Goal: Information Seeking & Learning: Compare options

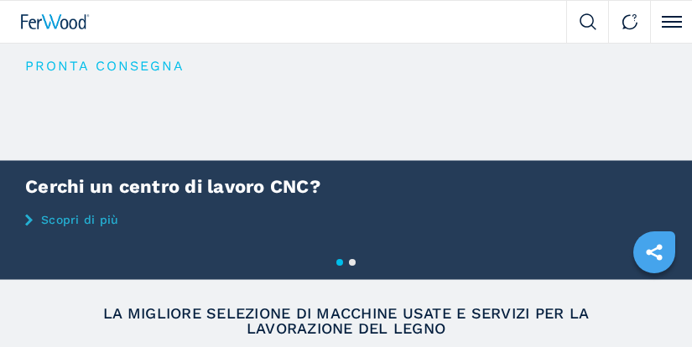
scroll to position [268, 0]
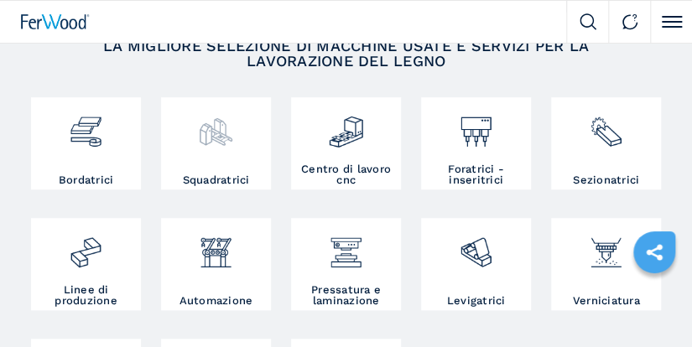
click at [213, 137] on img at bounding box center [215, 126] width 35 height 48
click at [217, 181] on h3 "Squadratrici" at bounding box center [216, 180] width 67 height 11
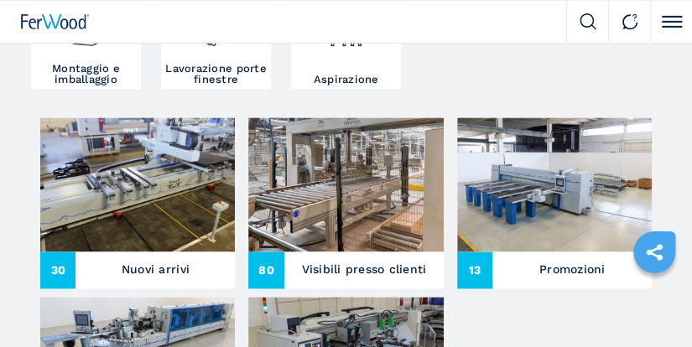
scroll to position [626, 0]
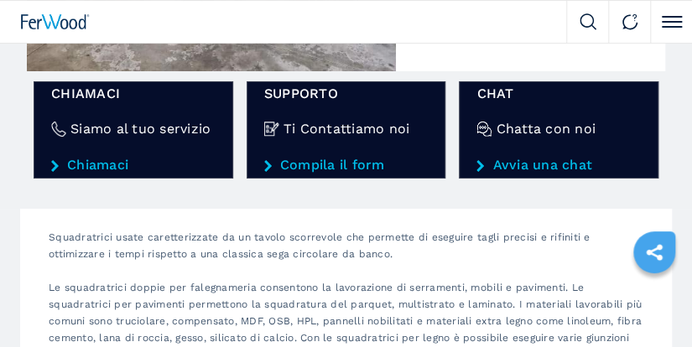
scroll to position [1735, 0]
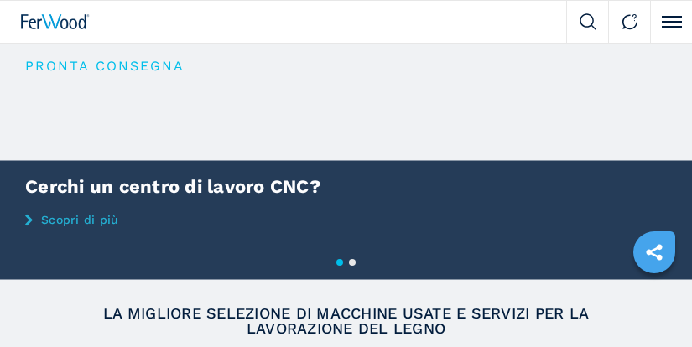
scroll to position [179, 0]
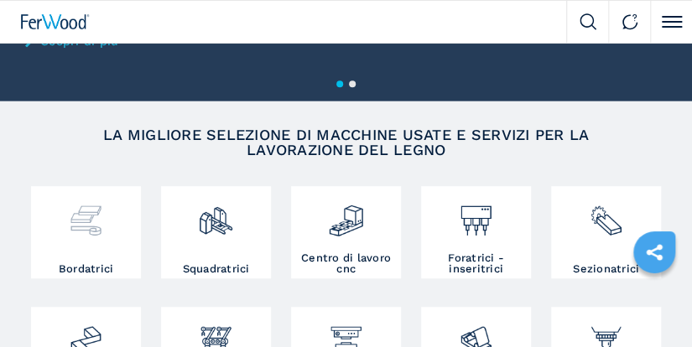
click at [86, 216] on img at bounding box center [85, 214] width 35 height 48
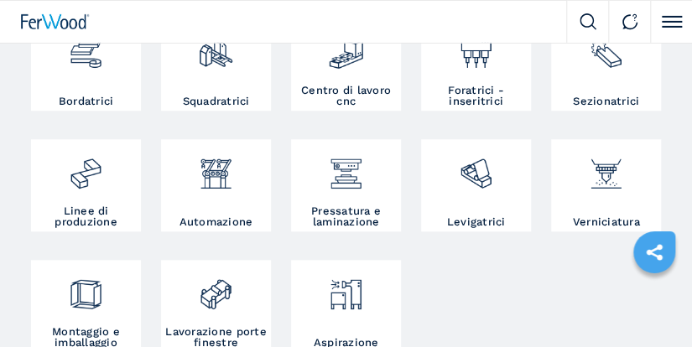
scroll to position [357, 0]
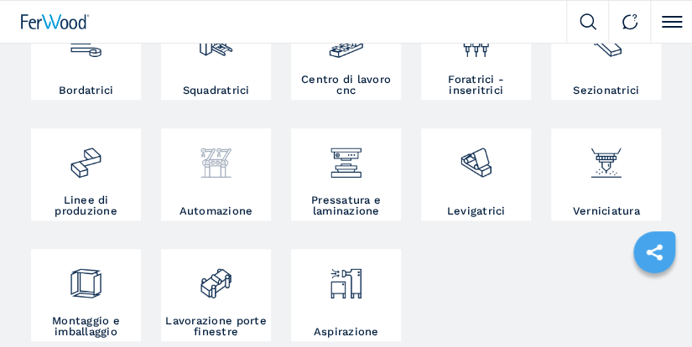
click at [224, 163] on img at bounding box center [215, 157] width 35 height 48
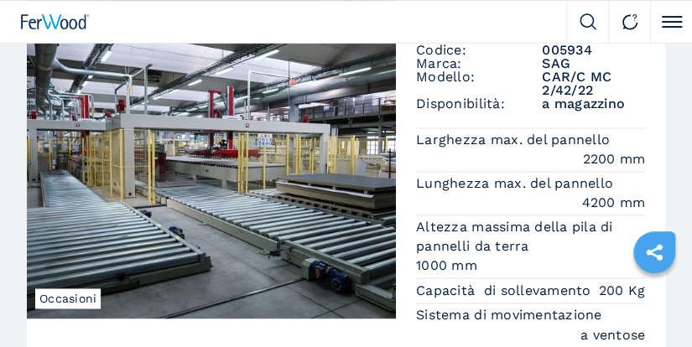
scroll to position [2415, 0]
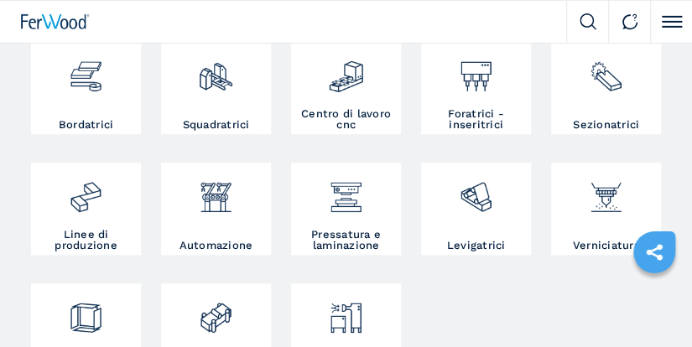
scroll to position [357, 0]
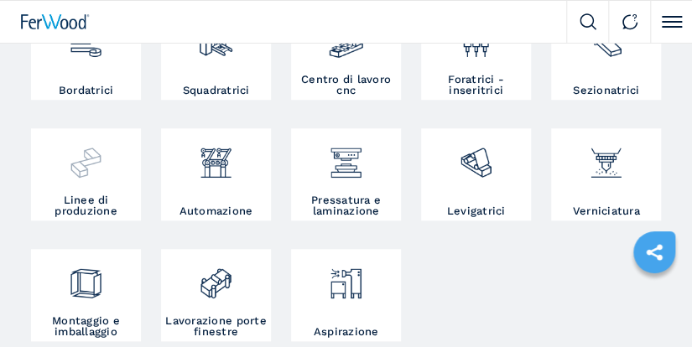
click at [86, 176] on img at bounding box center [85, 157] width 35 height 48
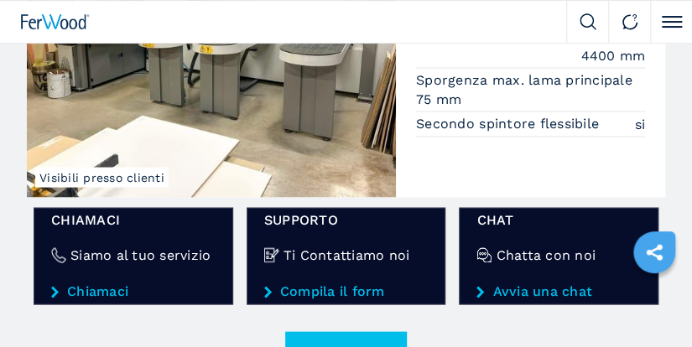
scroll to position [2772, 0]
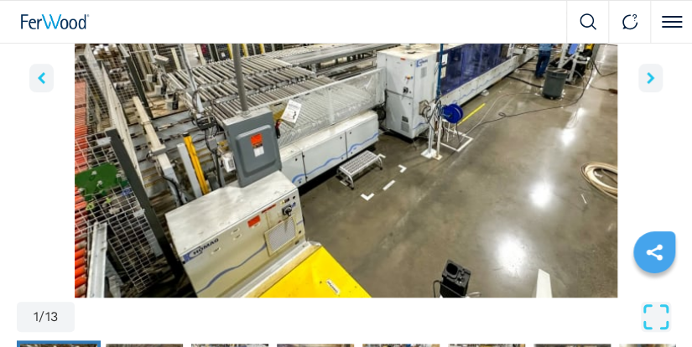
scroll to position [179, 0]
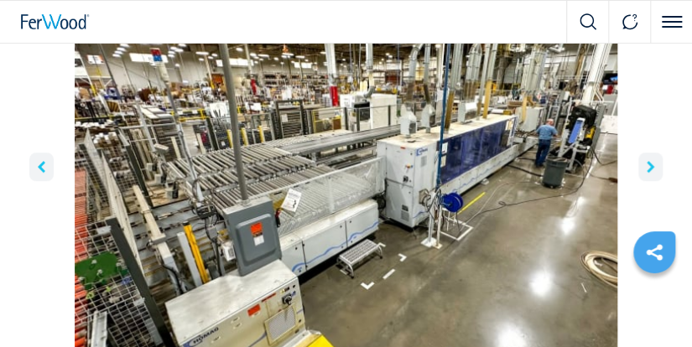
click at [649, 164] on icon "right-button" at bounding box center [651, 167] width 8 height 12
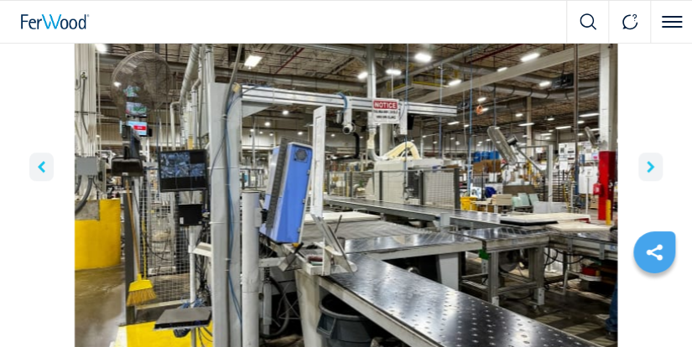
click at [362, 229] on img "Go to Slide 2" at bounding box center [346, 183] width 659 height 407
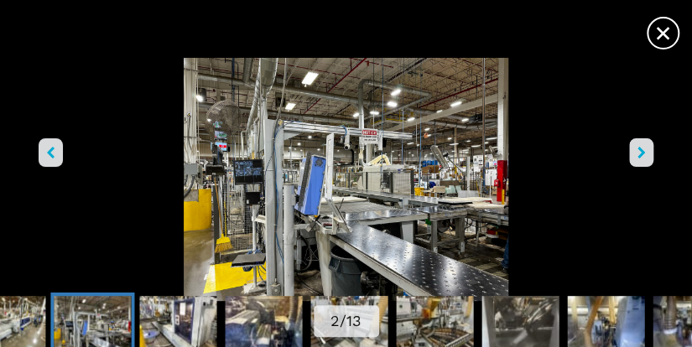
click at [656, 139] on img "Go to Slide 2" at bounding box center [345, 179] width 623 height 243
click at [649, 149] on button "right-button" at bounding box center [641, 152] width 24 height 29
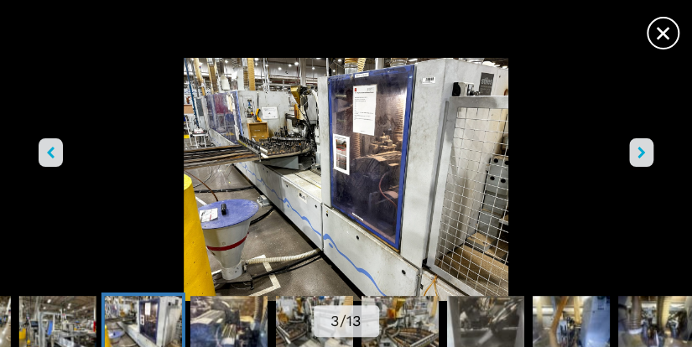
click at [649, 150] on button "right-button" at bounding box center [641, 152] width 24 height 29
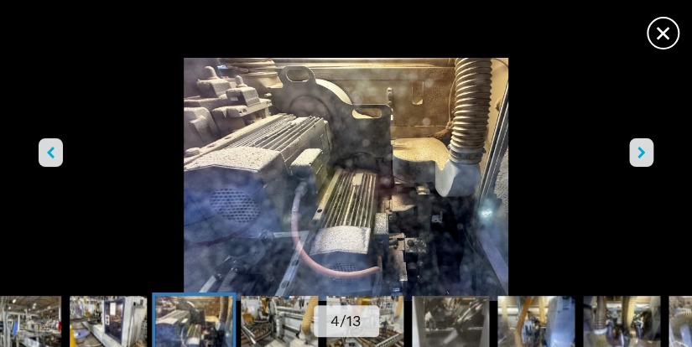
click at [649, 150] on button "right-button" at bounding box center [641, 152] width 24 height 29
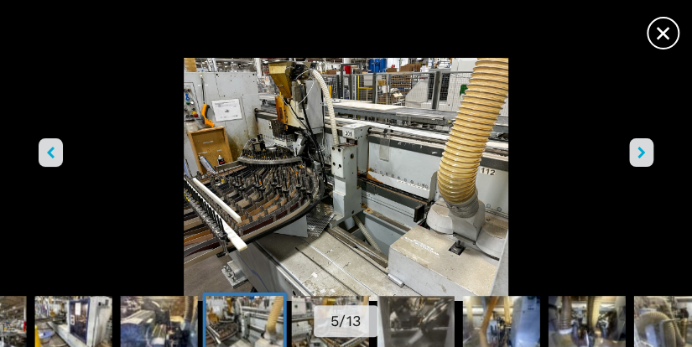
click at [649, 150] on button "right-button" at bounding box center [641, 152] width 24 height 29
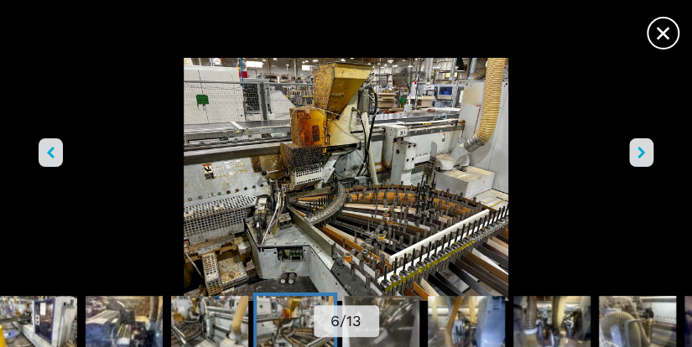
click at [649, 150] on button "right-button" at bounding box center [641, 152] width 24 height 29
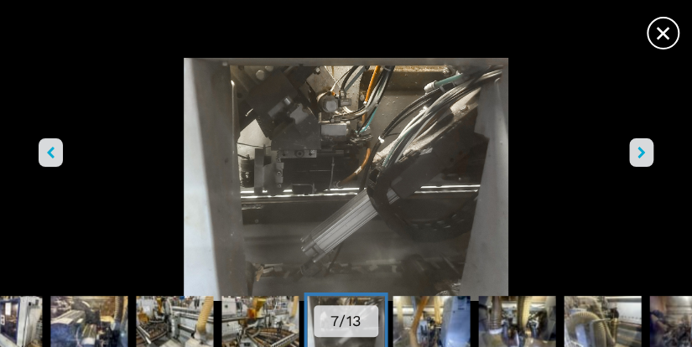
click at [649, 150] on button "right-button" at bounding box center [641, 152] width 24 height 29
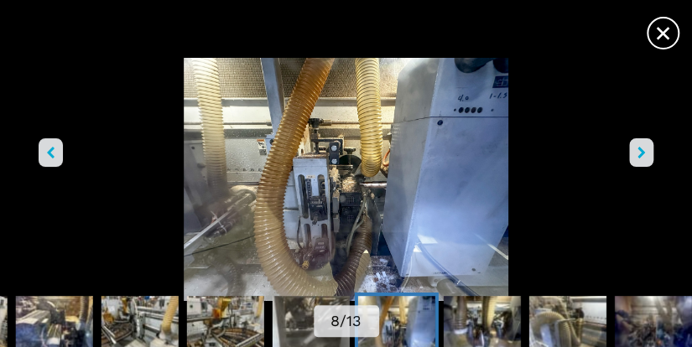
click at [649, 150] on button "right-button" at bounding box center [641, 152] width 24 height 29
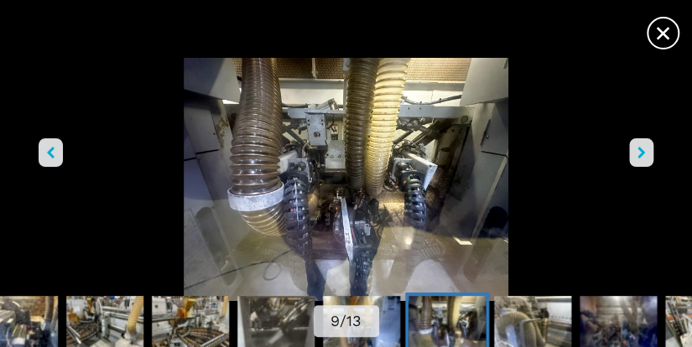
click at [649, 150] on button "right-button" at bounding box center [641, 152] width 24 height 29
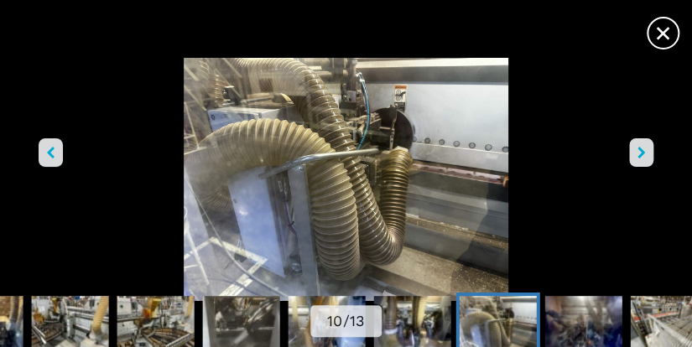
click at [649, 150] on button "right-button" at bounding box center [641, 152] width 24 height 29
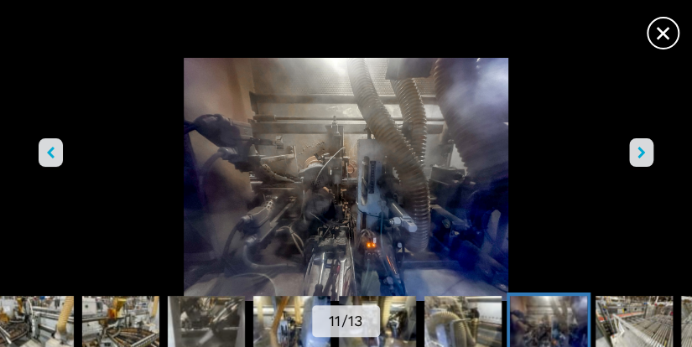
click at [649, 150] on button "right-button" at bounding box center [641, 152] width 24 height 29
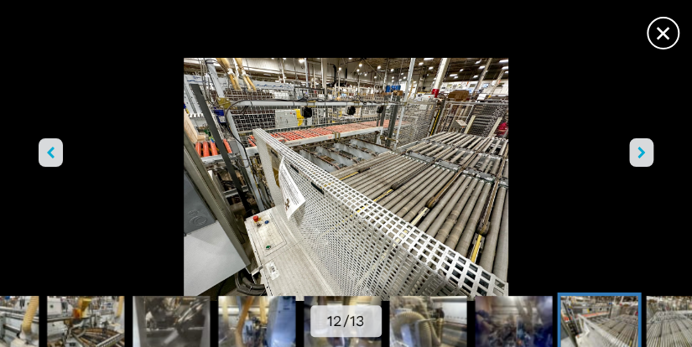
click at [649, 150] on button "right-button" at bounding box center [641, 152] width 24 height 29
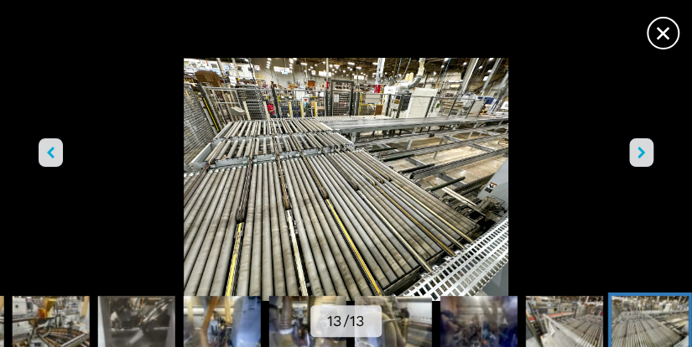
click at [649, 150] on button "right-button" at bounding box center [641, 152] width 24 height 29
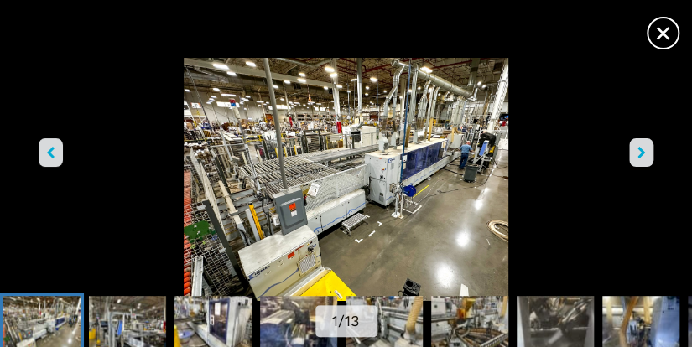
click at [342, 175] on img "Go to Slide 1" at bounding box center [345, 179] width 623 height 243
click at [343, 169] on img "Go to Slide 1" at bounding box center [345, 179] width 623 height 243
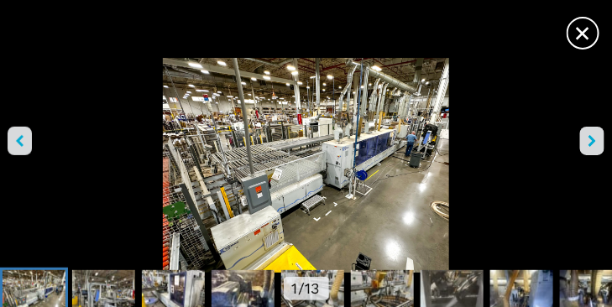
click at [307, 163] on img "Go to Slide 1" at bounding box center [306, 165] width 612 height 215
click at [23, 139] on button "left-button" at bounding box center [20, 141] width 24 height 29
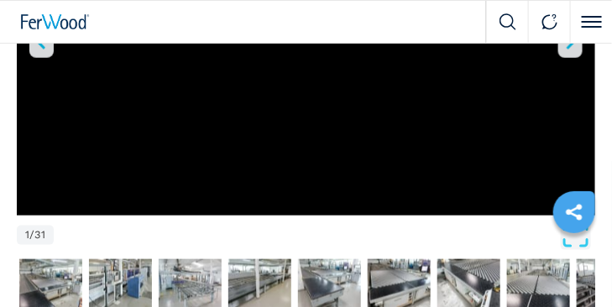
scroll to position [444, 0]
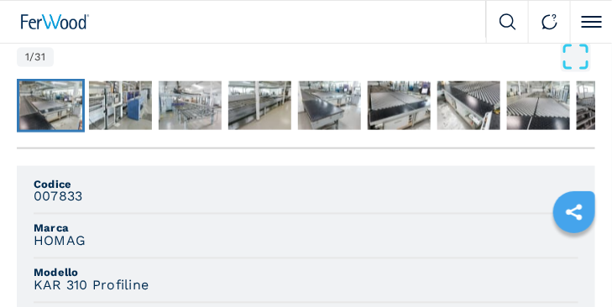
click at [55, 113] on img "Go to Slide 2" at bounding box center [50, 105] width 63 height 49
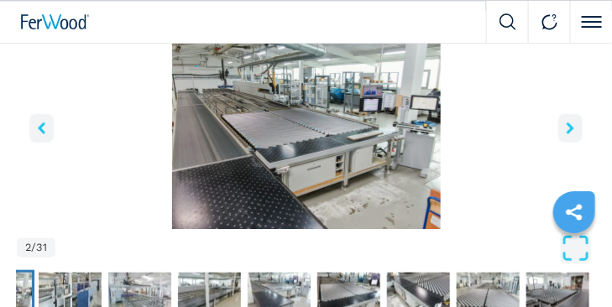
scroll to position [88, 0]
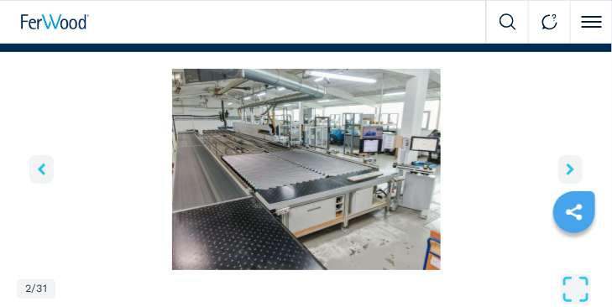
click at [276, 148] on img "Go to Slide 2" at bounding box center [306, 169] width 578 height 201
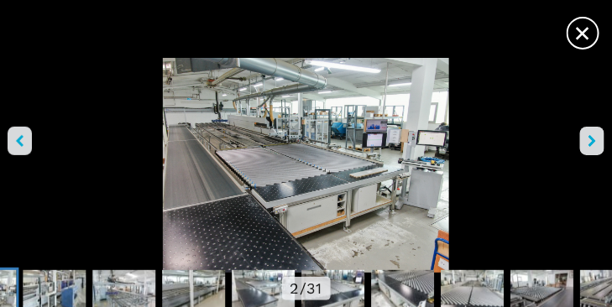
click at [594, 138] on icon "right-button" at bounding box center [592, 141] width 8 height 12
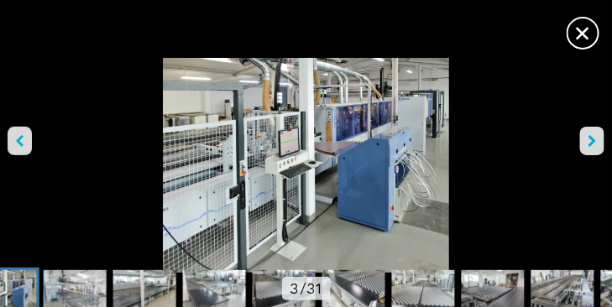
click at [592, 138] on icon "right-button" at bounding box center [592, 141] width 8 height 12
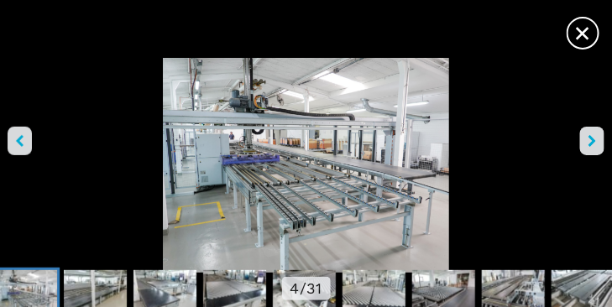
click at [592, 138] on icon "right-button" at bounding box center [592, 141] width 8 height 12
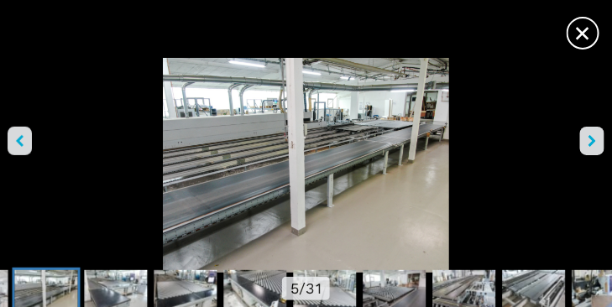
click at [592, 138] on icon "right-button" at bounding box center [592, 141] width 8 height 12
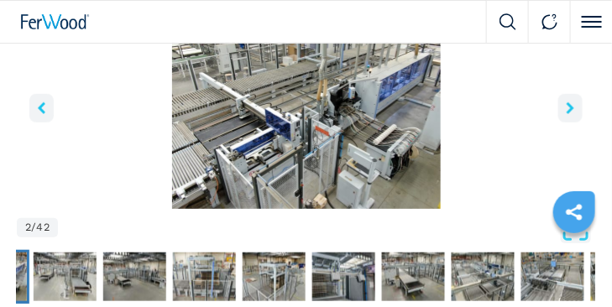
scroll to position [88, 0]
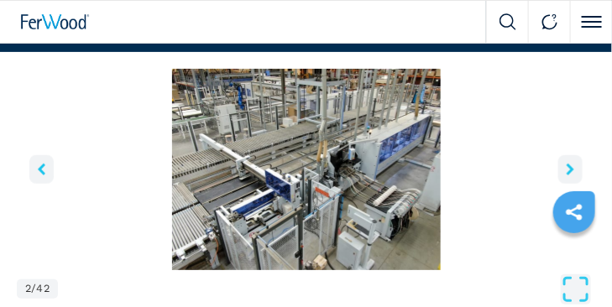
click at [245, 172] on img "Go to Slide 2" at bounding box center [306, 169] width 578 height 201
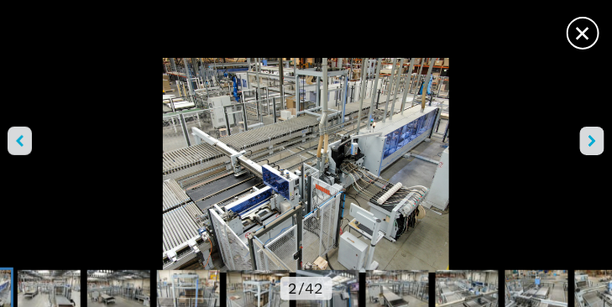
click at [598, 141] on button "right-button" at bounding box center [592, 141] width 24 height 29
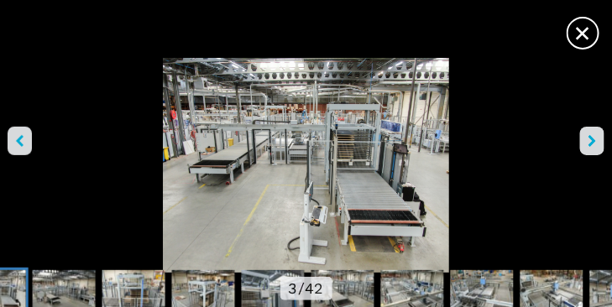
click at [598, 141] on button "right-button" at bounding box center [592, 141] width 24 height 29
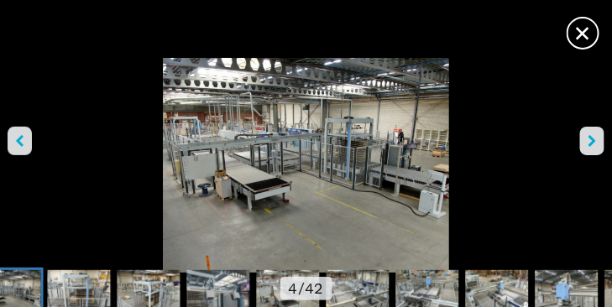
click at [598, 141] on button "right-button" at bounding box center [592, 141] width 24 height 29
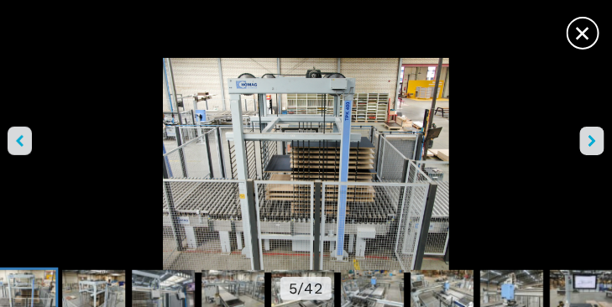
click at [598, 141] on button "right-button" at bounding box center [592, 141] width 24 height 29
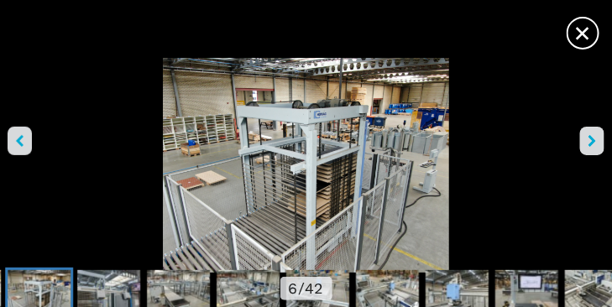
click at [598, 141] on button "right-button" at bounding box center [592, 141] width 24 height 29
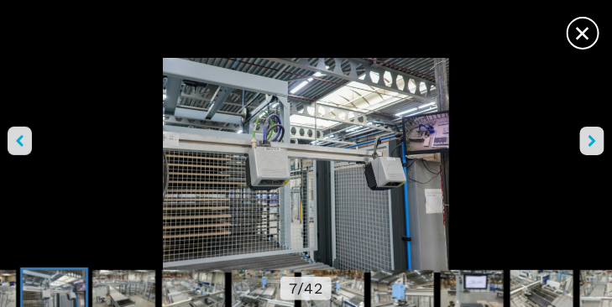
click at [598, 141] on button "right-button" at bounding box center [592, 141] width 24 height 29
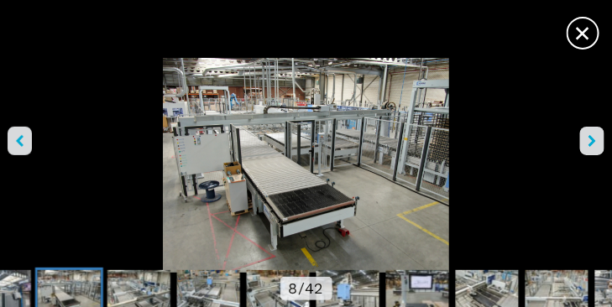
click at [598, 141] on button "right-button" at bounding box center [592, 141] width 24 height 29
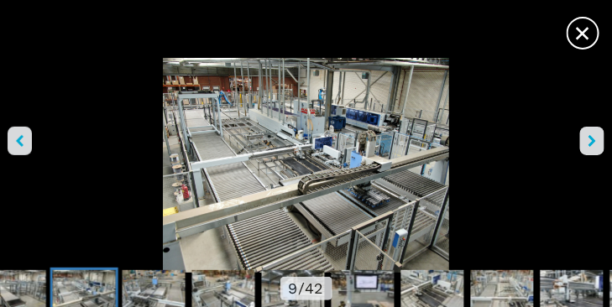
click at [598, 141] on button "right-button" at bounding box center [592, 141] width 24 height 29
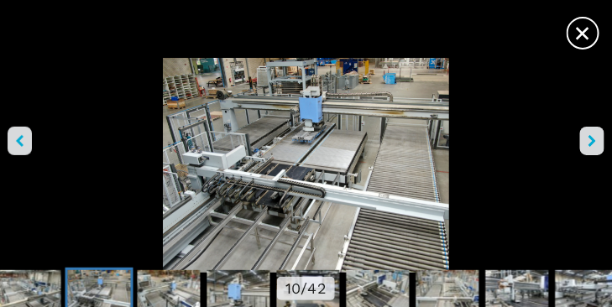
click at [598, 141] on button "right-button" at bounding box center [592, 141] width 24 height 29
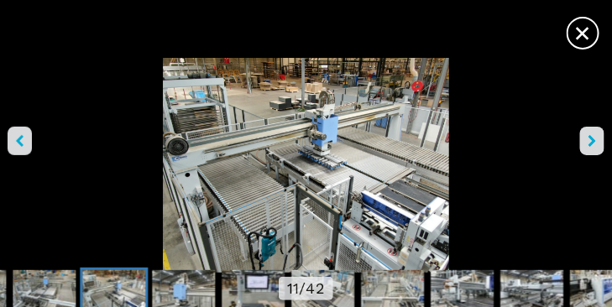
click at [598, 141] on button "right-button" at bounding box center [592, 141] width 24 height 29
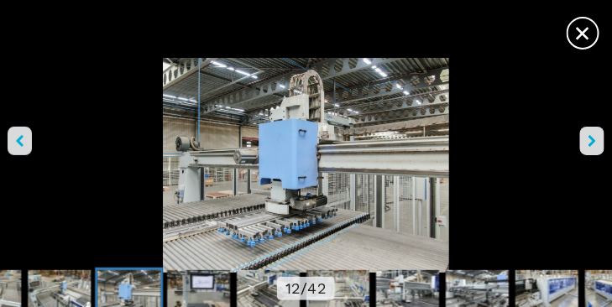
click at [598, 141] on button "right-button" at bounding box center [592, 141] width 24 height 29
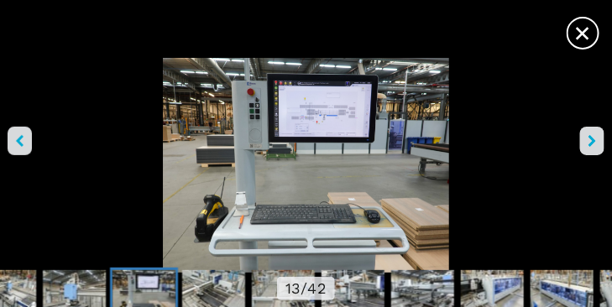
click at [598, 141] on button "right-button" at bounding box center [592, 141] width 24 height 29
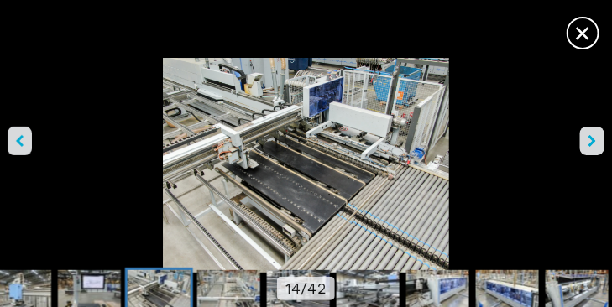
click at [303, 186] on img "Go to Slide 14" at bounding box center [306, 165] width 612 height 215
click at [590, 144] on icon "right-button" at bounding box center [592, 141] width 8 height 12
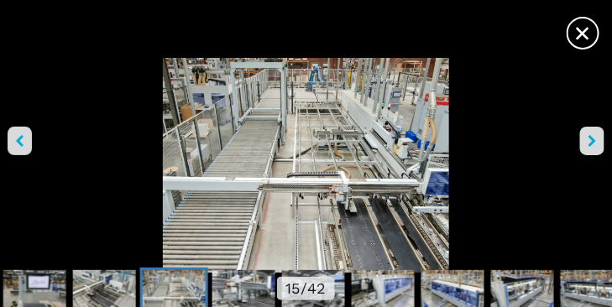
click at [337, 133] on img "Go to Slide 15" at bounding box center [306, 165] width 612 height 215
click at [592, 137] on icon "right-button" at bounding box center [592, 141] width 8 height 12
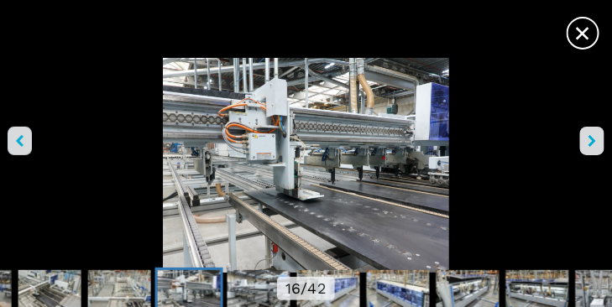
click at [331, 161] on img "Go to Slide 16" at bounding box center [306, 165] width 612 height 215
click at [336, 165] on img "Go to Slide 16" at bounding box center [306, 165] width 612 height 215
click at [583, 138] on button "right-button" at bounding box center [592, 141] width 24 height 29
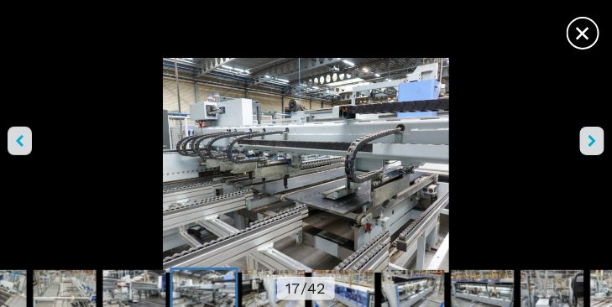
click at [581, 139] on button "right-button" at bounding box center [592, 141] width 24 height 29
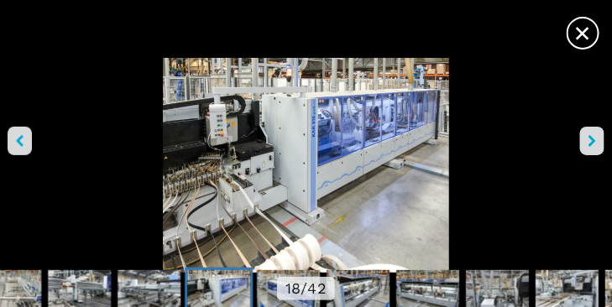
click at [581, 139] on button "right-button" at bounding box center [592, 141] width 24 height 29
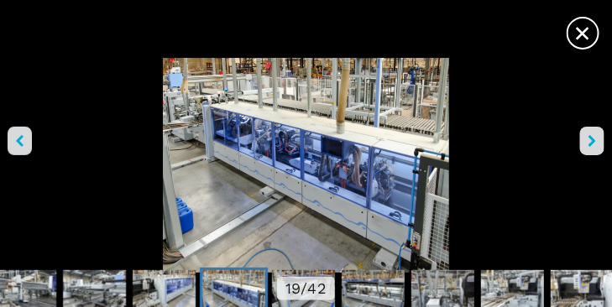
click at [581, 139] on button "right-button" at bounding box center [592, 141] width 24 height 29
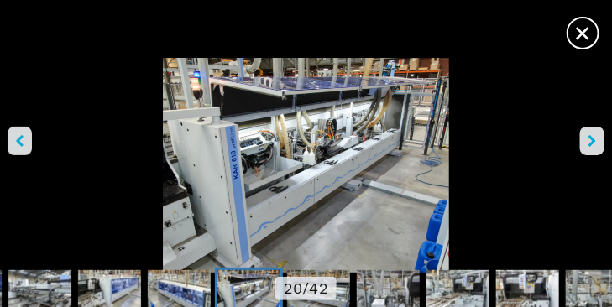
click at [581, 139] on button "right-button" at bounding box center [592, 141] width 24 height 29
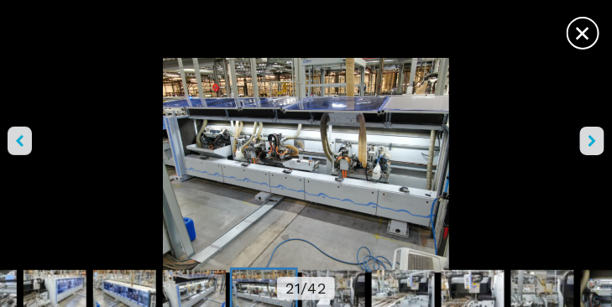
click at [581, 139] on button "right-button" at bounding box center [592, 141] width 24 height 29
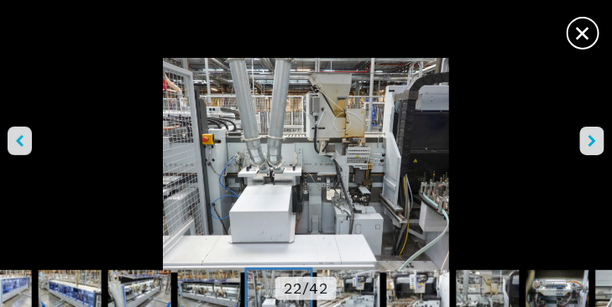
click at [592, 140] on icon "right-button" at bounding box center [592, 141] width 8 height 12
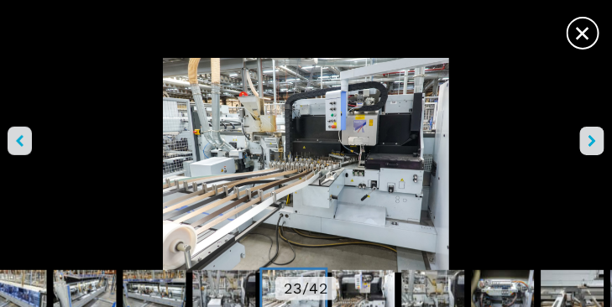
click at [592, 140] on icon "right-button" at bounding box center [592, 141] width 8 height 12
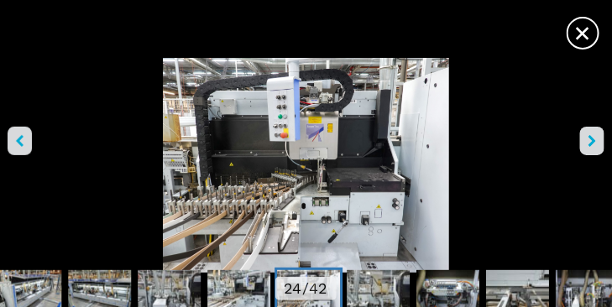
click at [592, 140] on icon "right-button" at bounding box center [592, 141] width 8 height 12
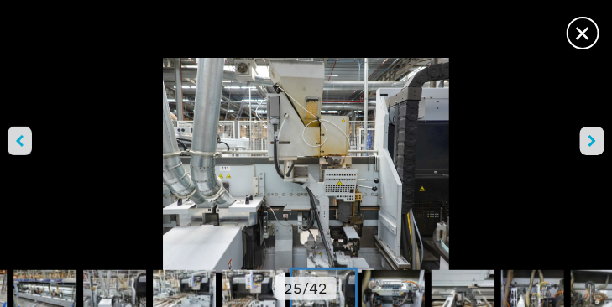
click at [592, 140] on icon "right-button" at bounding box center [592, 141] width 8 height 12
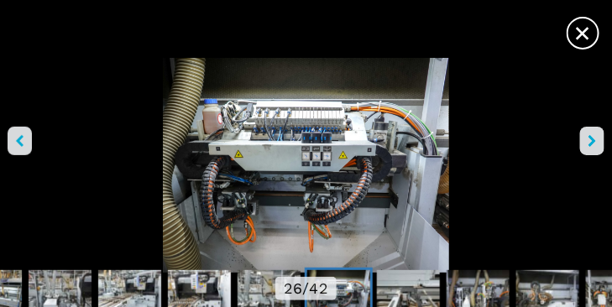
click at [592, 140] on icon "right-button" at bounding box center [592, 141] width 8 height 12
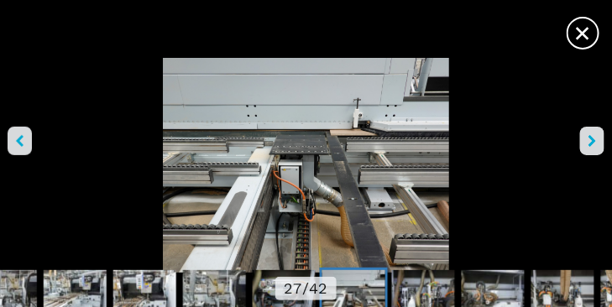
click at [592, 140] on icon "right-button" at bounding box center [592, 141] width 8 height 12
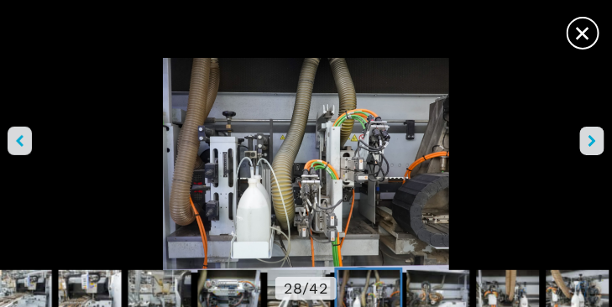
click at [592, 140] on icon "right-button" at bounding box center [592, 141] width 8 height 12
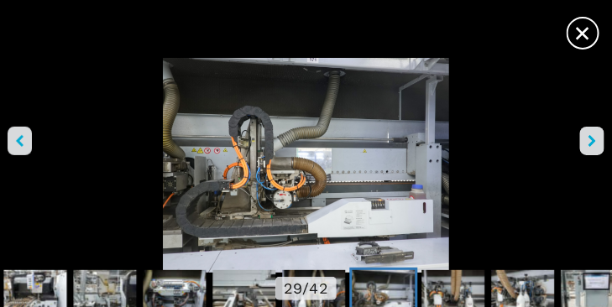
click at [592, 140] on icon "right-button" at bounding box center [592, 141] width 8 height 12
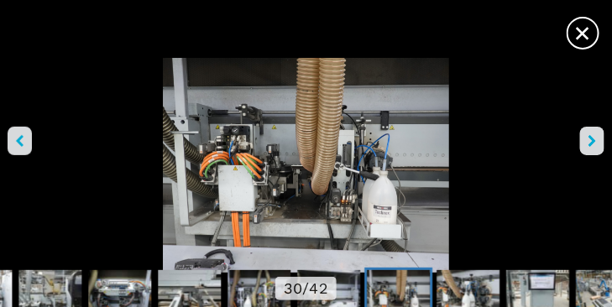
click at [592, 140] on icon "right-button" at bounding box center [592, 141] width 8 height 12
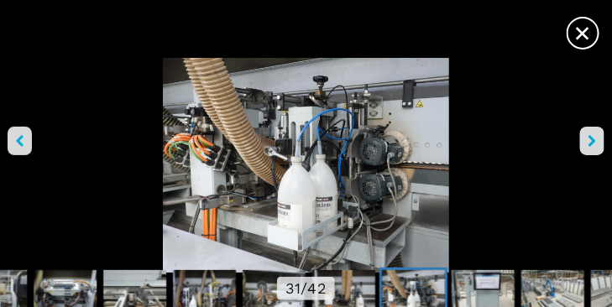
click at [592, 140] on icon "right-button" at bounding box center [592, 141] width 8 height 12
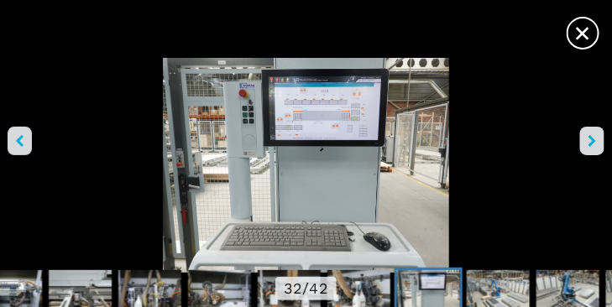
click at [586, 33] on span "×" at bounding box center [582, 29] width 29 height 29
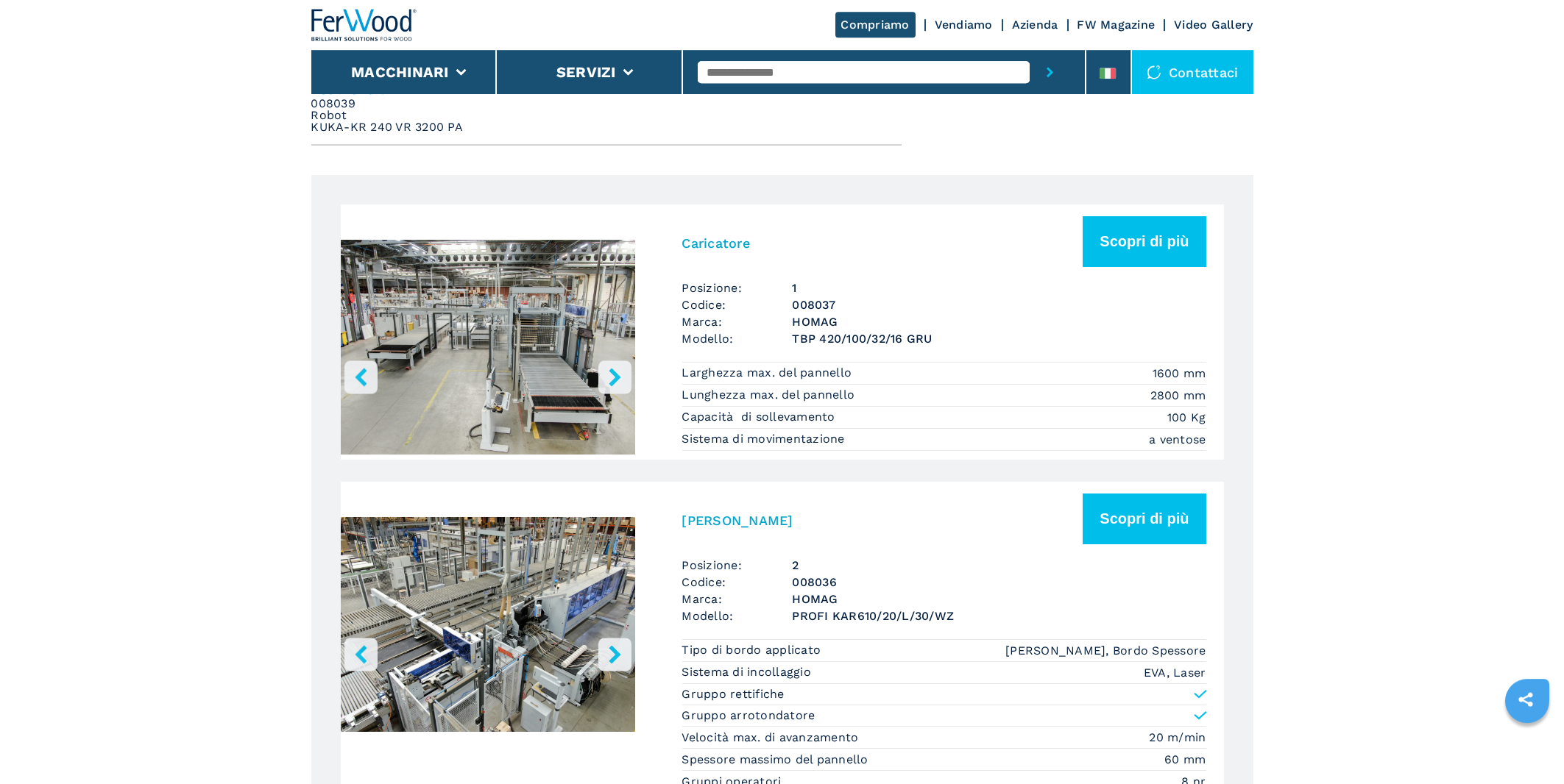
scroll to position [795, 0]
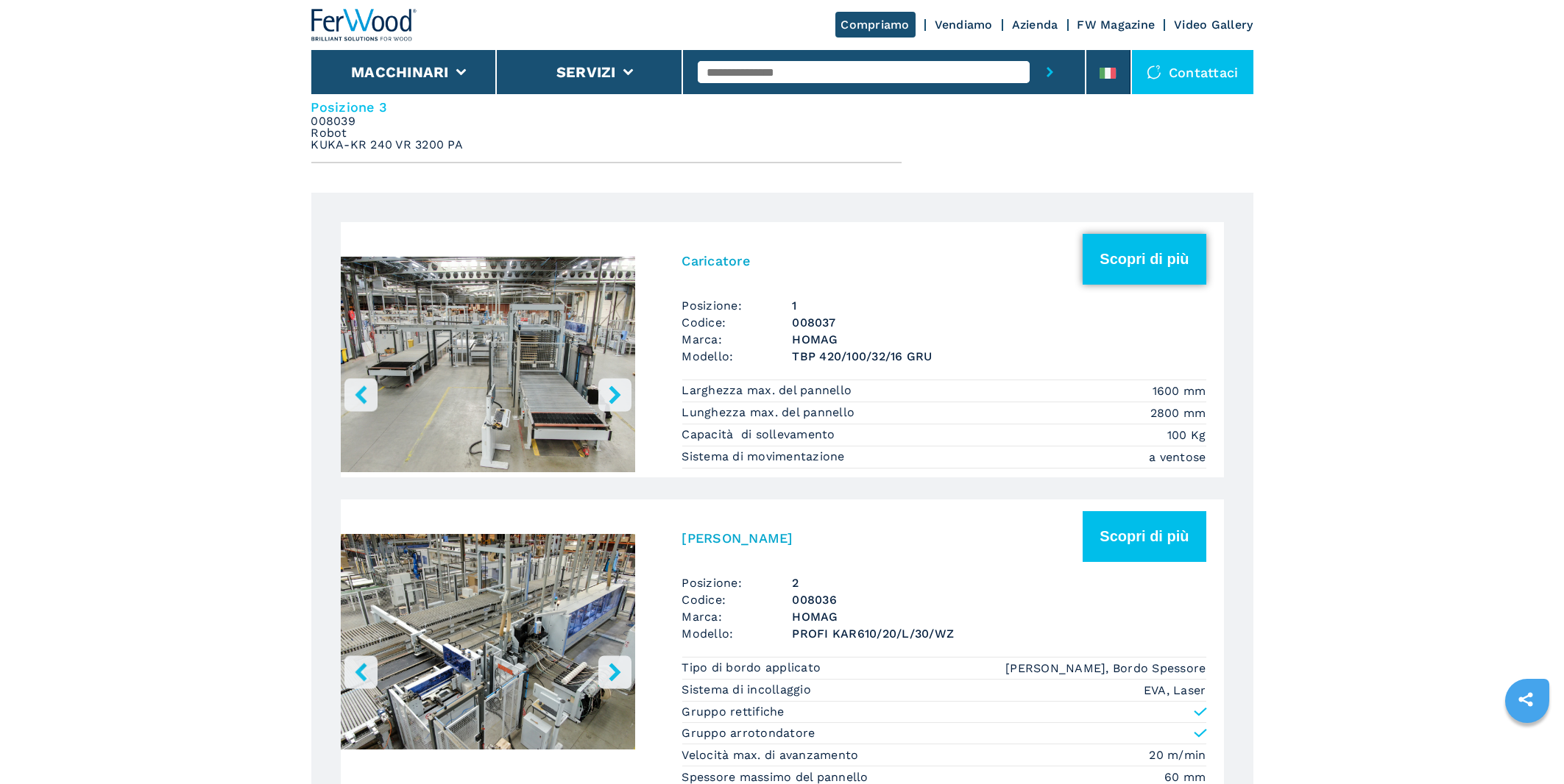
click at [536, 267] on button "Scopri di più" at bounding box center [1144, 260] width 123 height 51
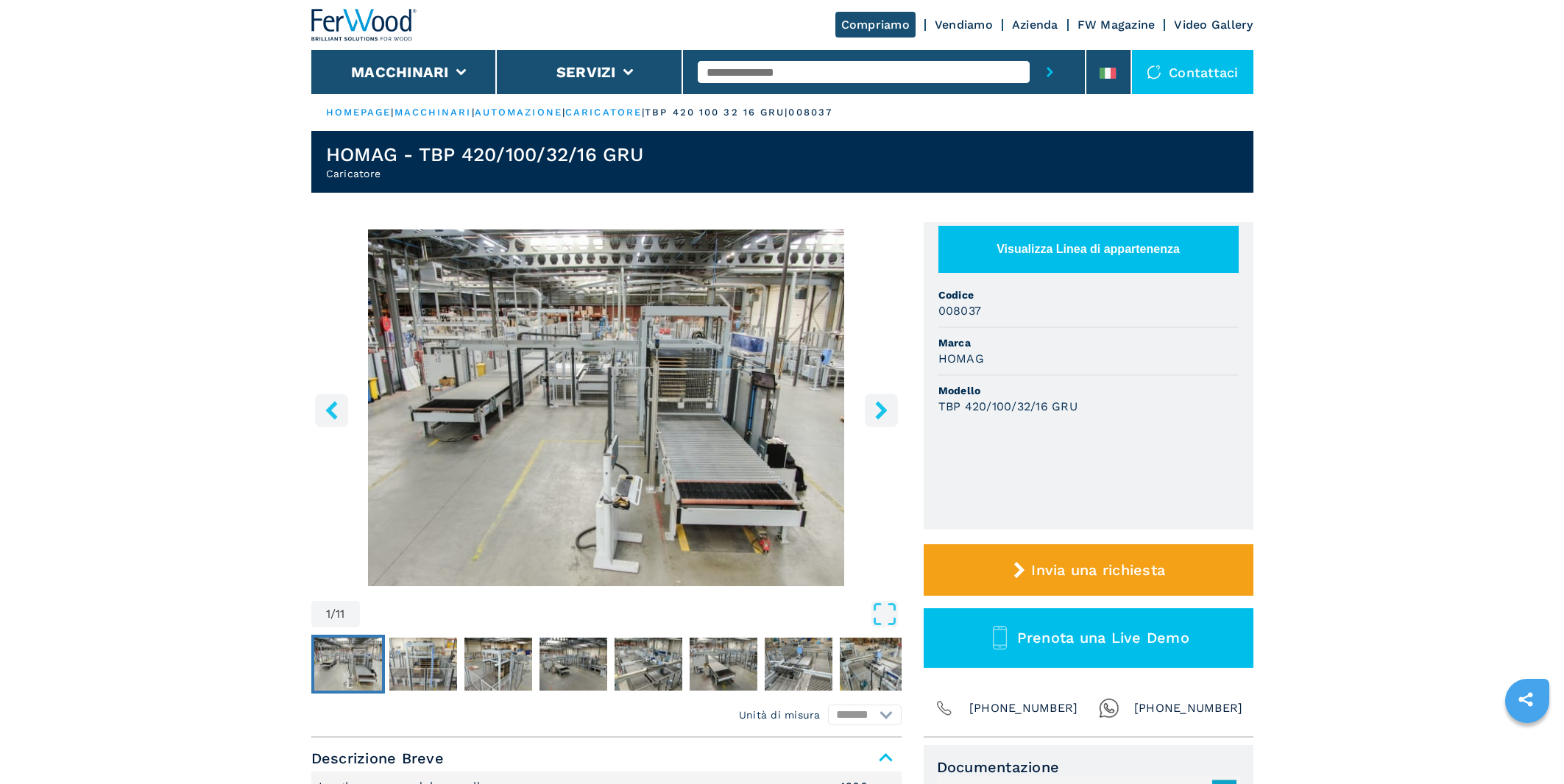
click at [561, 406] on img "Go to Slide 1" at bounding box center [606, 408] width 590 height 357
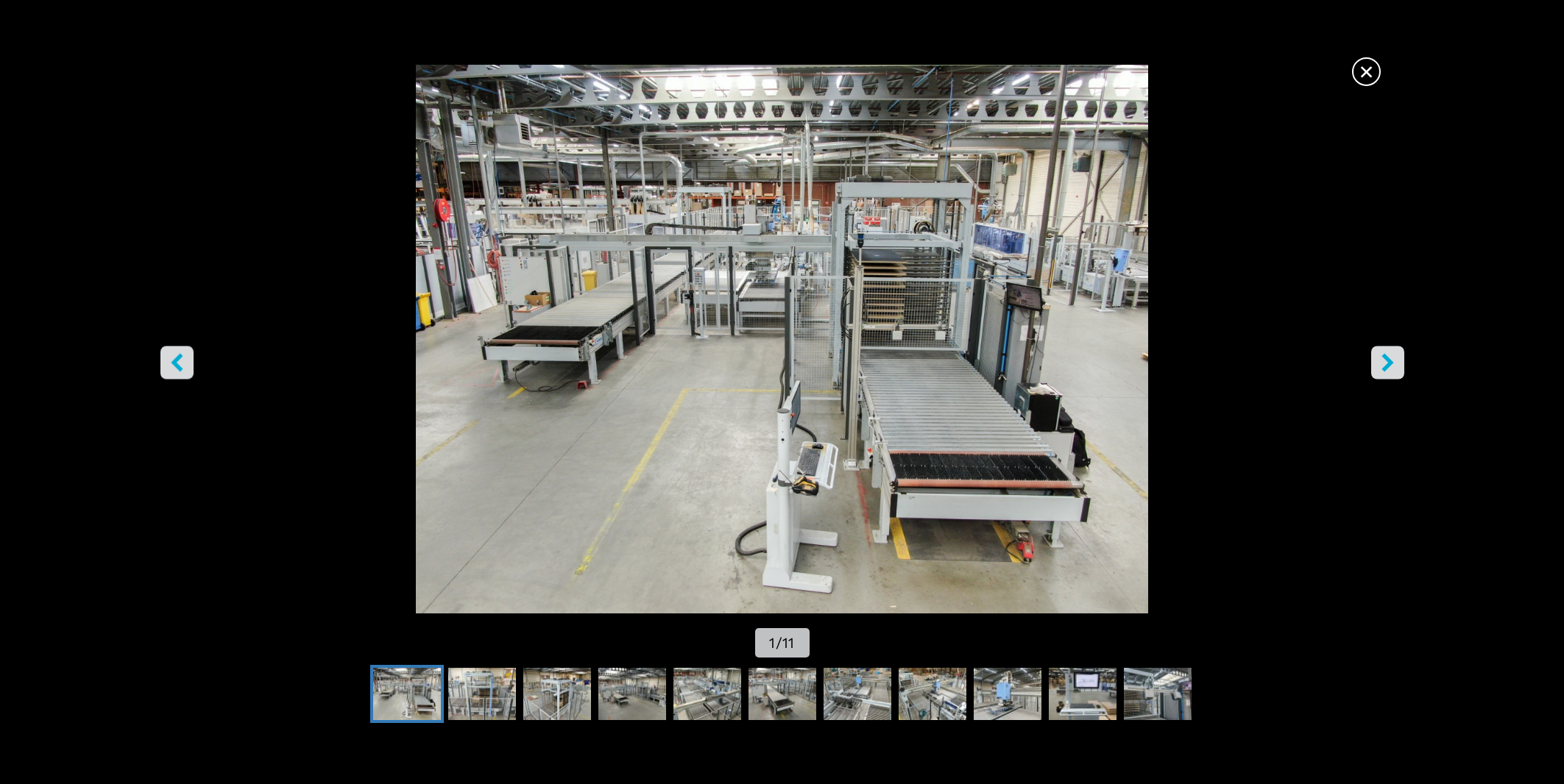
click at [1397, 373] on button "right-button" at bounding box center [1388, 363] width 33 height 33
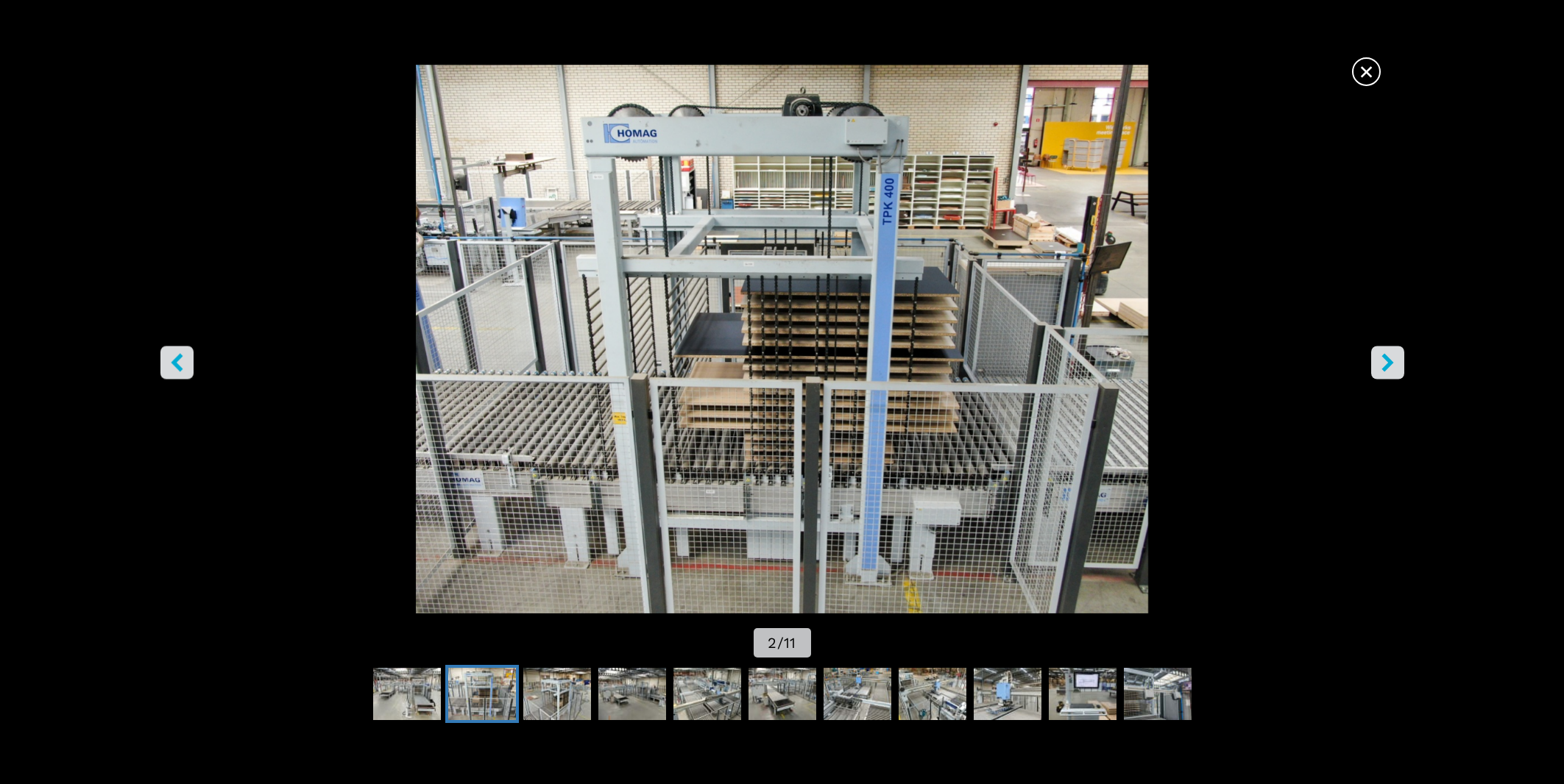
click at [1395, 373] on icon "right-button" at bounding box center [1388, 363] width 18 height 18
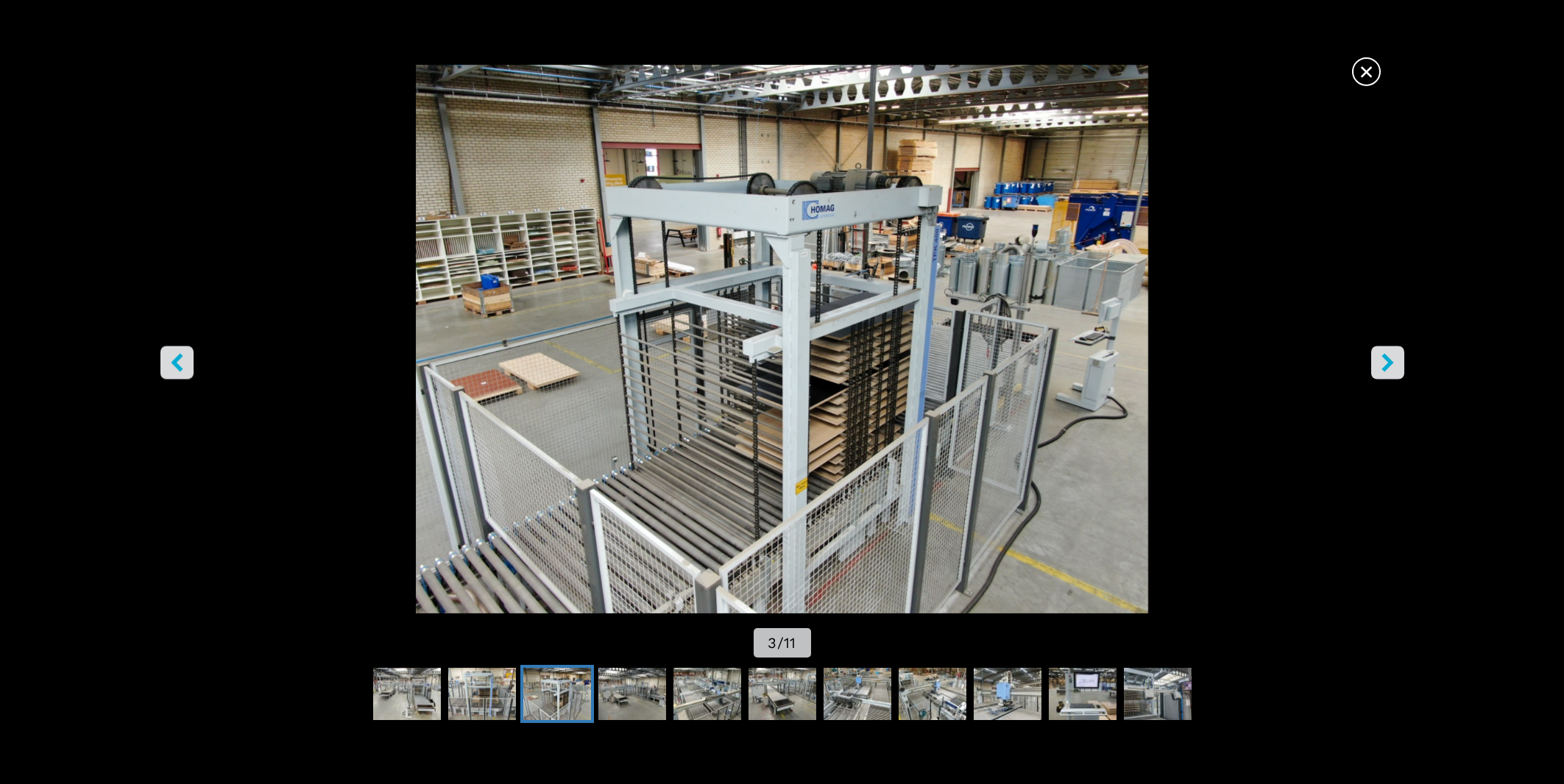
click at [1395, 373] on icon "right-button" at bounding box center [1388, 363] width 18 height 18
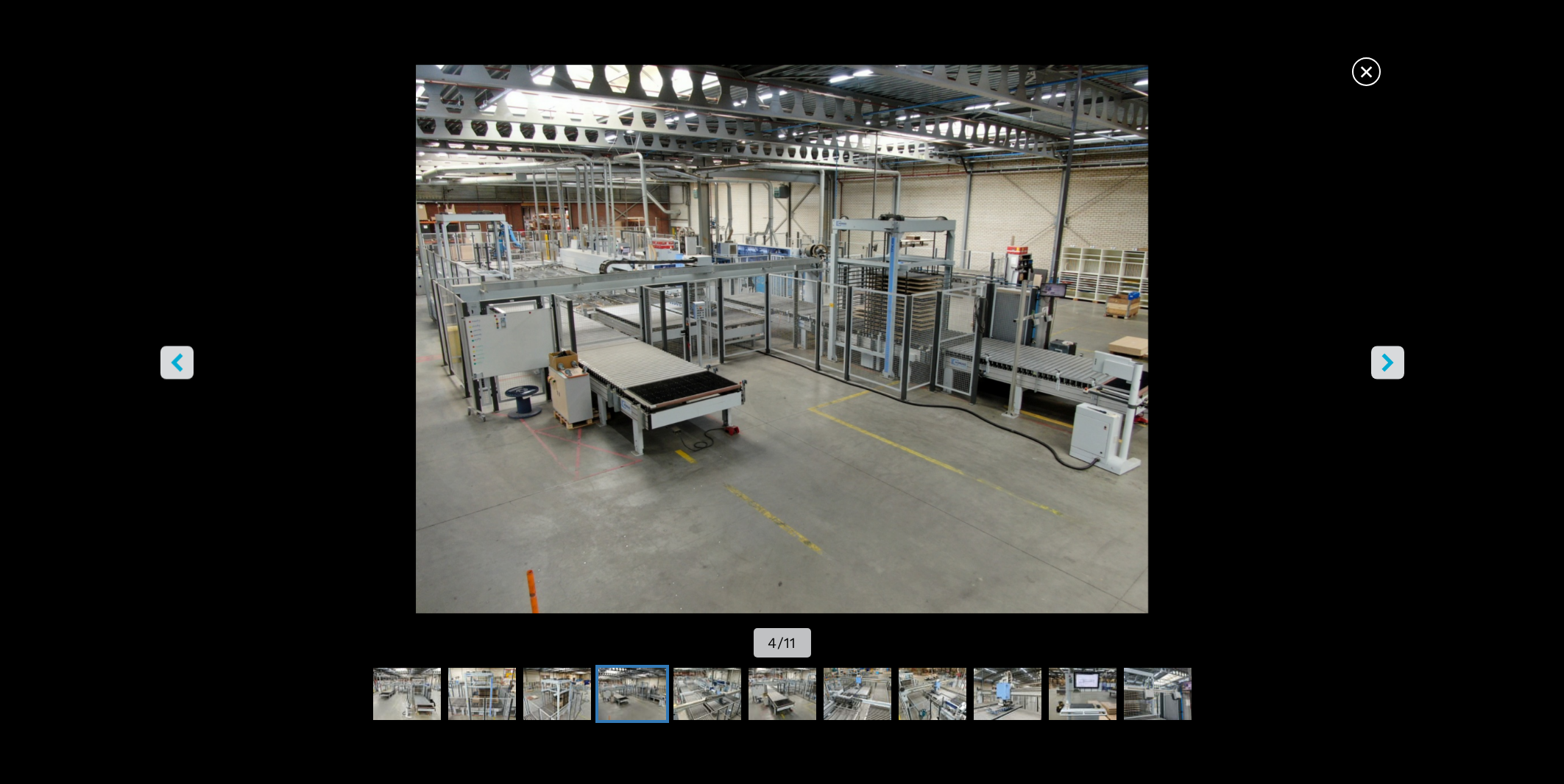
click at [1395, 373] on icon "right-button" at bounding box center [1388, 363] width 18 height 18
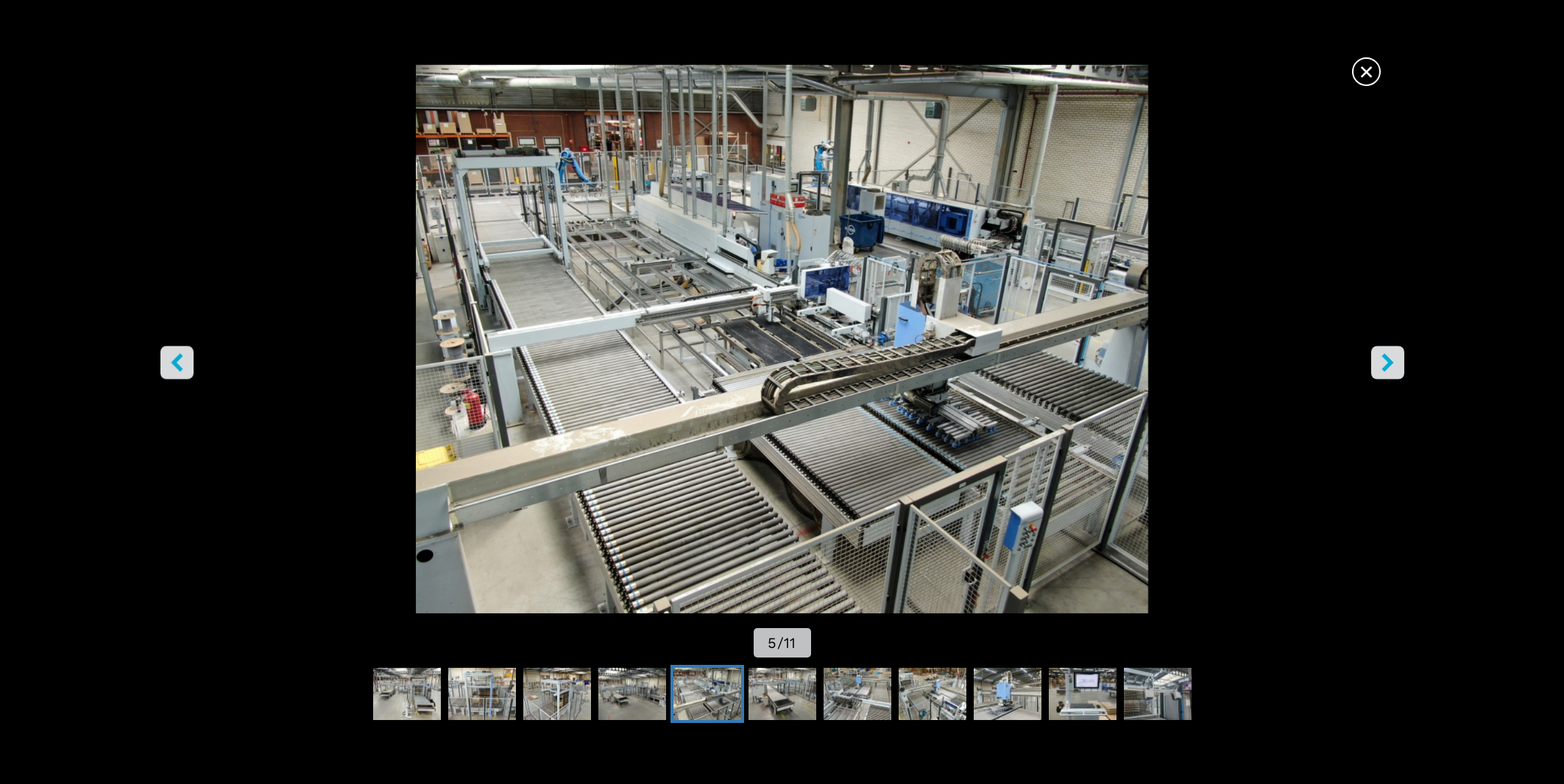
click at [1393, 373] on icon "right-button" at bounding box center [1388, 363] width 18 height 18
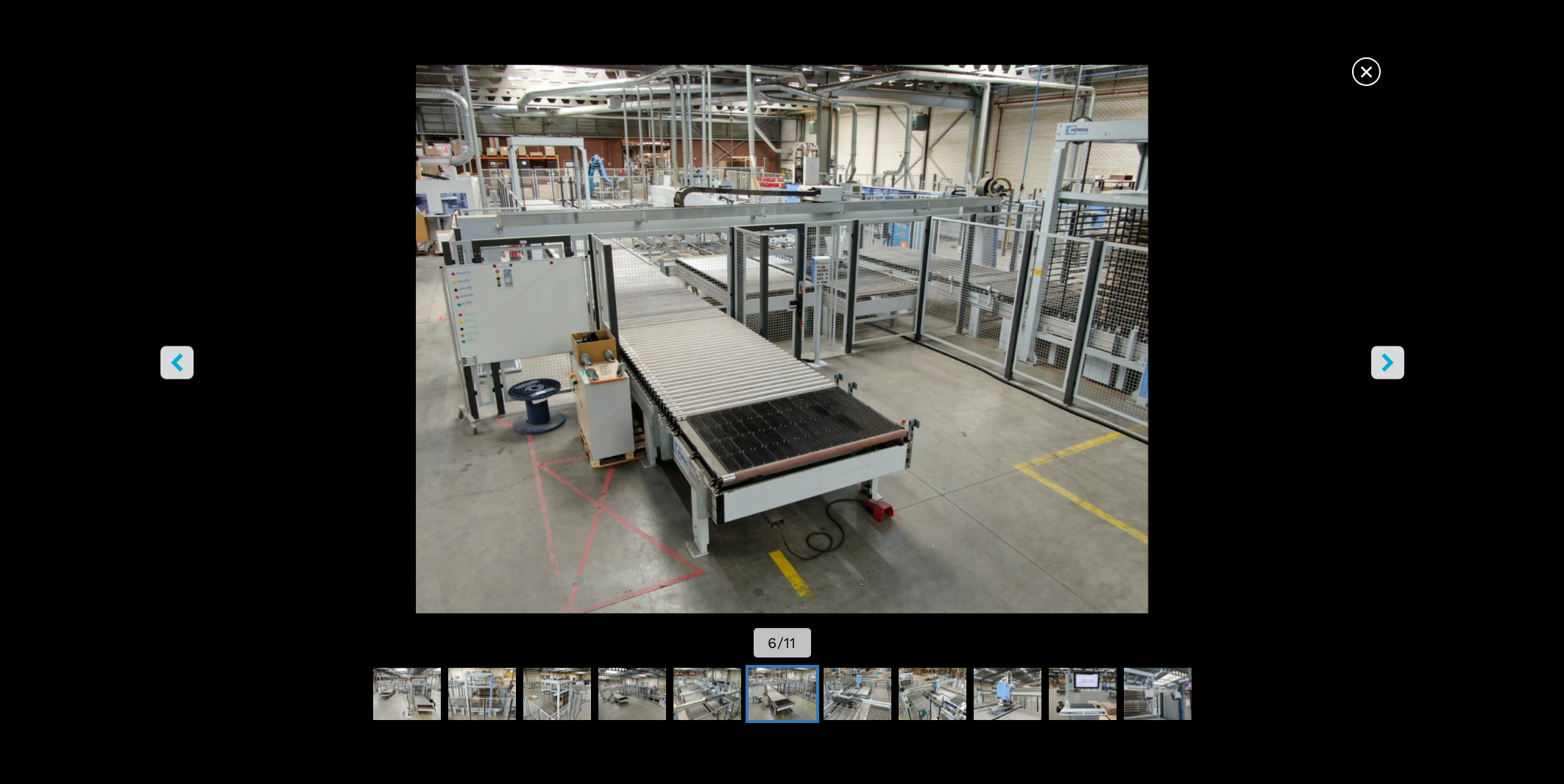
click at [1393, 373] on icon "right-button" at bounding box center [1388, 363] width 18 height 18
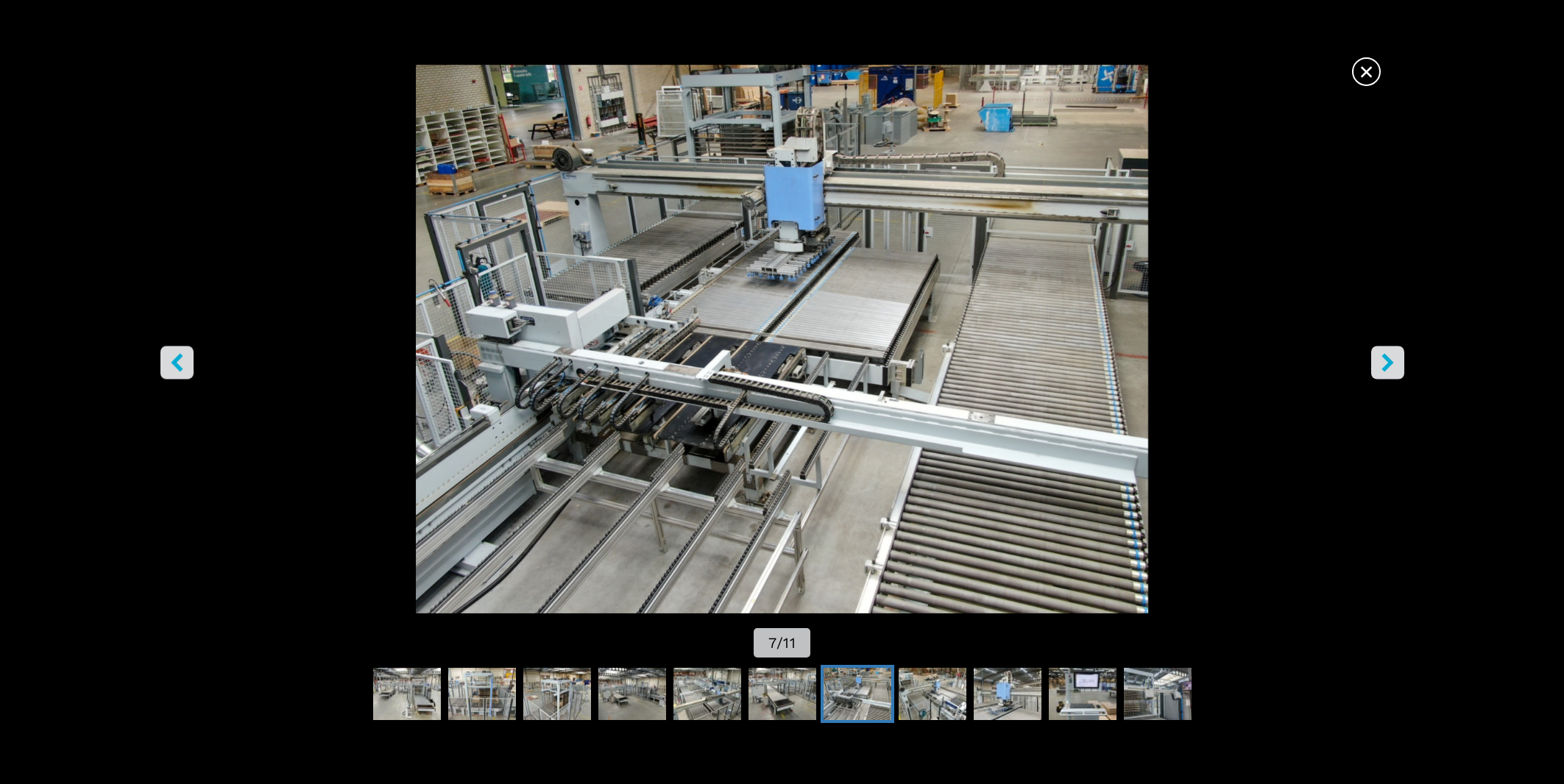
click at [1393, 373] on icon "right-button" at bounding box center [1388, 363] width 18 height 18
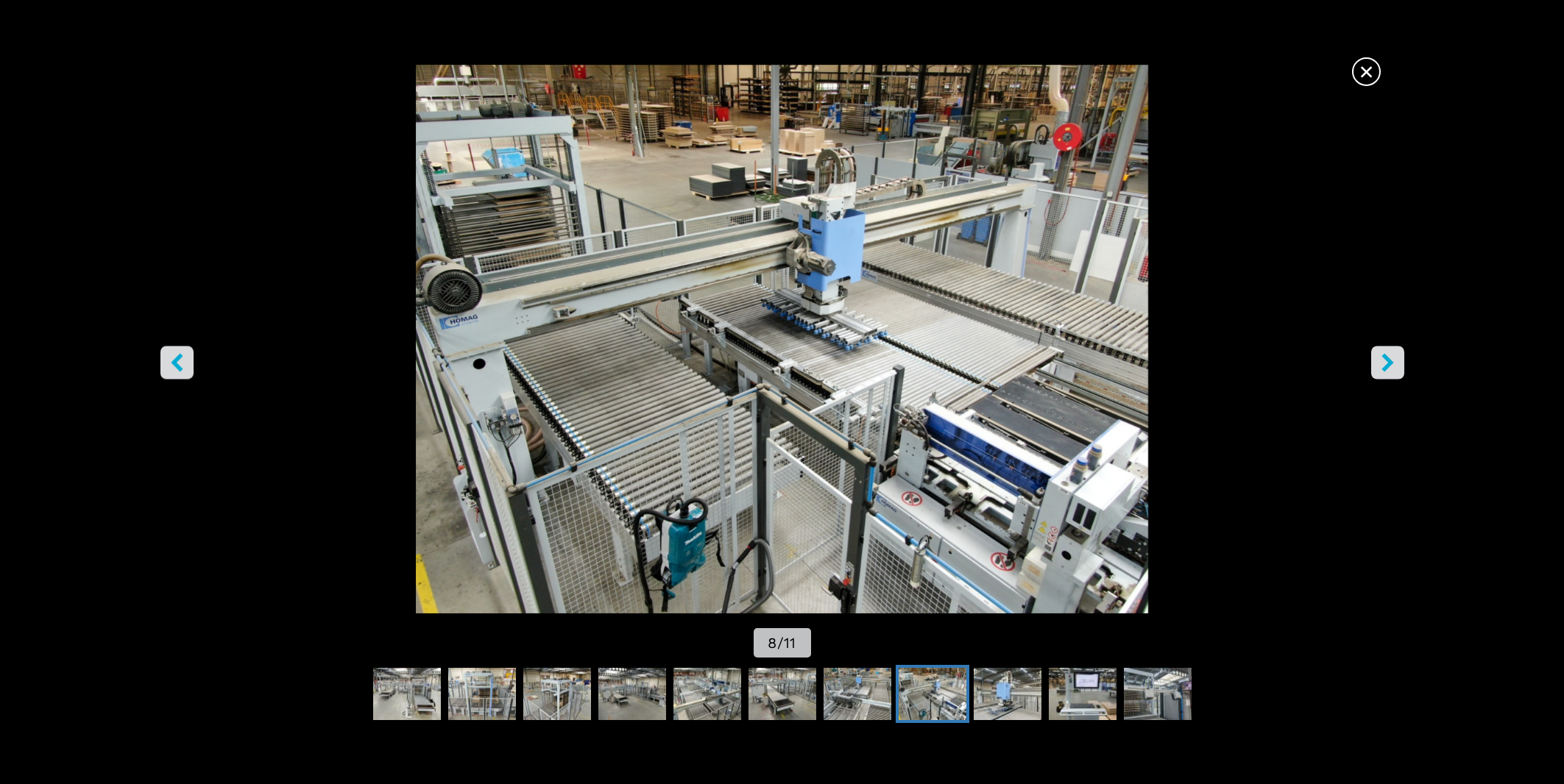
click at [1393, 373] on icon "right-button" at bounding box center [1388, 363] width 18 height 18
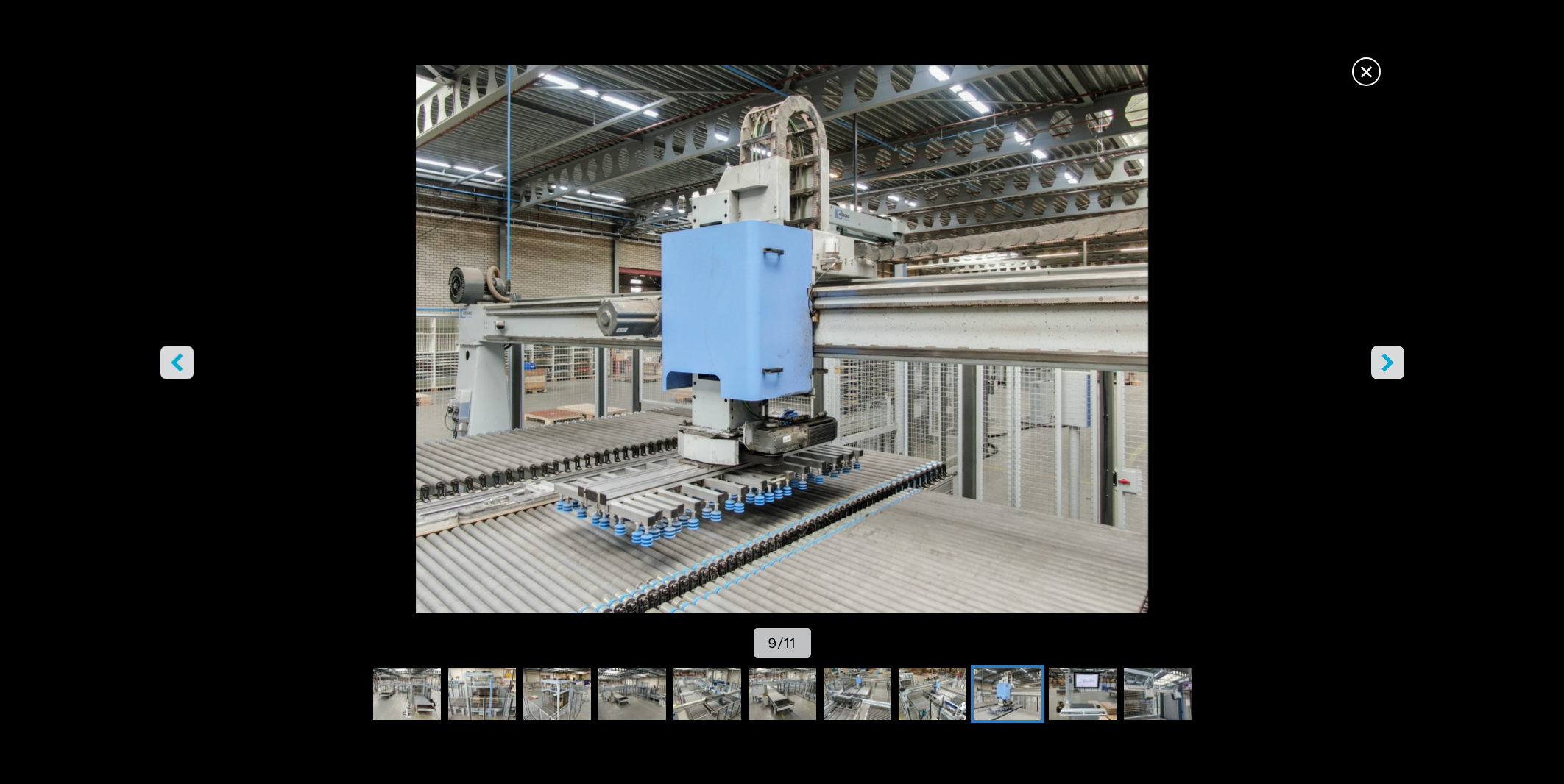
click at [1393, 373] on icon "right-button" at bounding box center [1388, 363] width 18 height 18
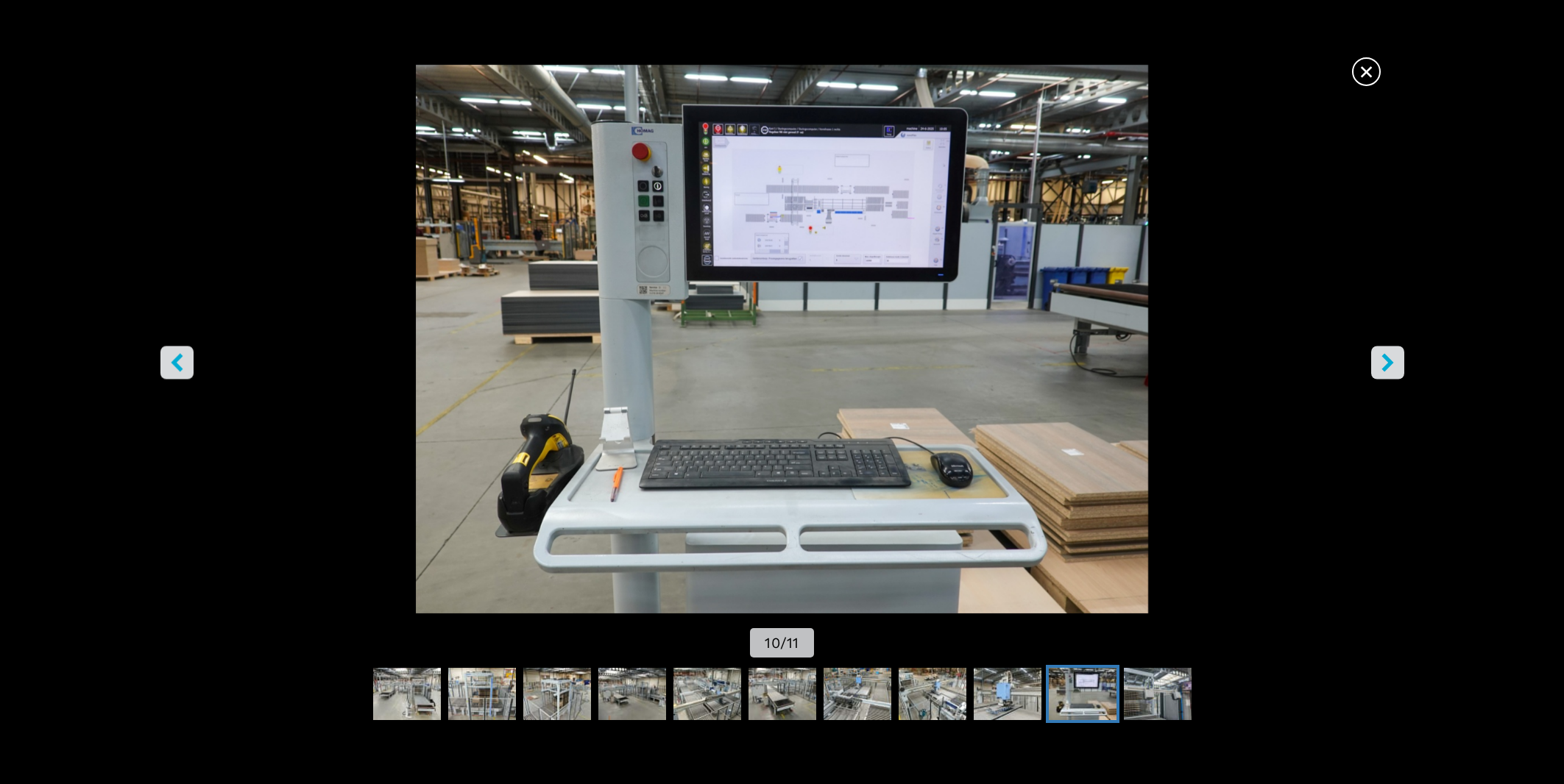
click at [1393, 373] on icon "right-button" at bounding box center [1388, 363] width 18 height 18
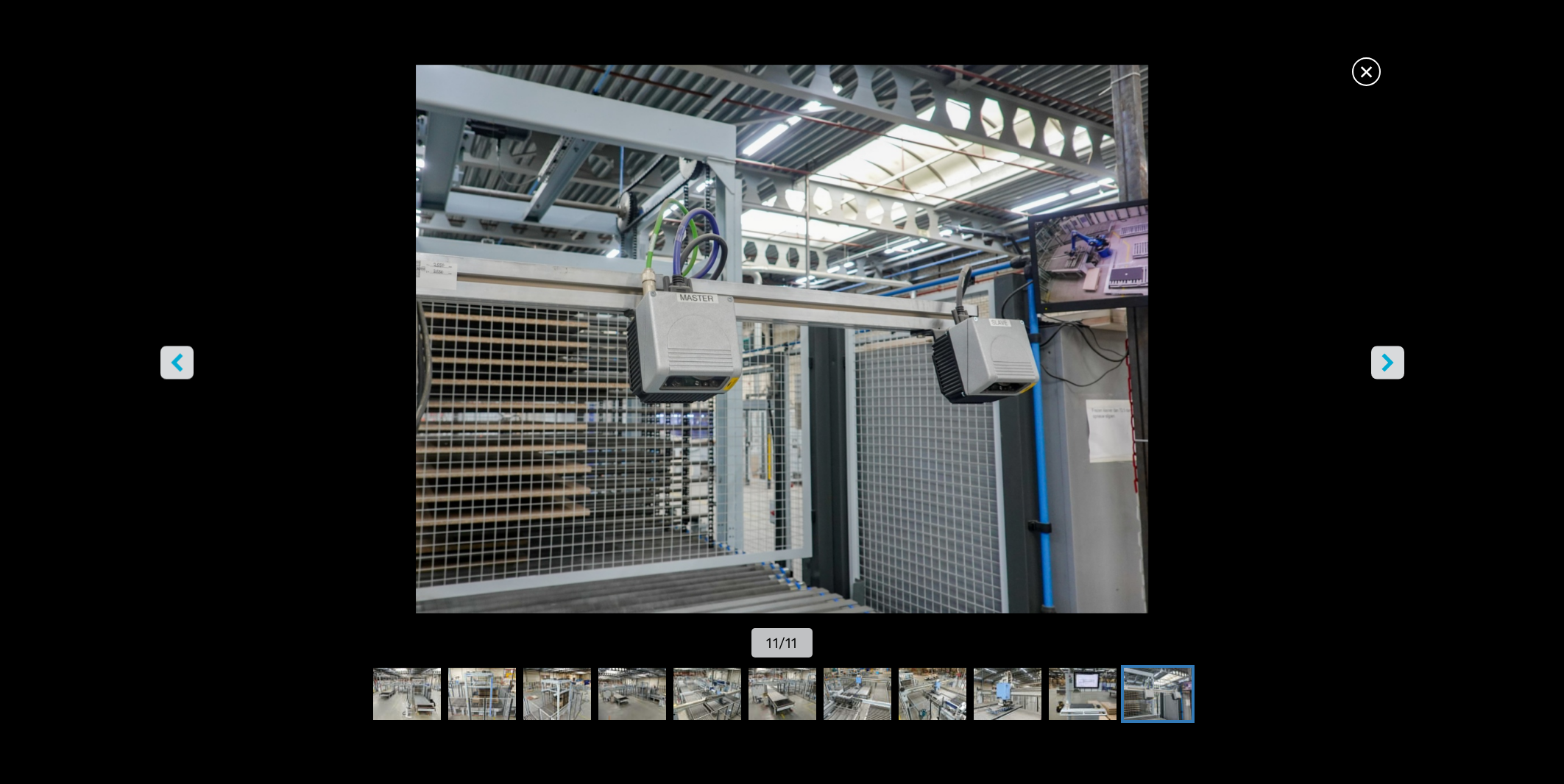
click at [1393, 373] on icon "right-button" at bounding box center [1388, 363] width 18 height 18
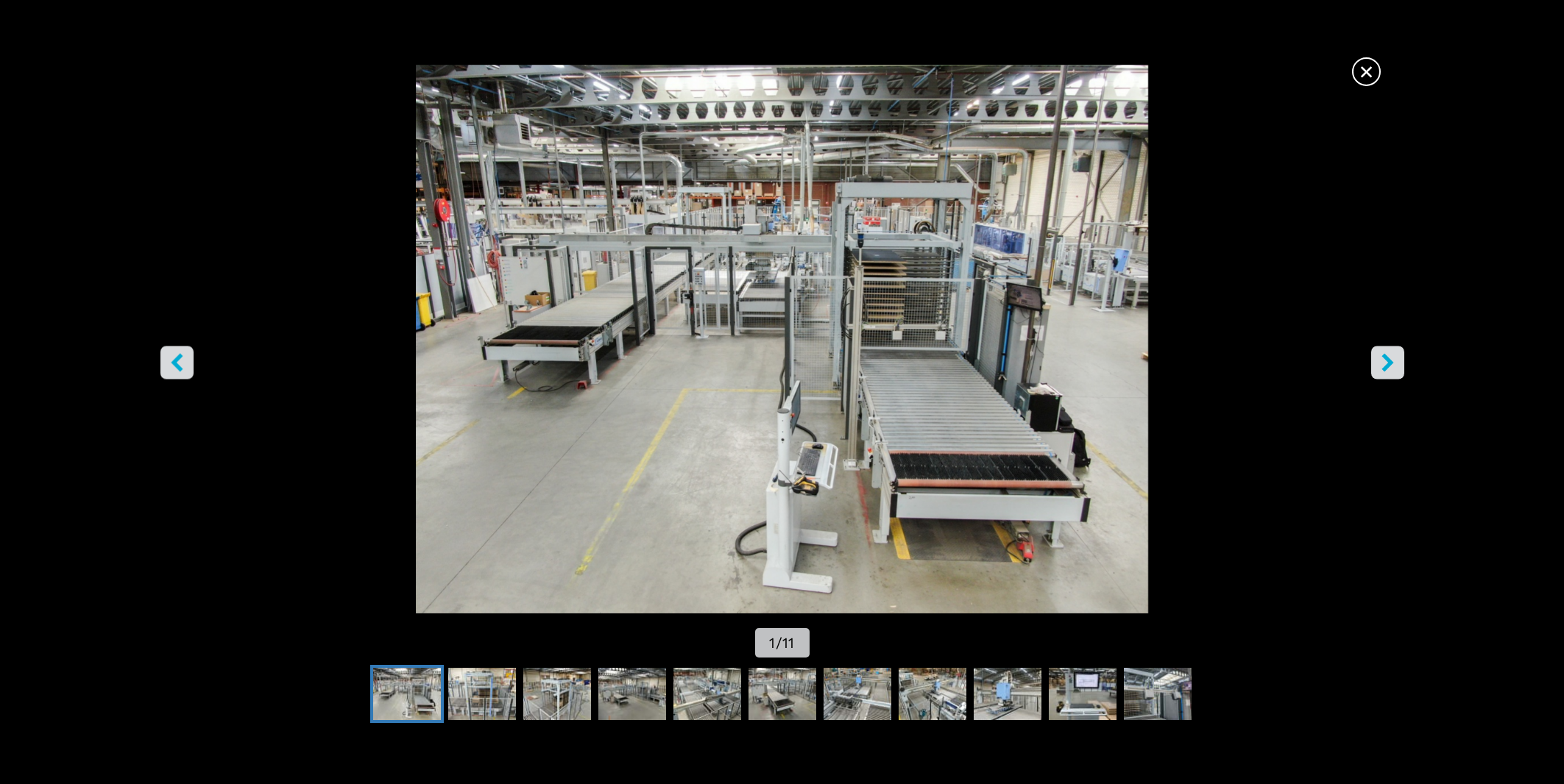
click at [1393, 373] on icon "right-button" at bounding box center [1388, 363] width 18 height 18
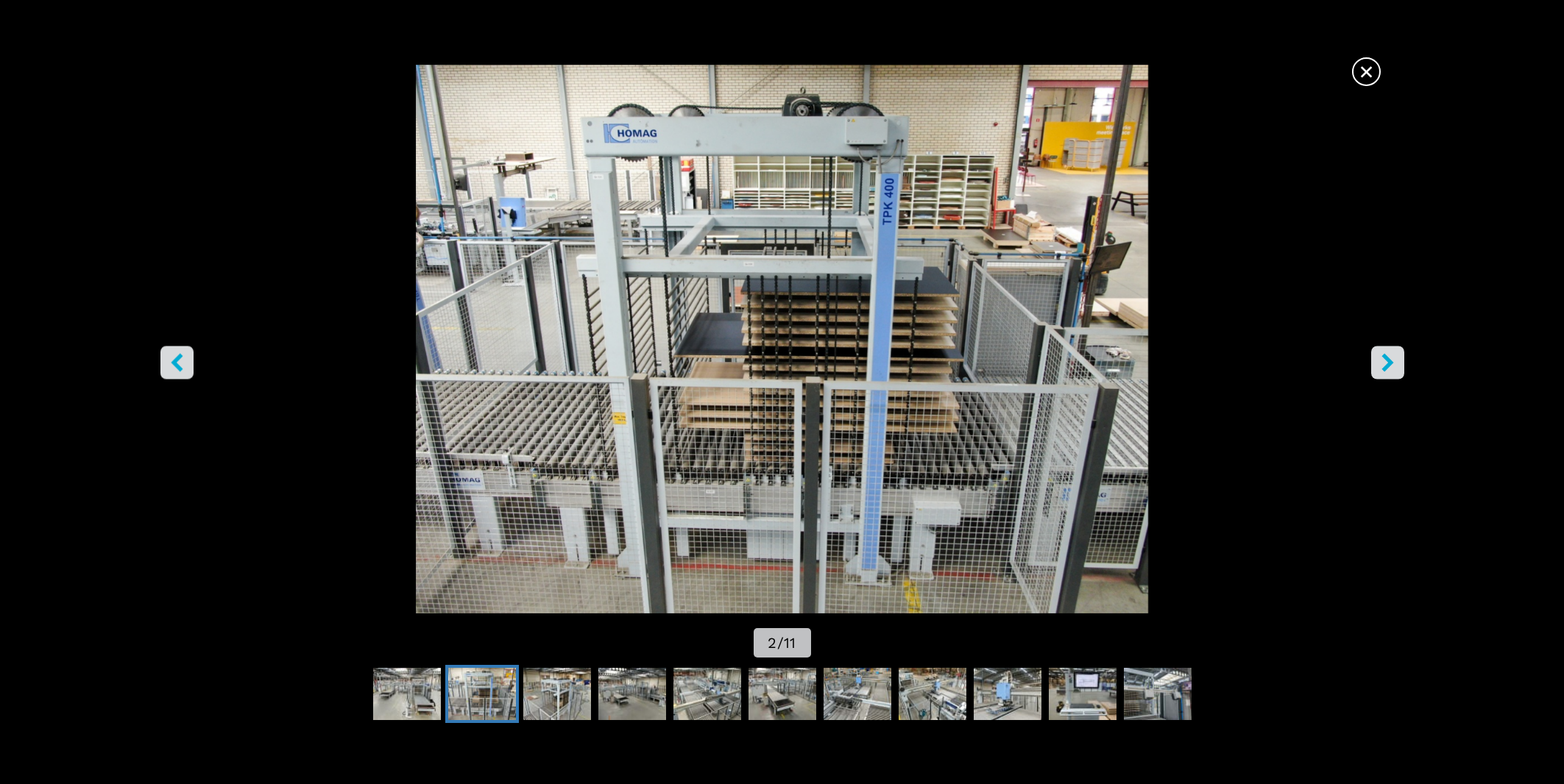
click at [1393, 373] on icon "right-button" at bounding box center [1388, 363] width 18 height 18
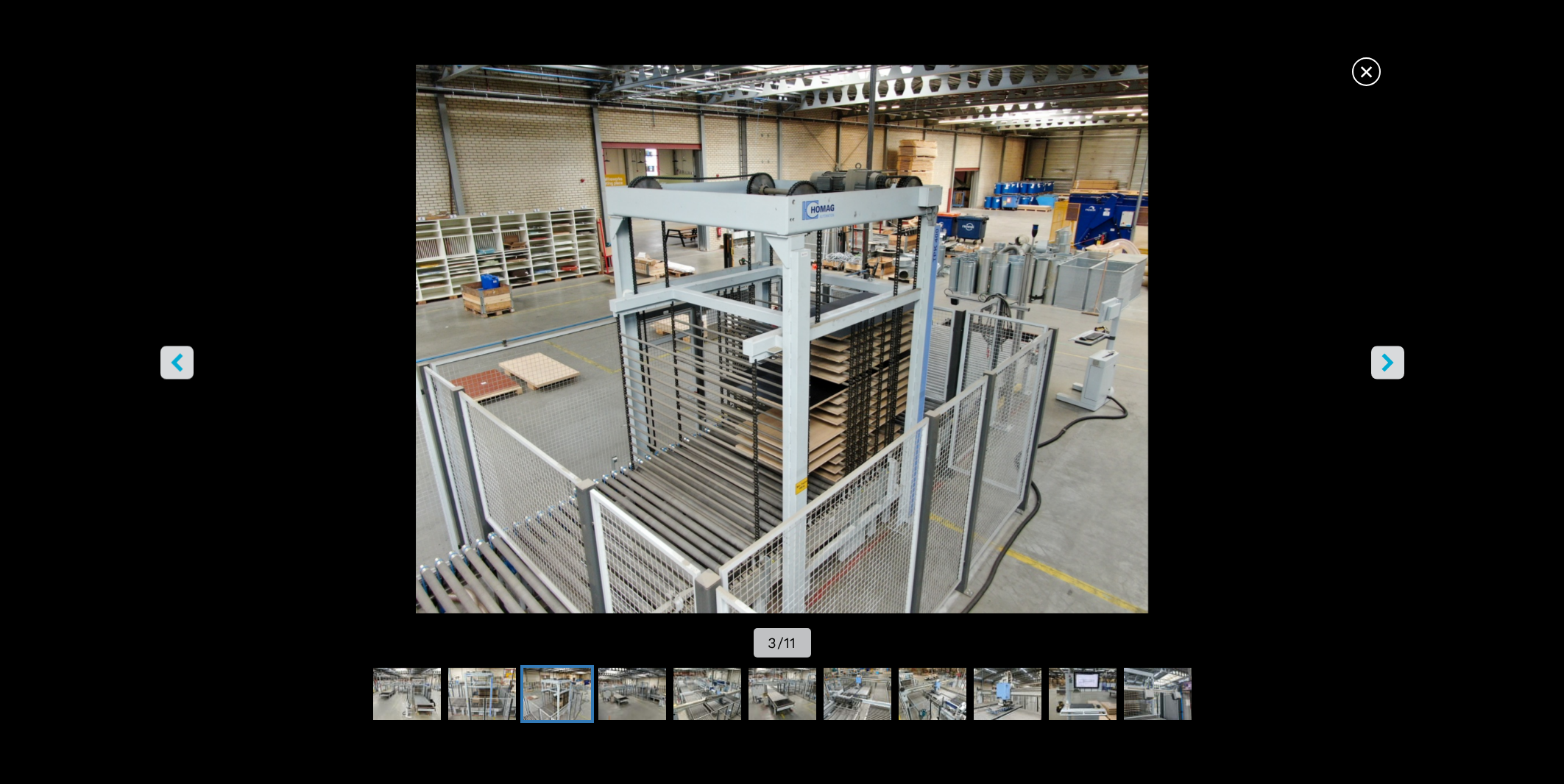
click at [1393, 373] on icon "right-button" at bounding box center [1388, 363] width 18 height 18
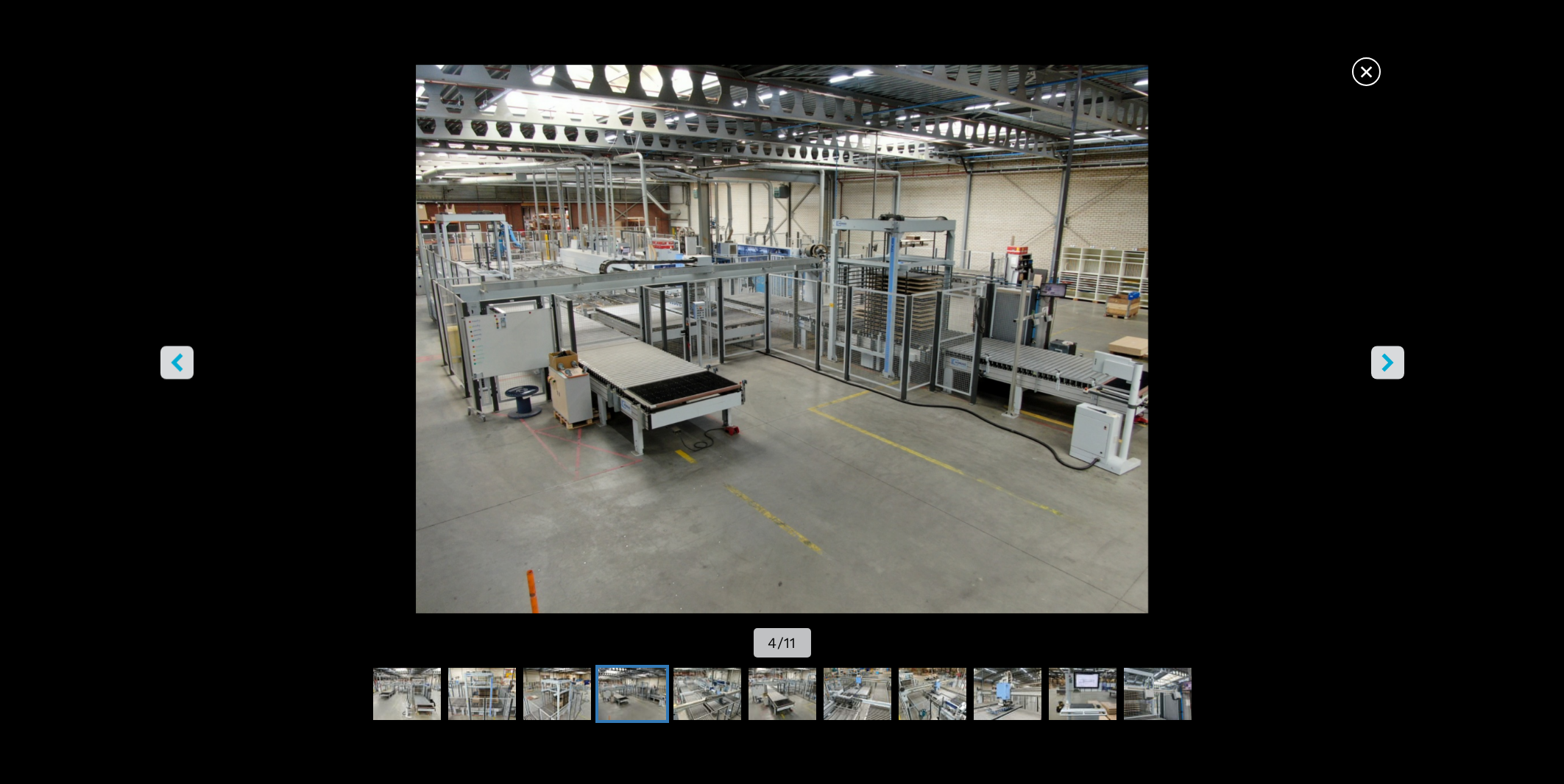
click at [1393, 373] on icon "right-button" at bounding box center [1388, 363] width 18 height 18
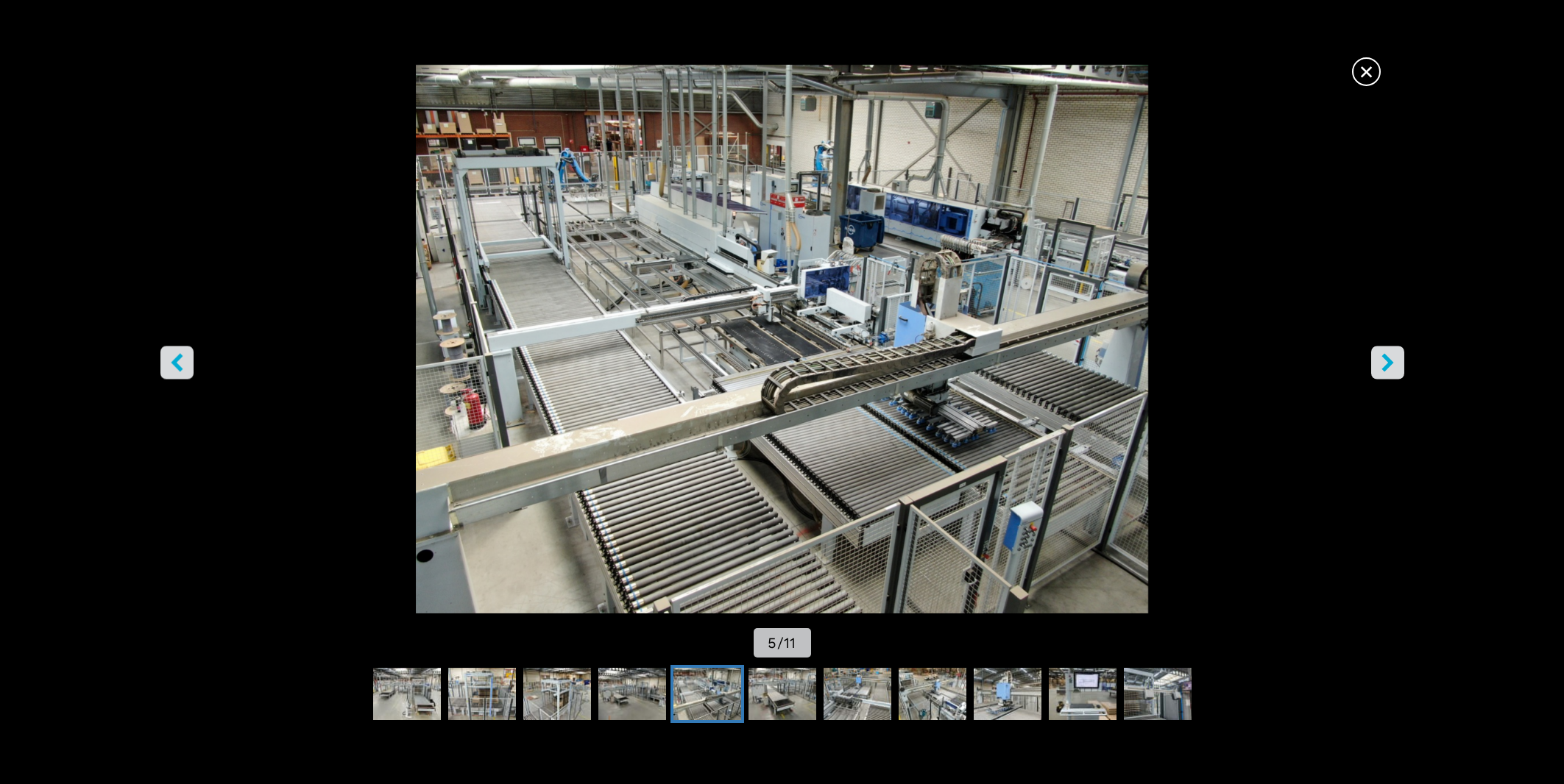
click at [1393, 373] on icon "right-button" at bounding box center [1388, 363] width 18 height 18
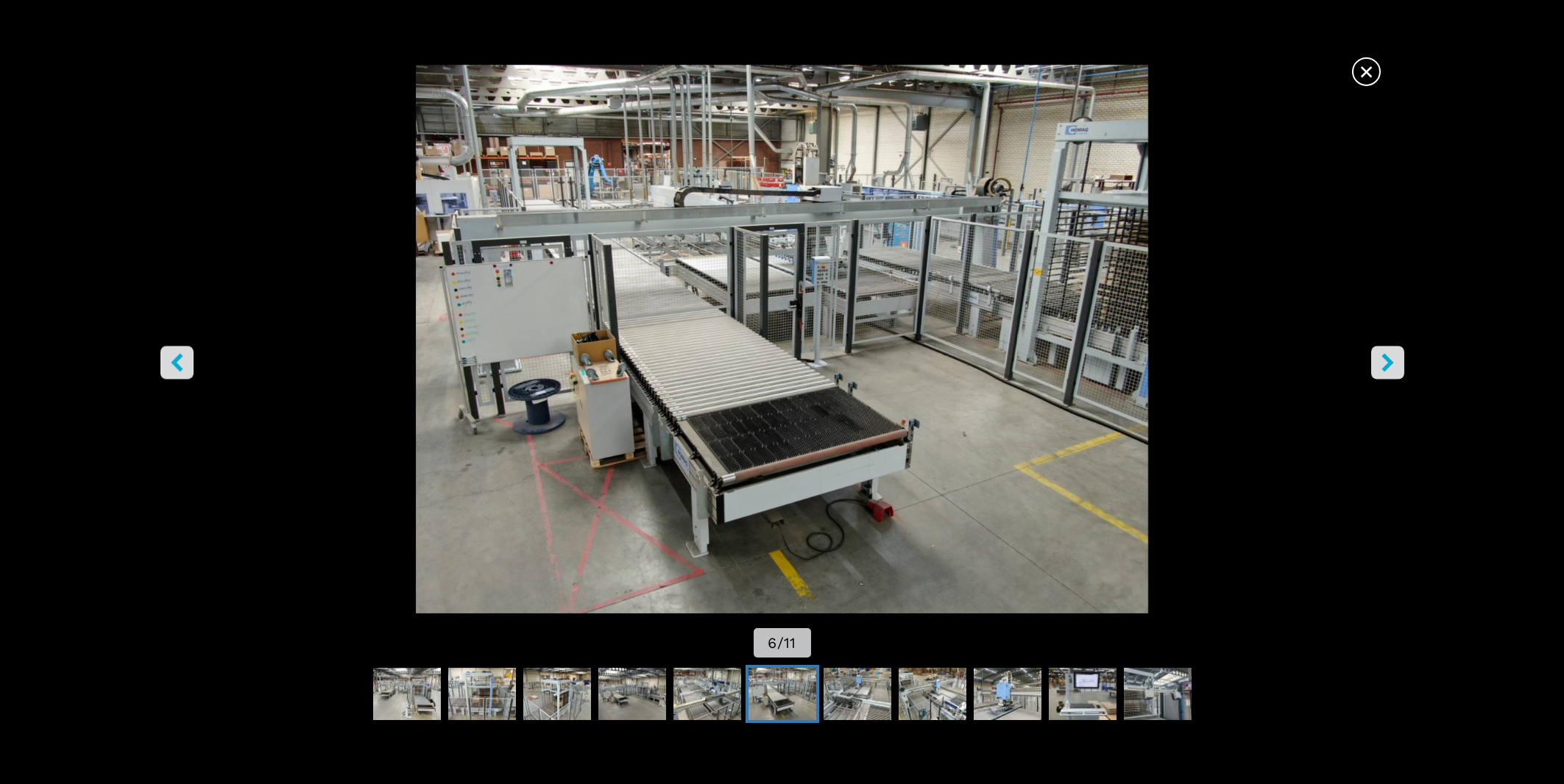
click at [1390, 373] on icon "right-button" at bounding box center [1388, 363] width 18 height 18
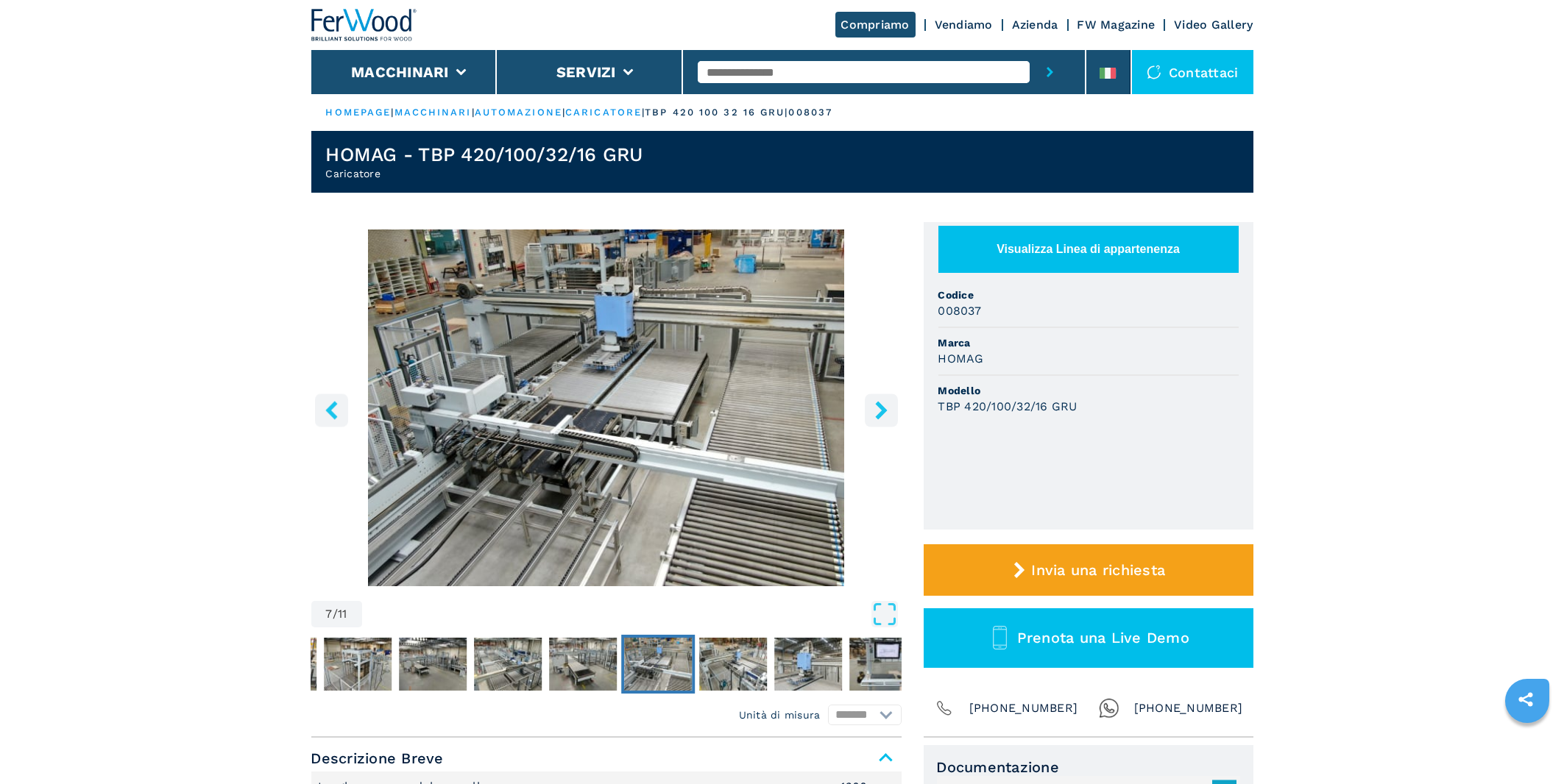
click at [1056, 256] on button "Visualizza Linea di appartenenza" at bounding box center [1089, 250] width 300 height 47
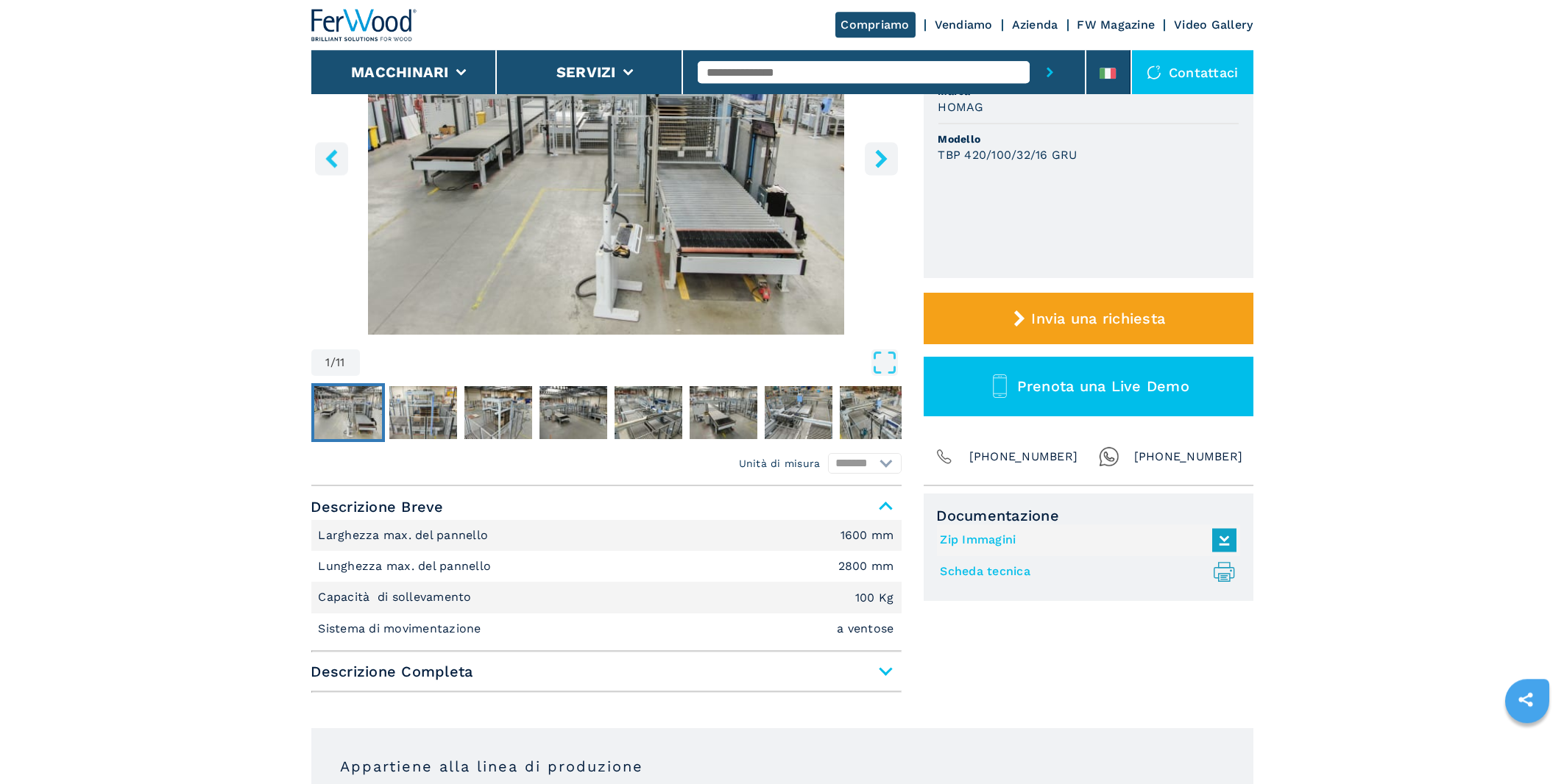
scroll to position [313, 0]
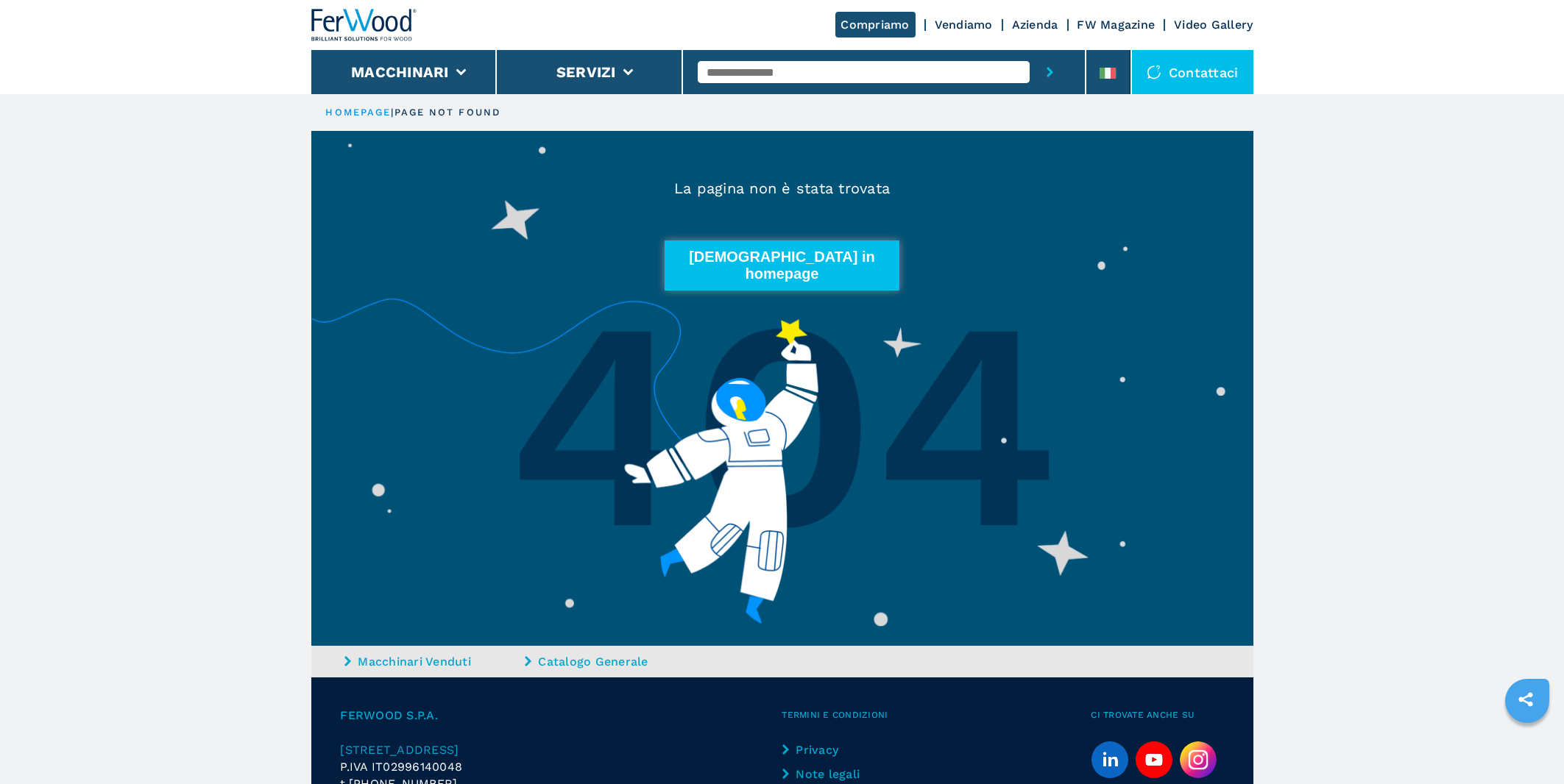
click at [812, 265] on button "Torna in homepage" at bounding box center [782, 265] width 235 height 50
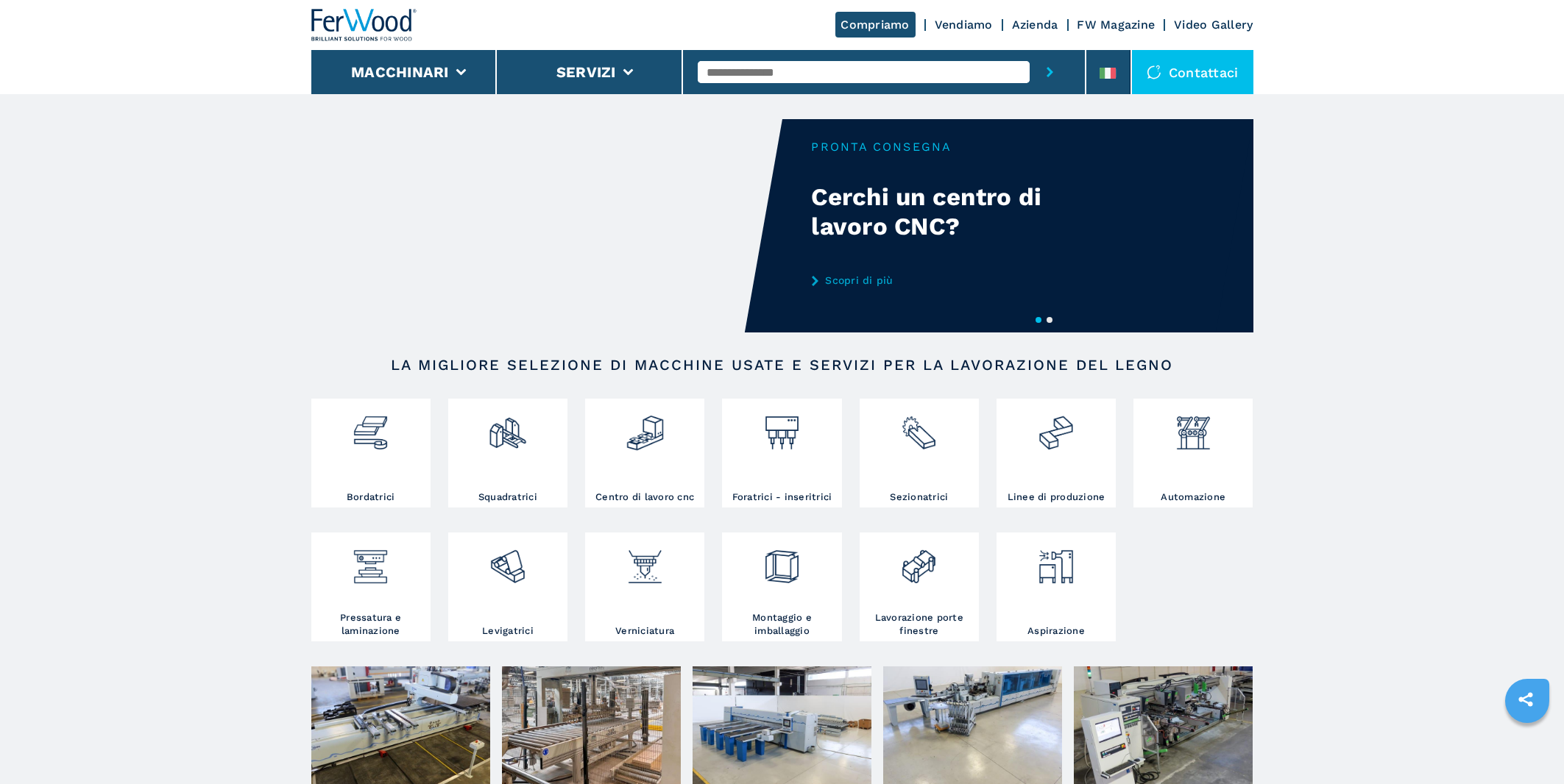
click at [777, 71] on input "text" at bounding box center [863, 72] width 332 height 22
type input "*******"
click at [1030, 50] on button "submit-button" at bounding box center [1050, 72] width 40 height 44
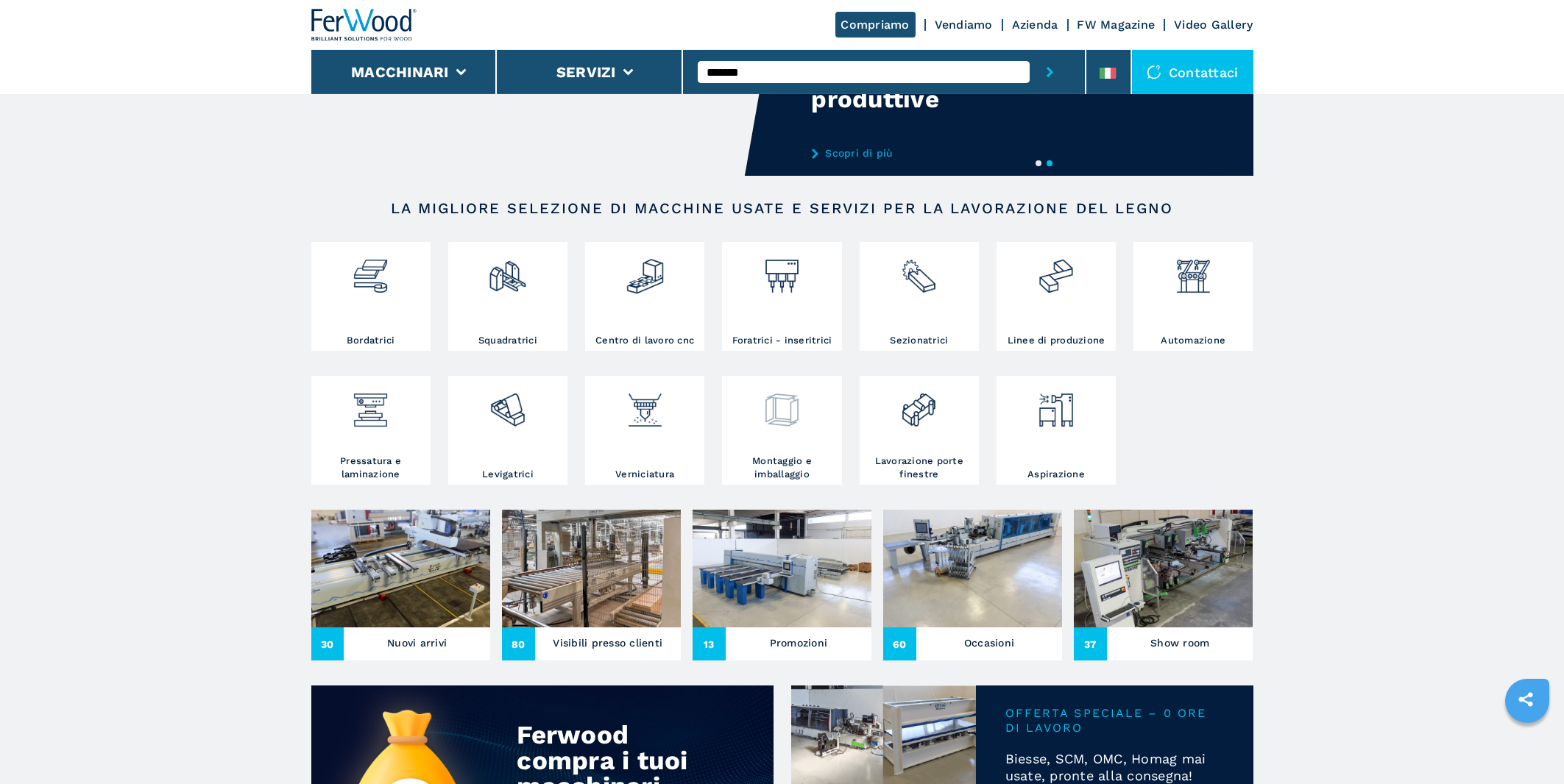
scroll to position [158, 0]
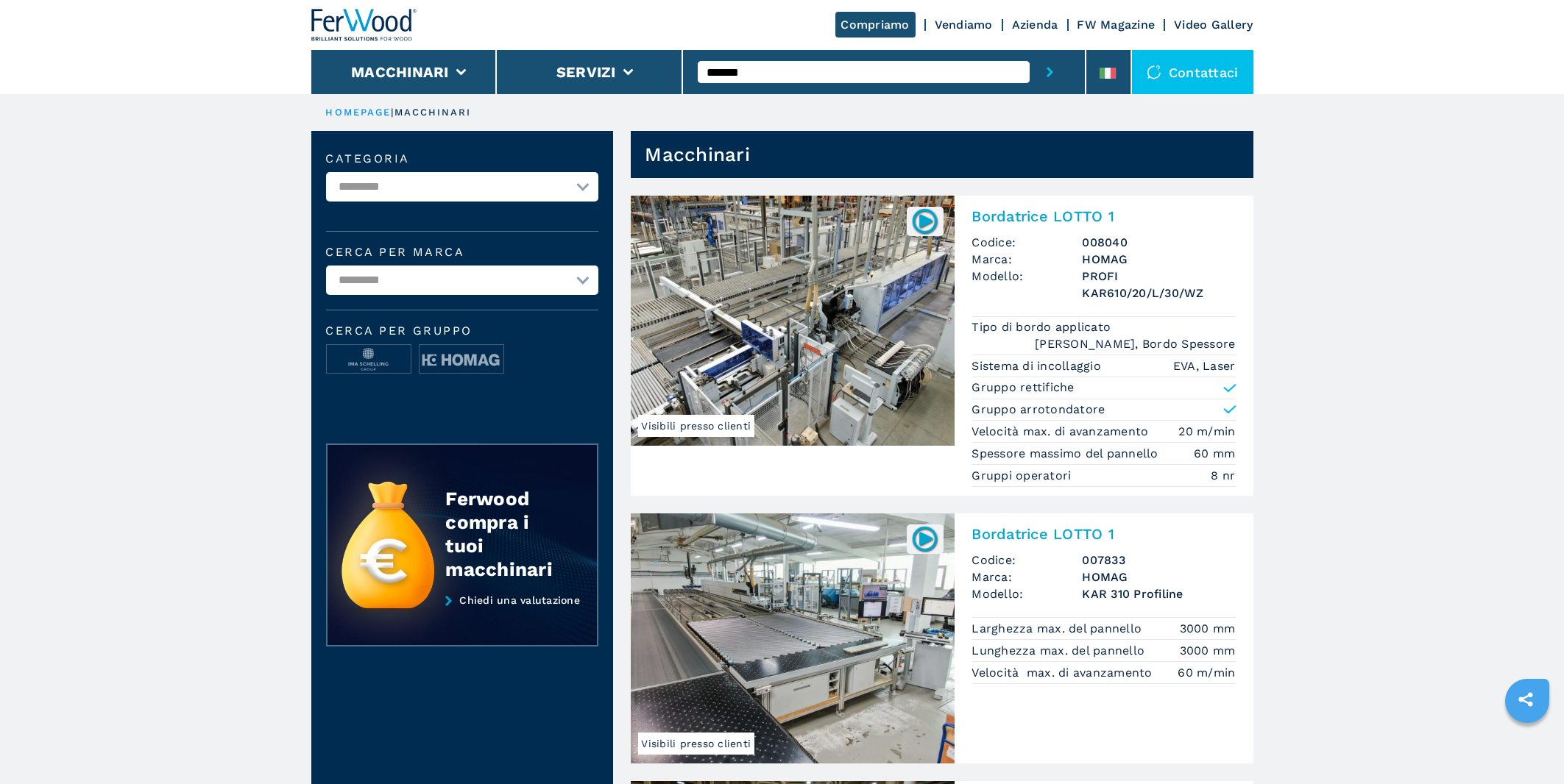
click at [922, 226] on img at bounding box center [925, 221] width 29 height 29
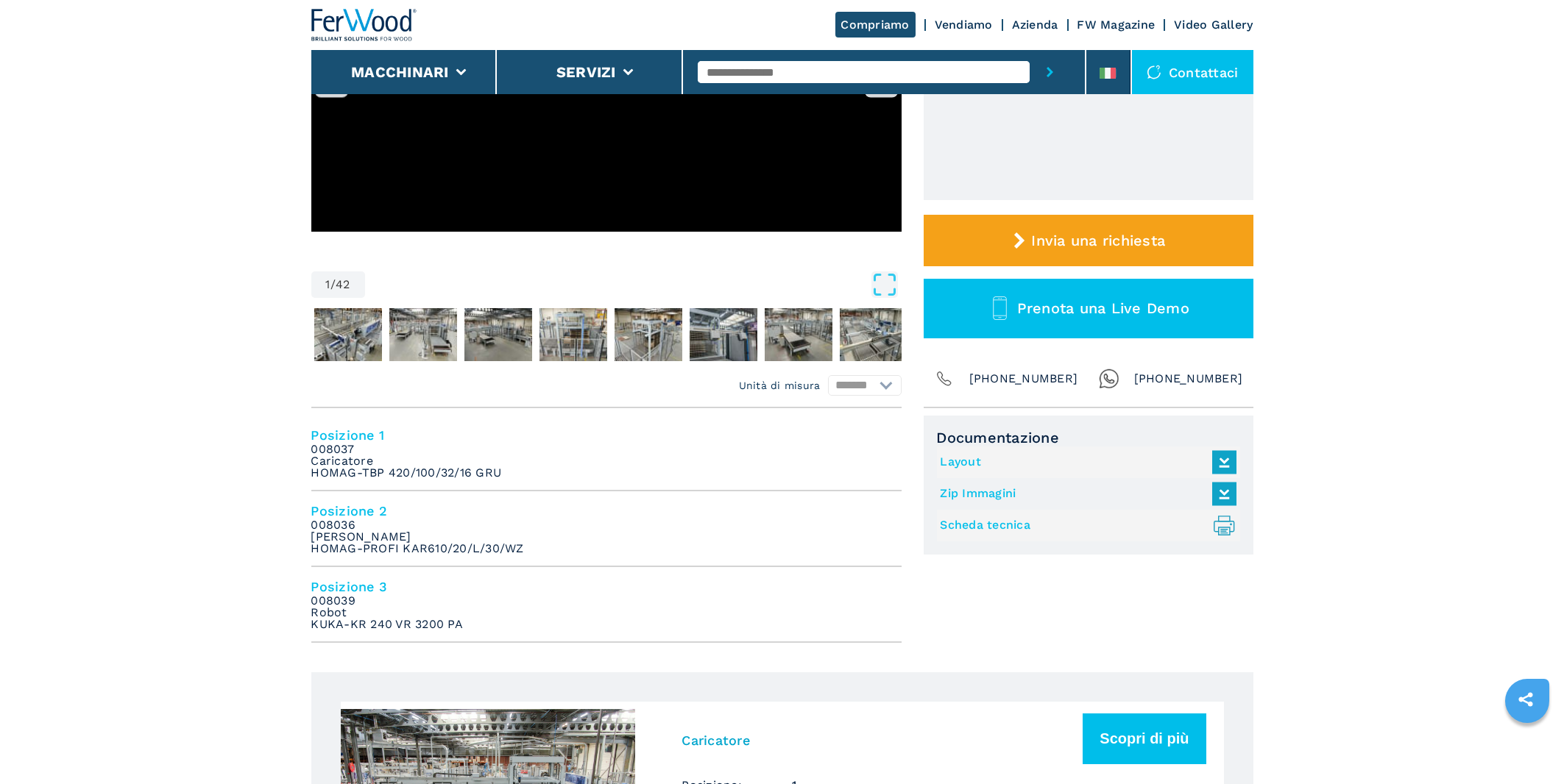
scroll to position [79, 0]
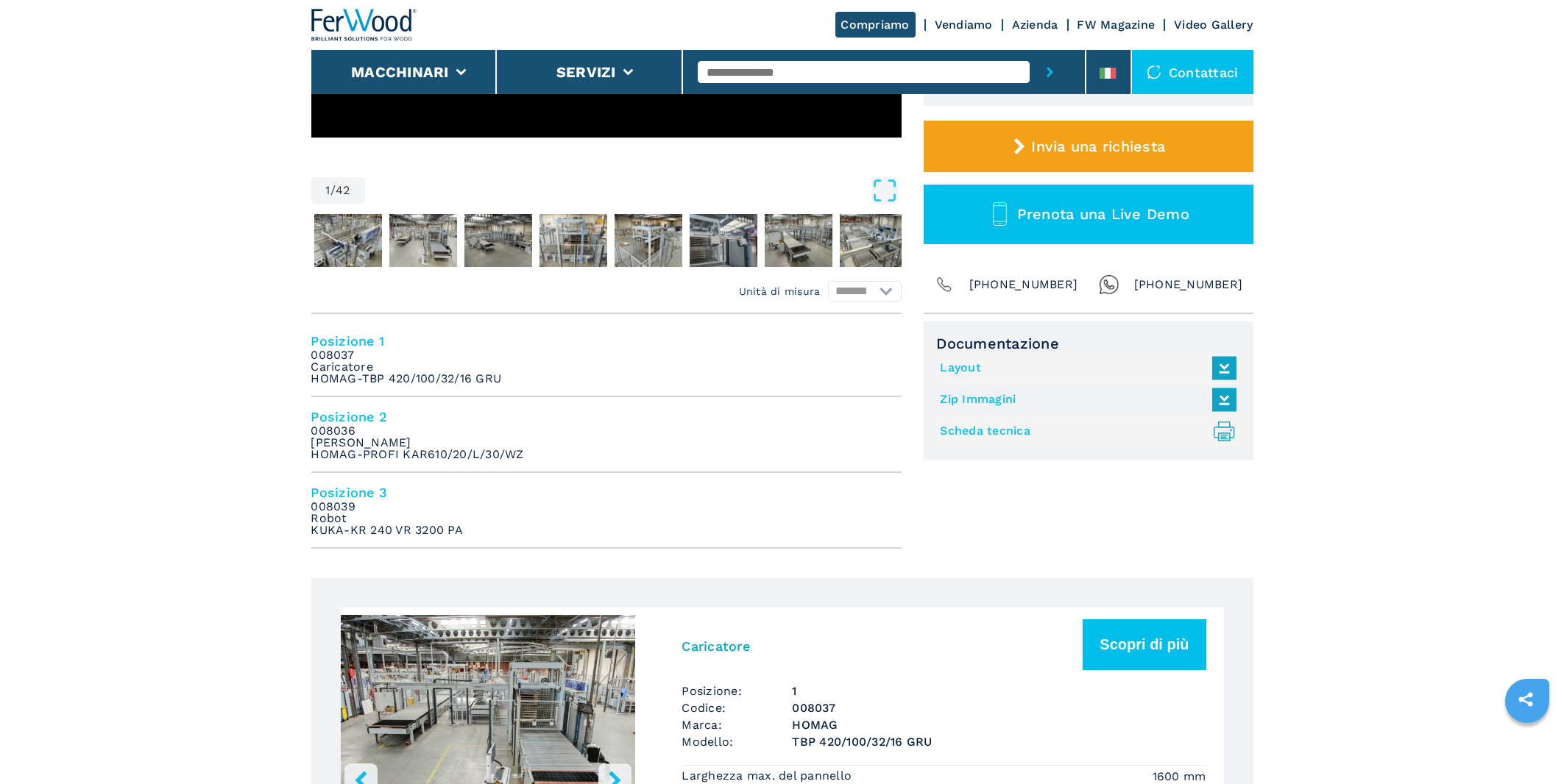
scroll to position [552, 0]
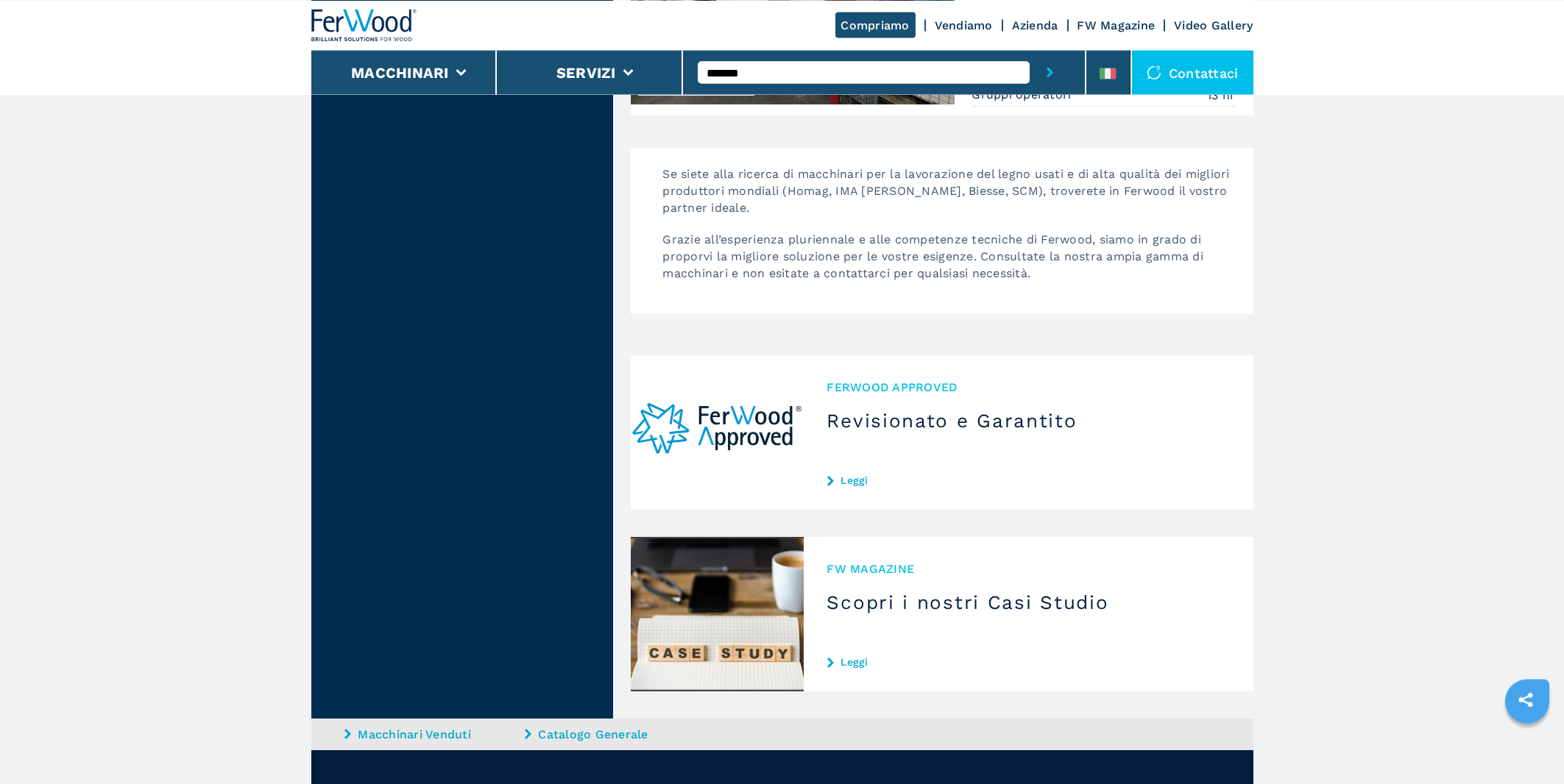
scroll to position [2741, 0]
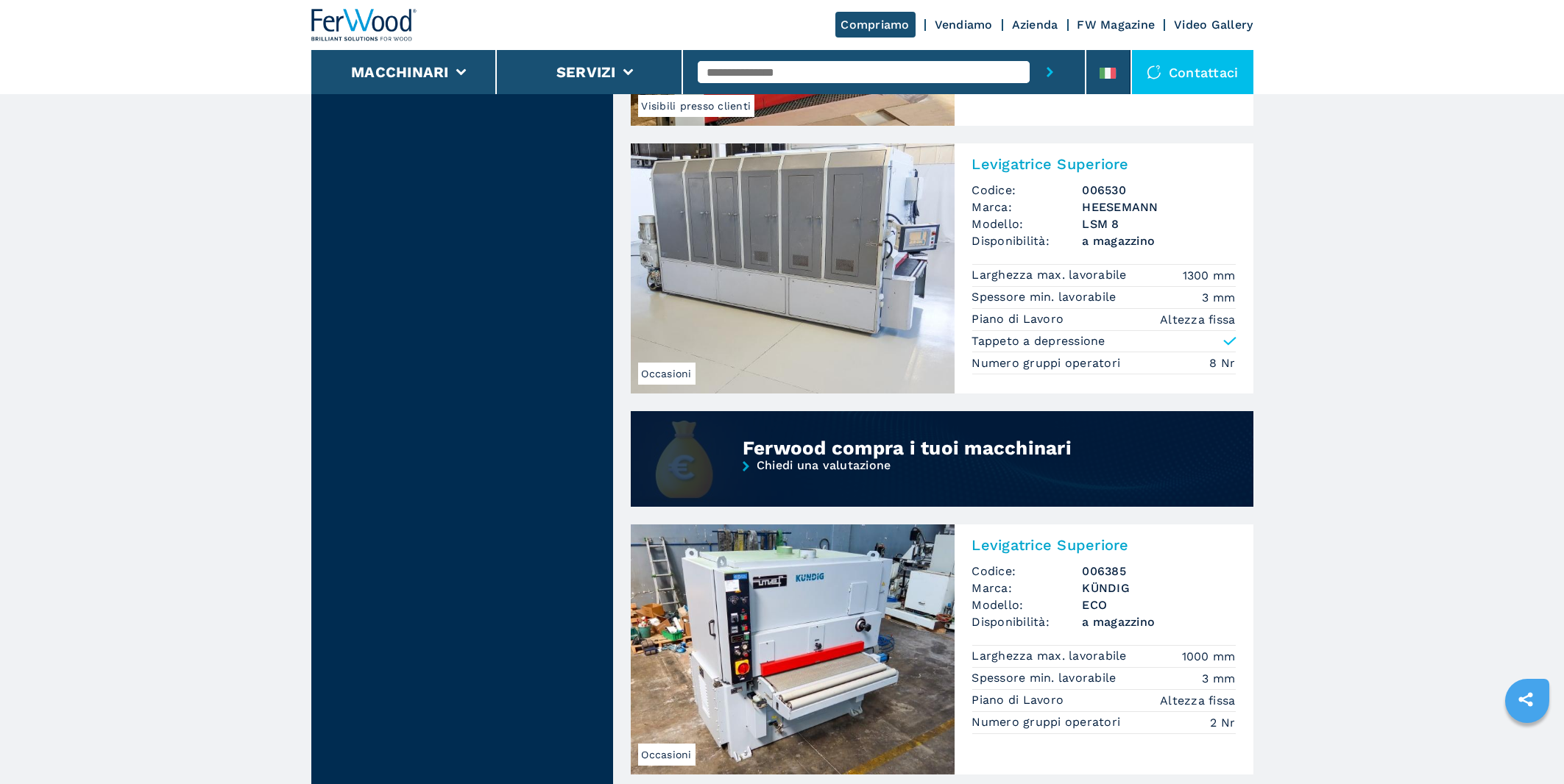
scroll to position [552, 0]
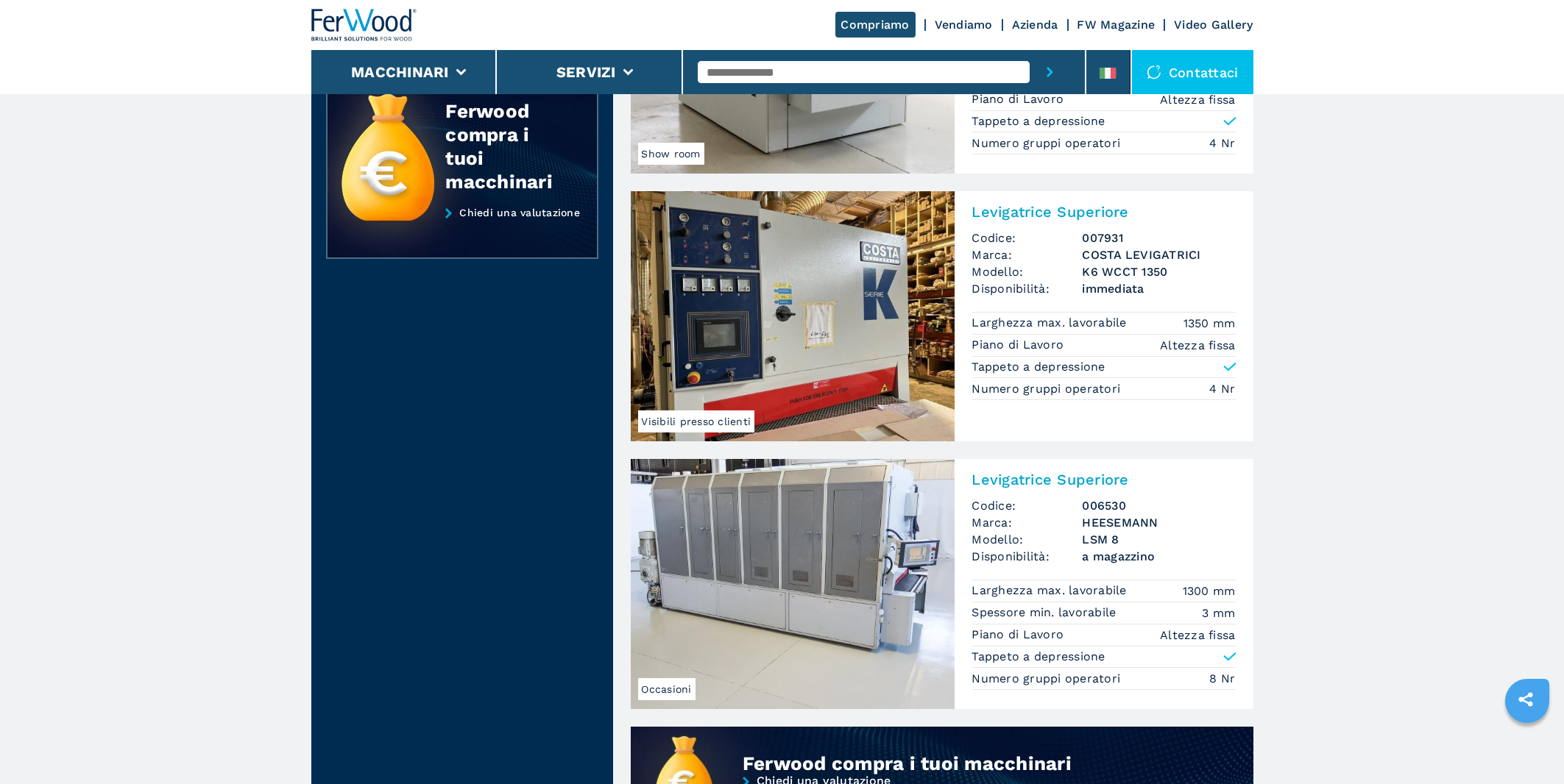
click at [809, 290] on img at bounding box center [792, 316] width 324 height 250
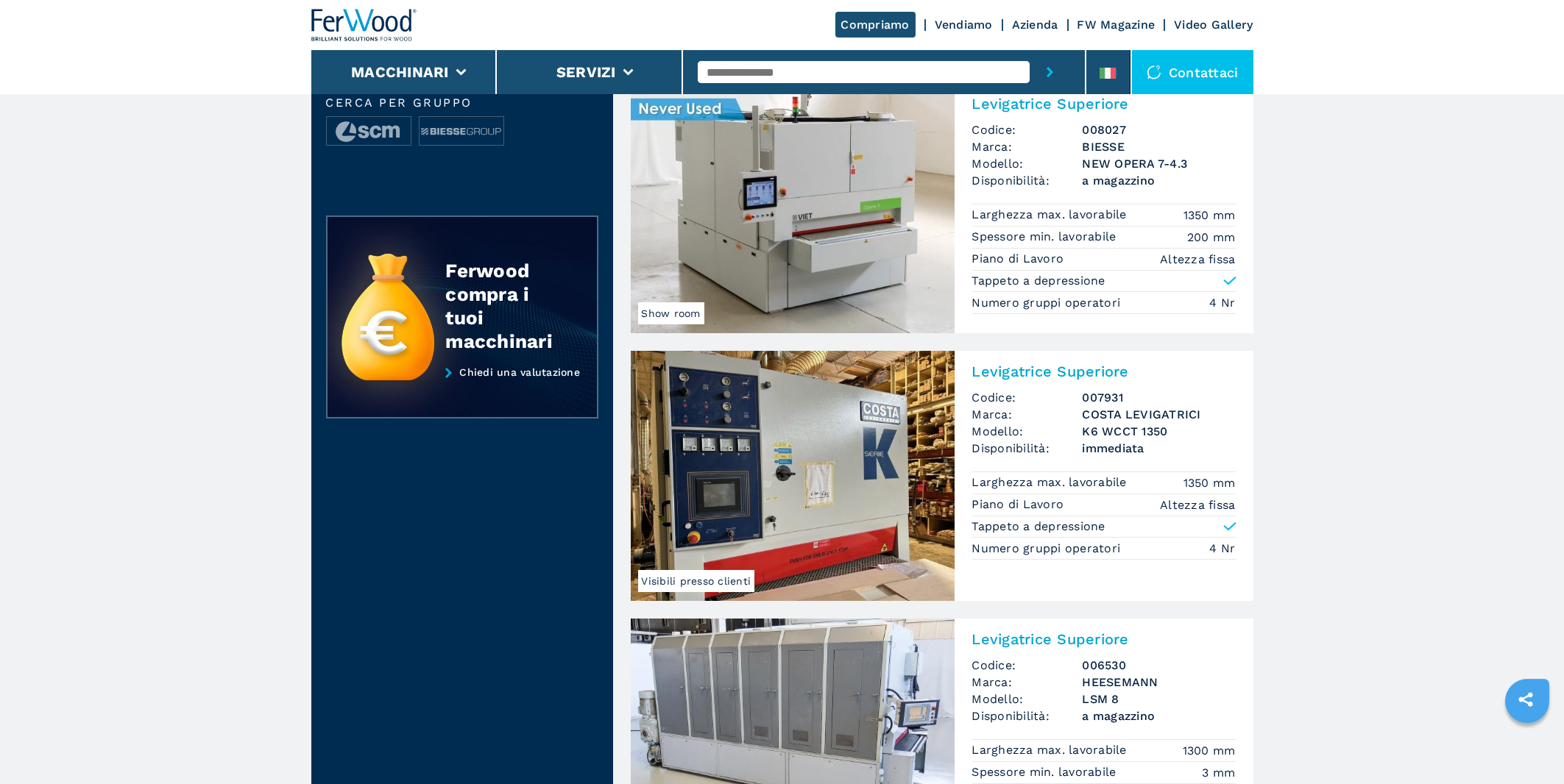
scroll to position [395, 0]
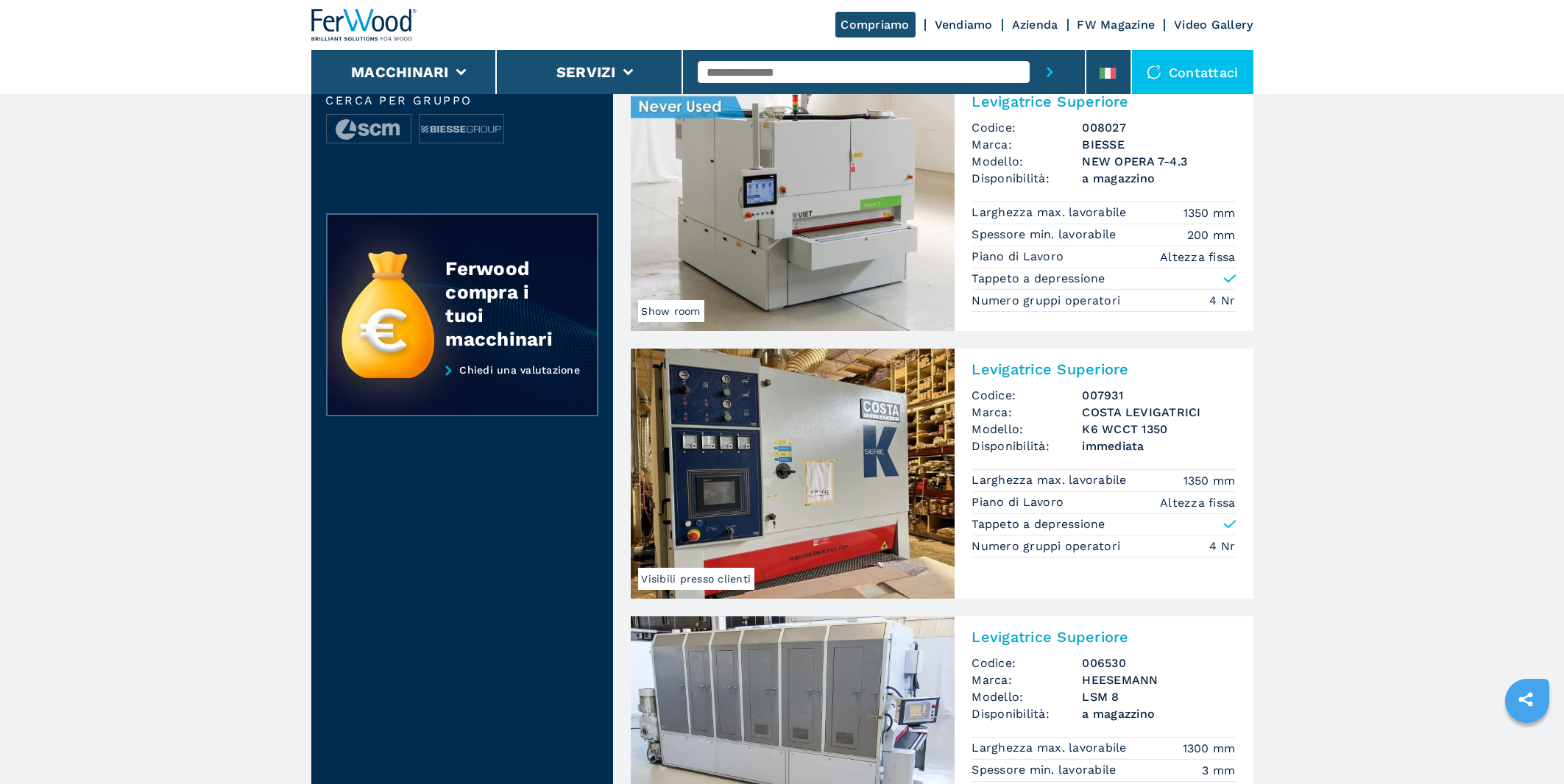
click at [844, 162] on img at bounding box center [792, 205] width 324 height 250
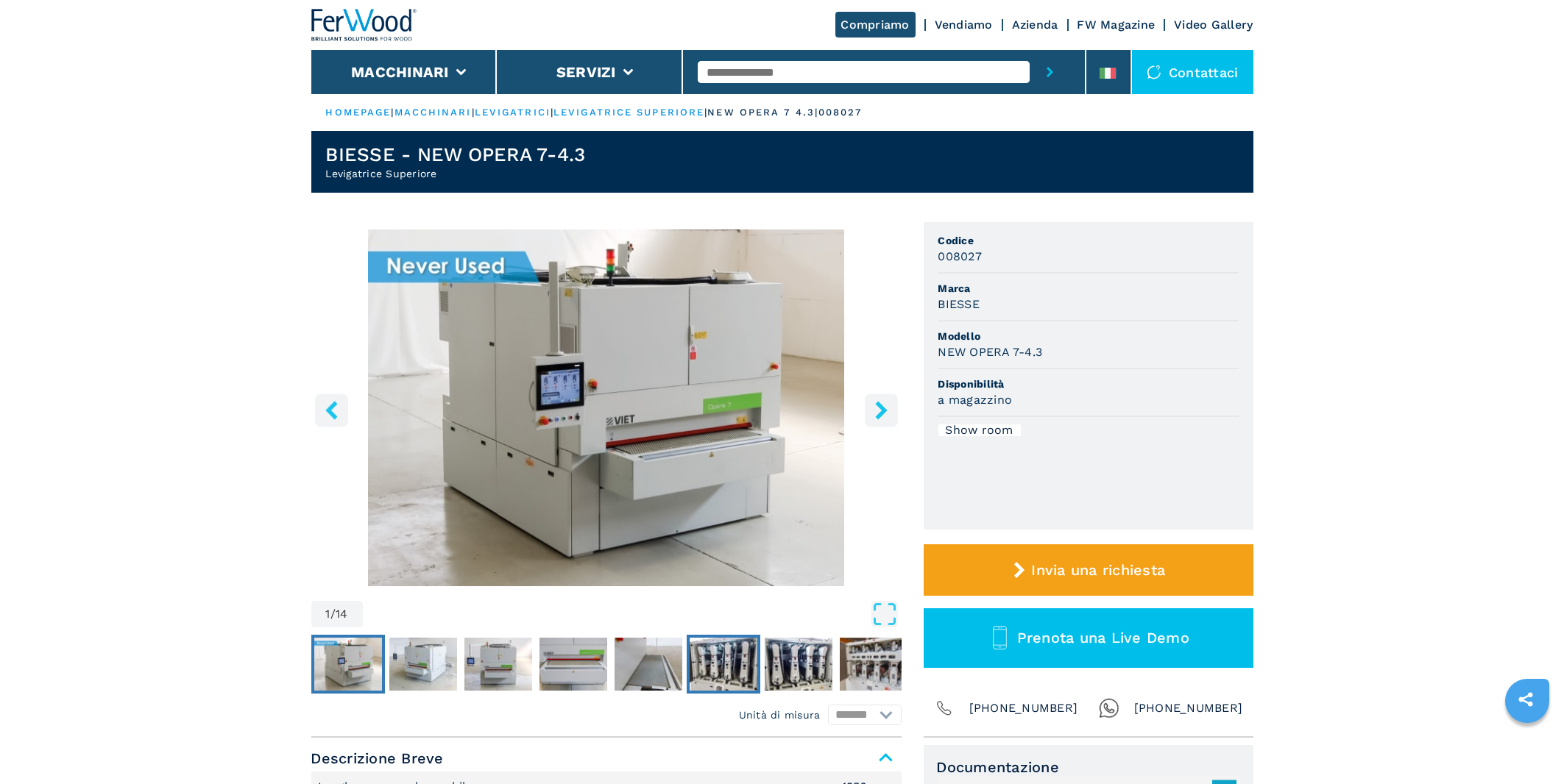
click at [734, 669] on img "Go to Slide 6" at bounding box center [723, 664] width 68 height 53
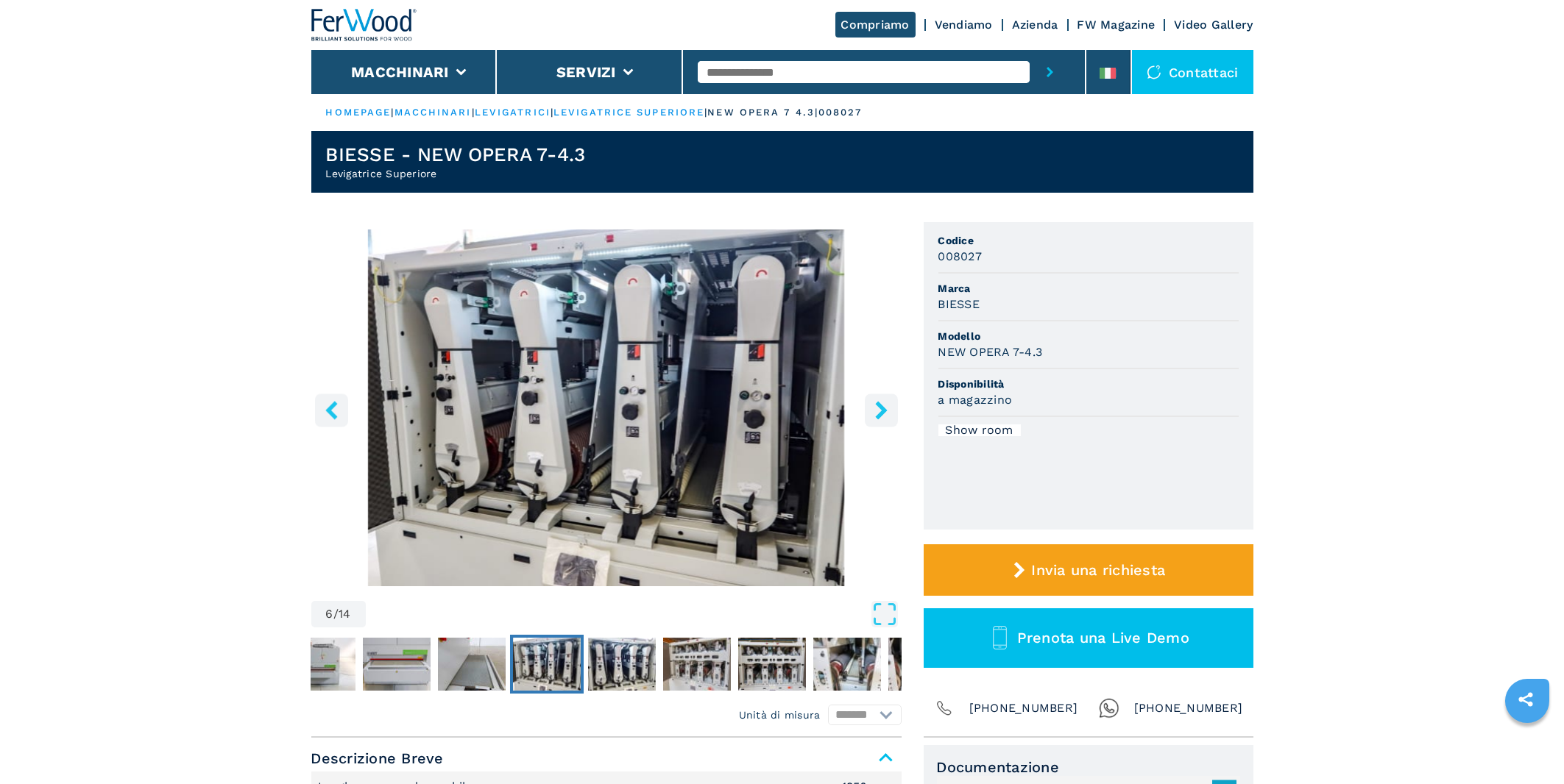
click at [556, 485] on img "Go to Slide 6" at bounding box center [606, 408] width 590 height 357
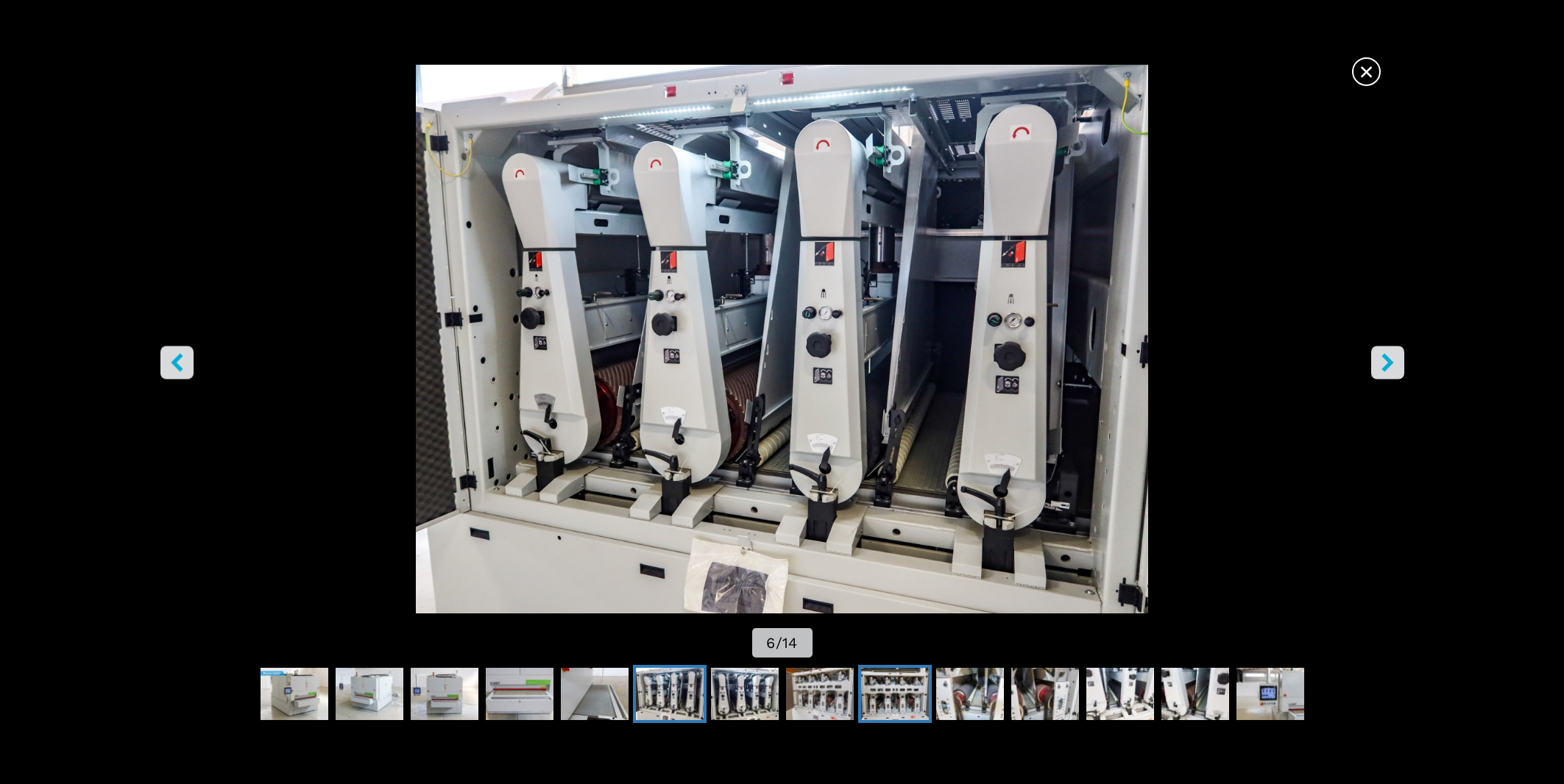
click at [918, 684] on img "Go to Slide 9" at bounding box center [895, 695] width 68 height 53
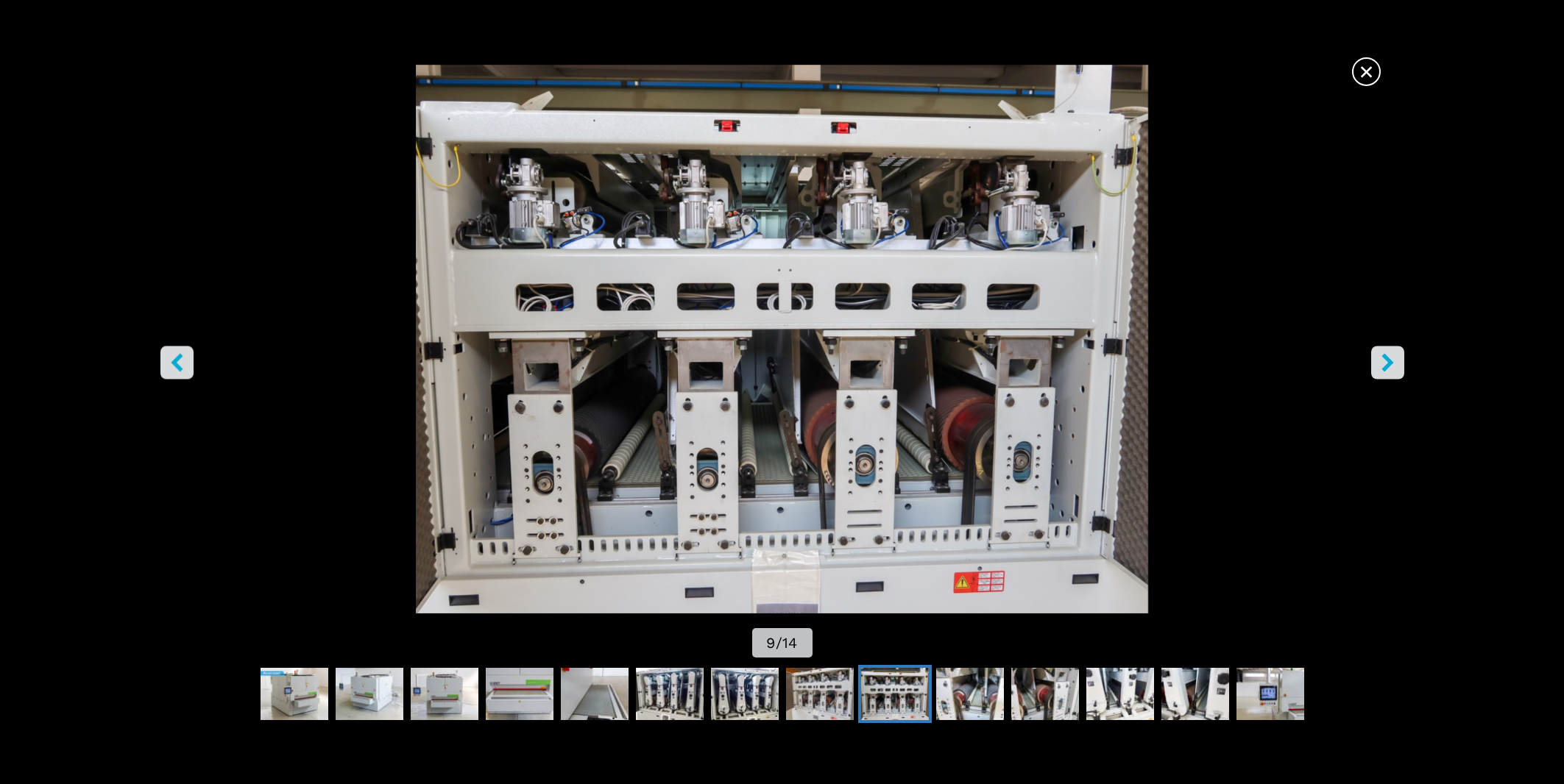
click at [1396, 360] on icon "right-button" at bounding box center [1388, 363] width 18 height 18
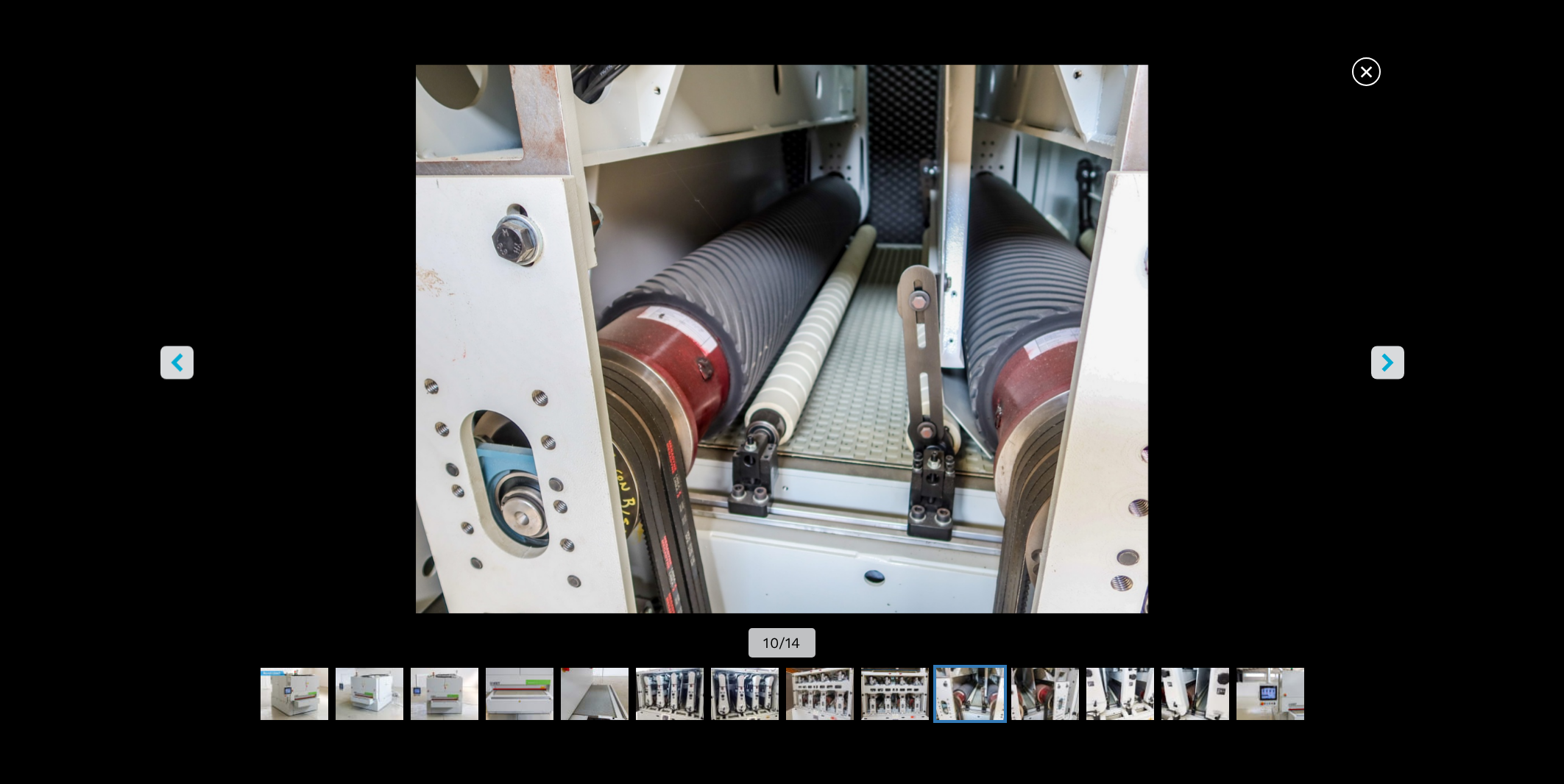
click at [1389, 360] on icon "right-button" at bounding box center [1387, 363] width 11 height 18
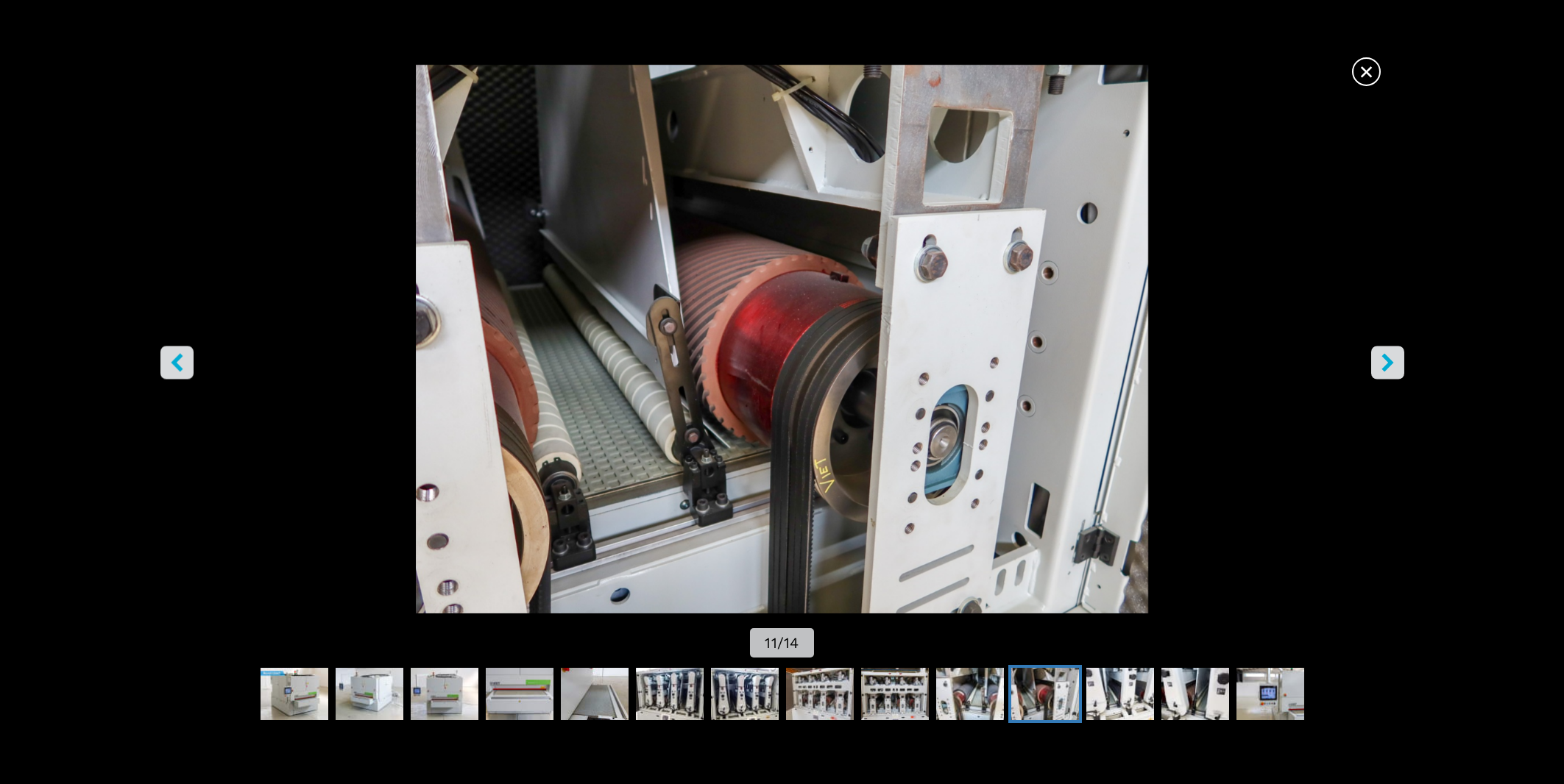
click at [1389, 360] on icon "right-button" at bounding box center [1387, 363] width 11 height 18
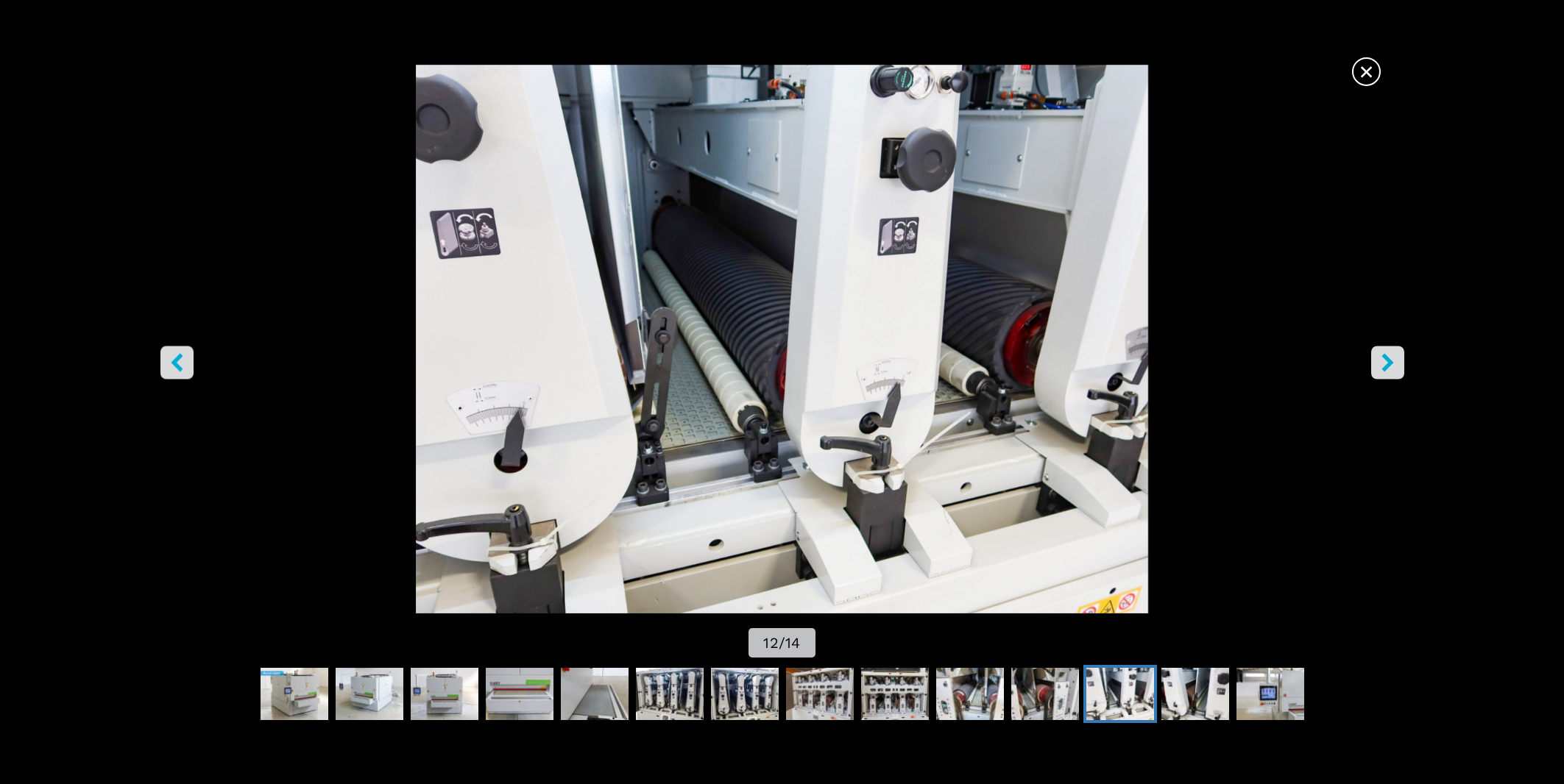
click at [1389, 360] on icon "right-button" at bounding box center [1387, 363] width 11 height 18
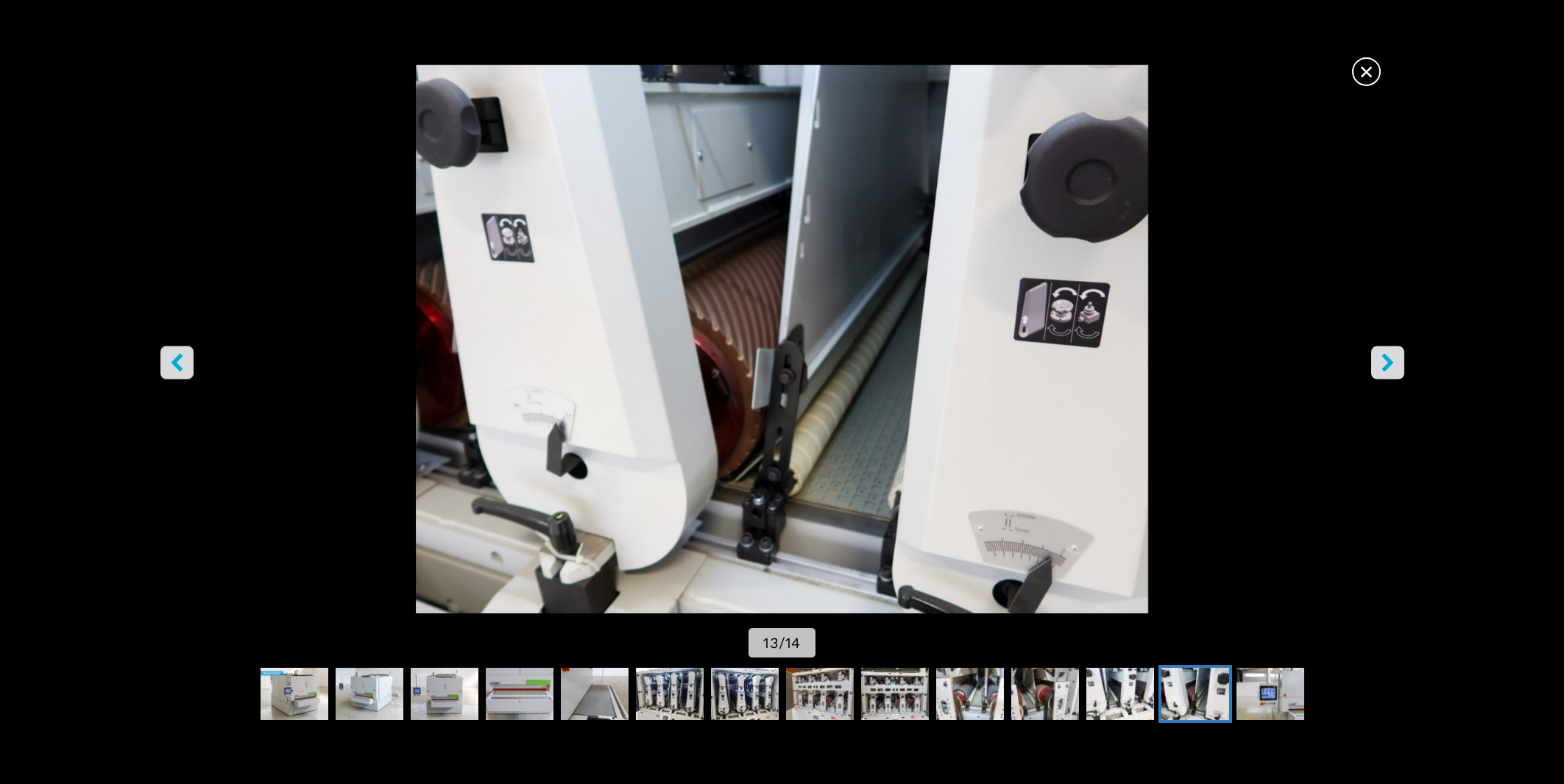
click at [1389, 360] on icon "right-button" at bounding box center [1387, 363] width 11 height 18
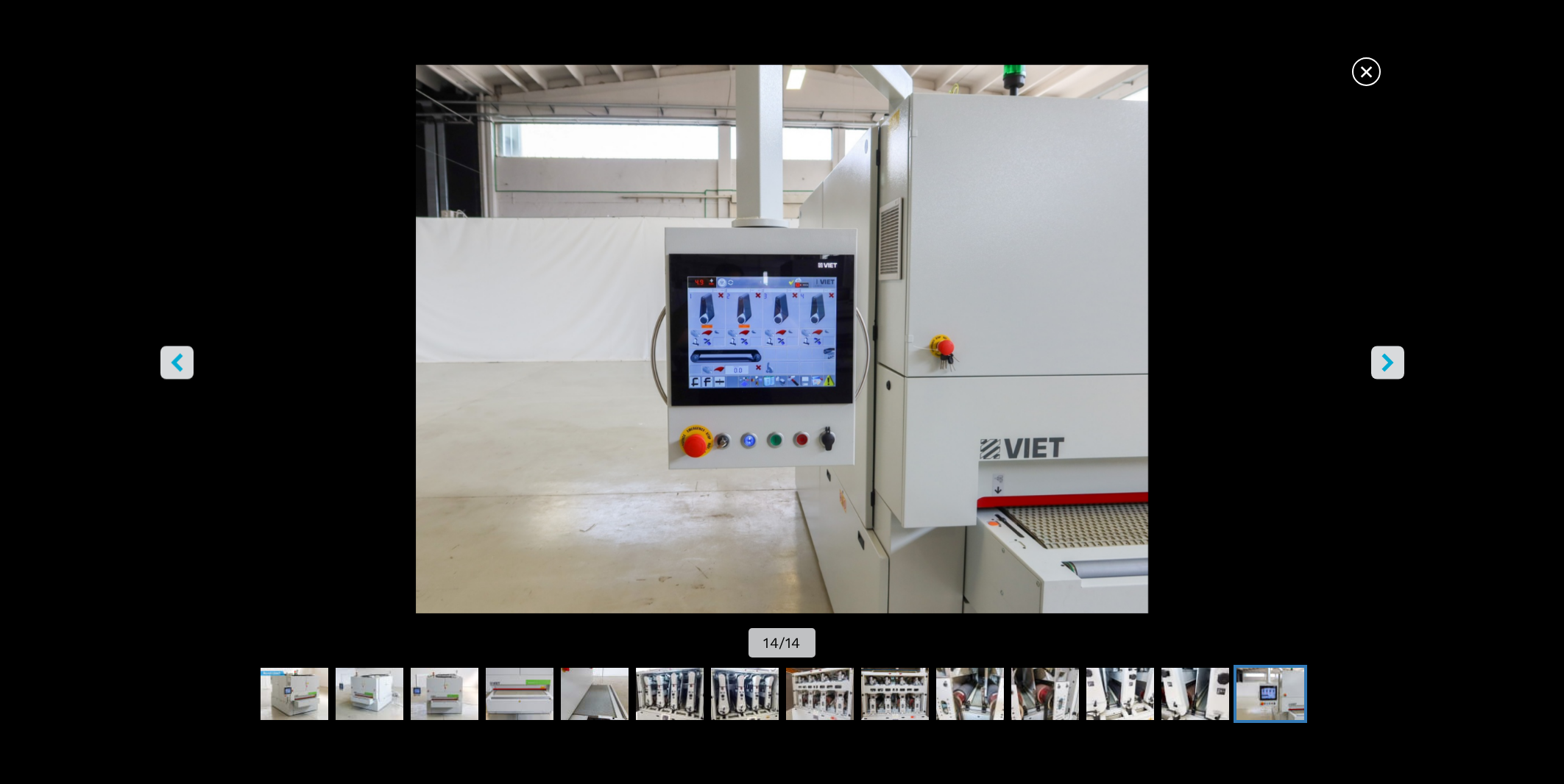
click at [1389, 360] on icon "right-button" at bounding box center [1387, 363] width 11 height 18
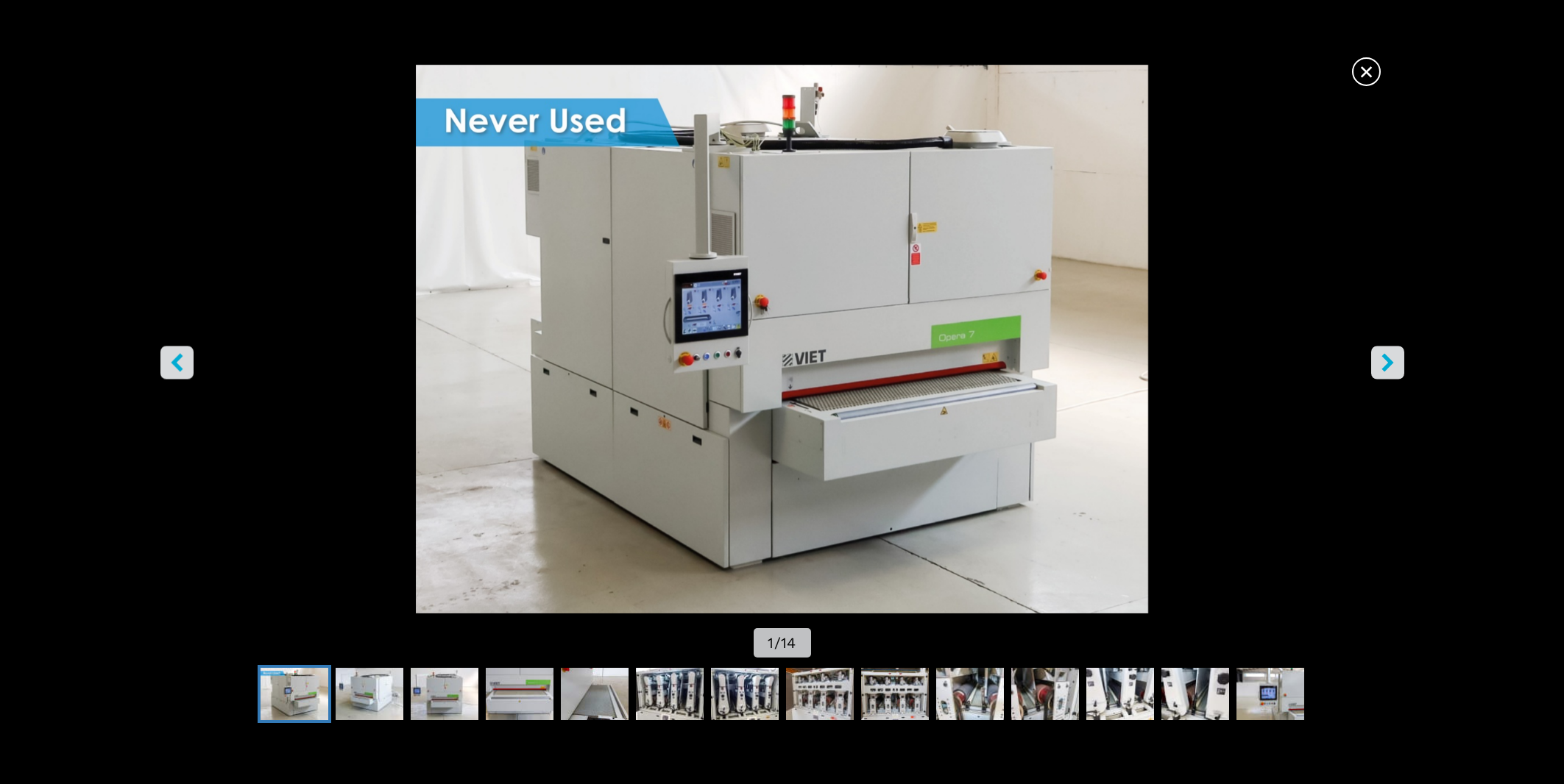
click at [1389, 360] on icon "right-button" at bounding box center [1387, 363] width 11 height 18
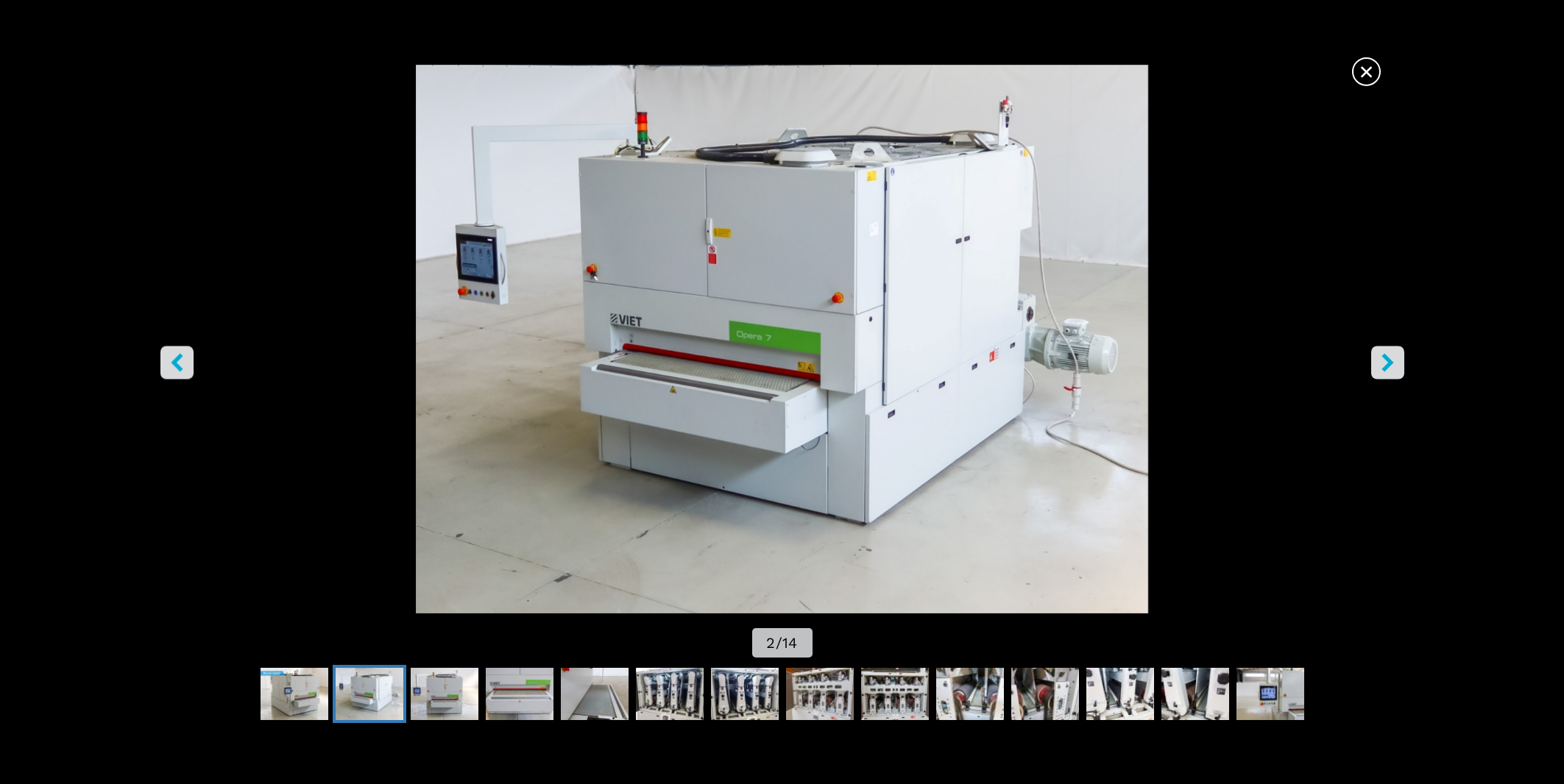
click at [1366, 75] on span "×" at bounding box center [1366, 68] width 25 height 25
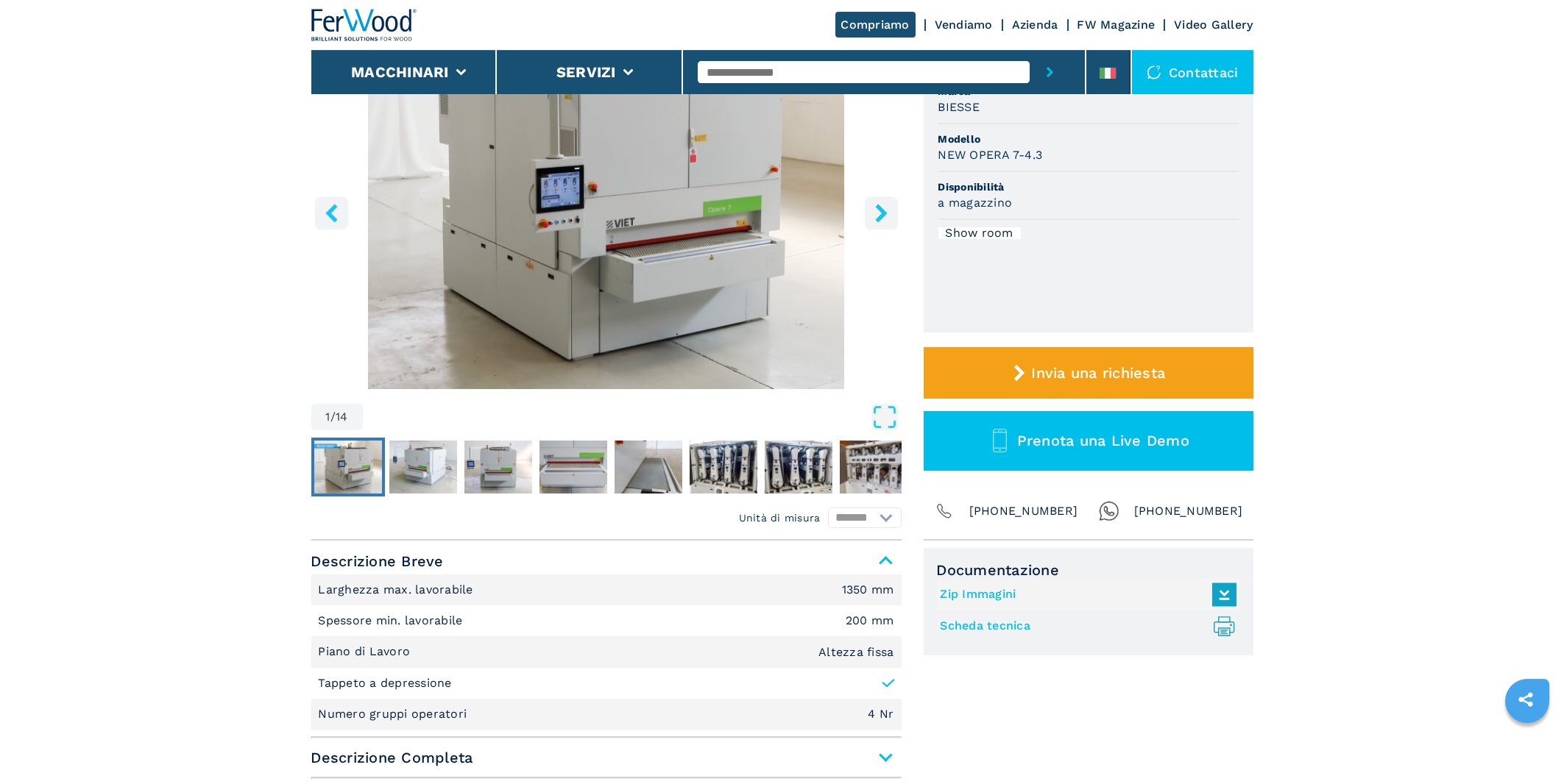
scroll to position [315, 0]
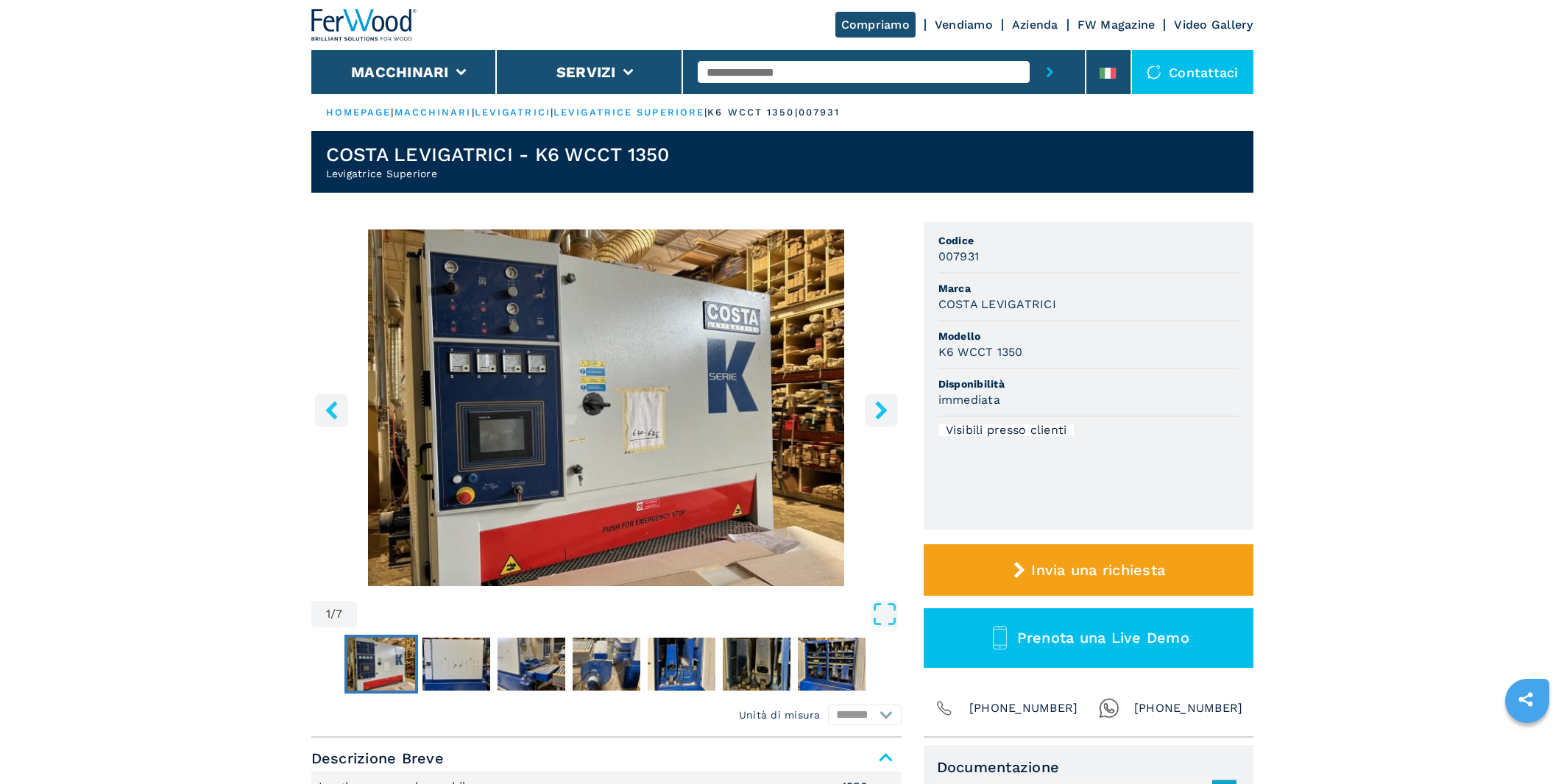
scroll to position [236, 0]
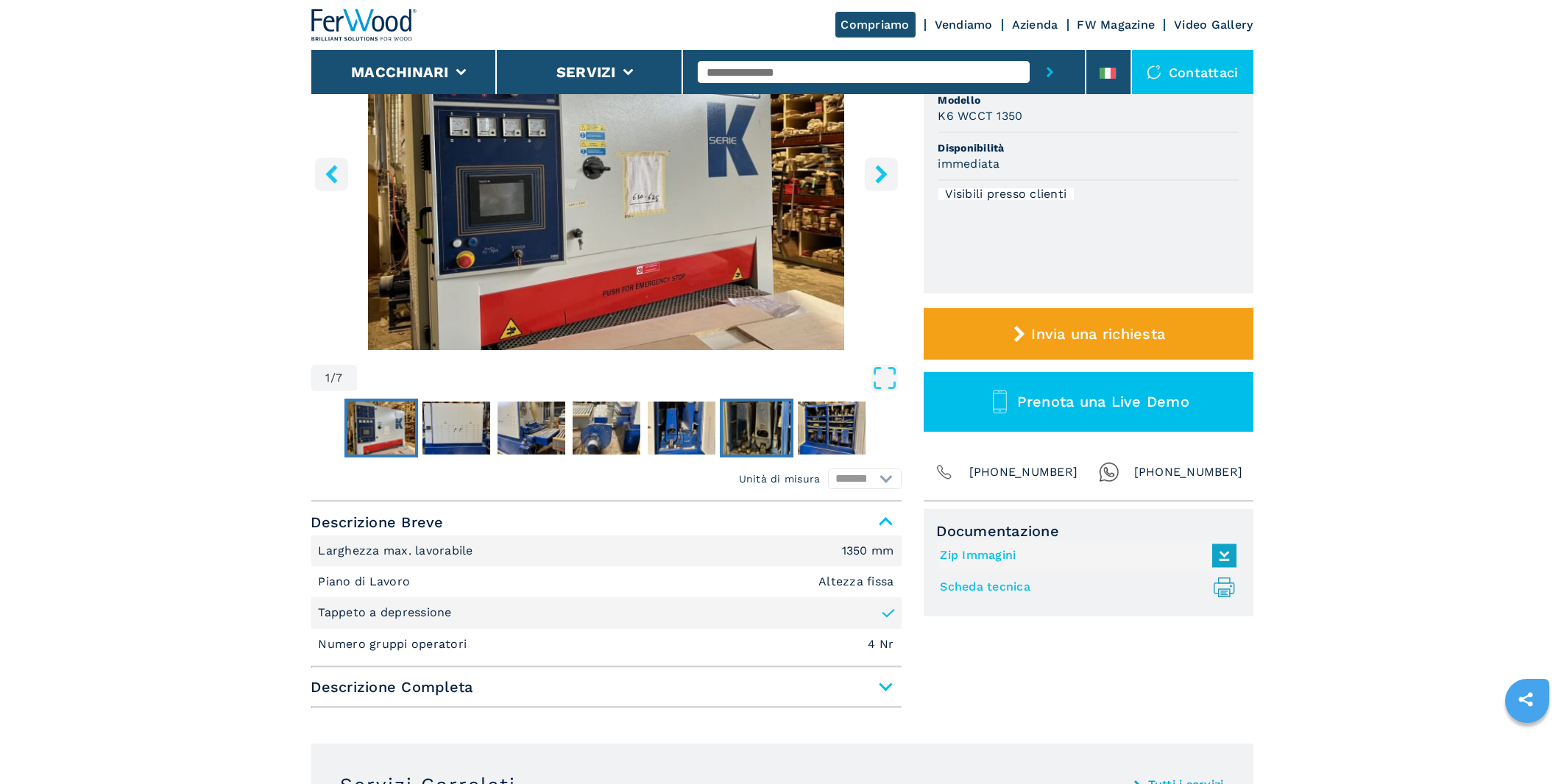
click at [759, 422] on img "Go to Slide 6" at bounding box center [756, 428] width 68 height 53
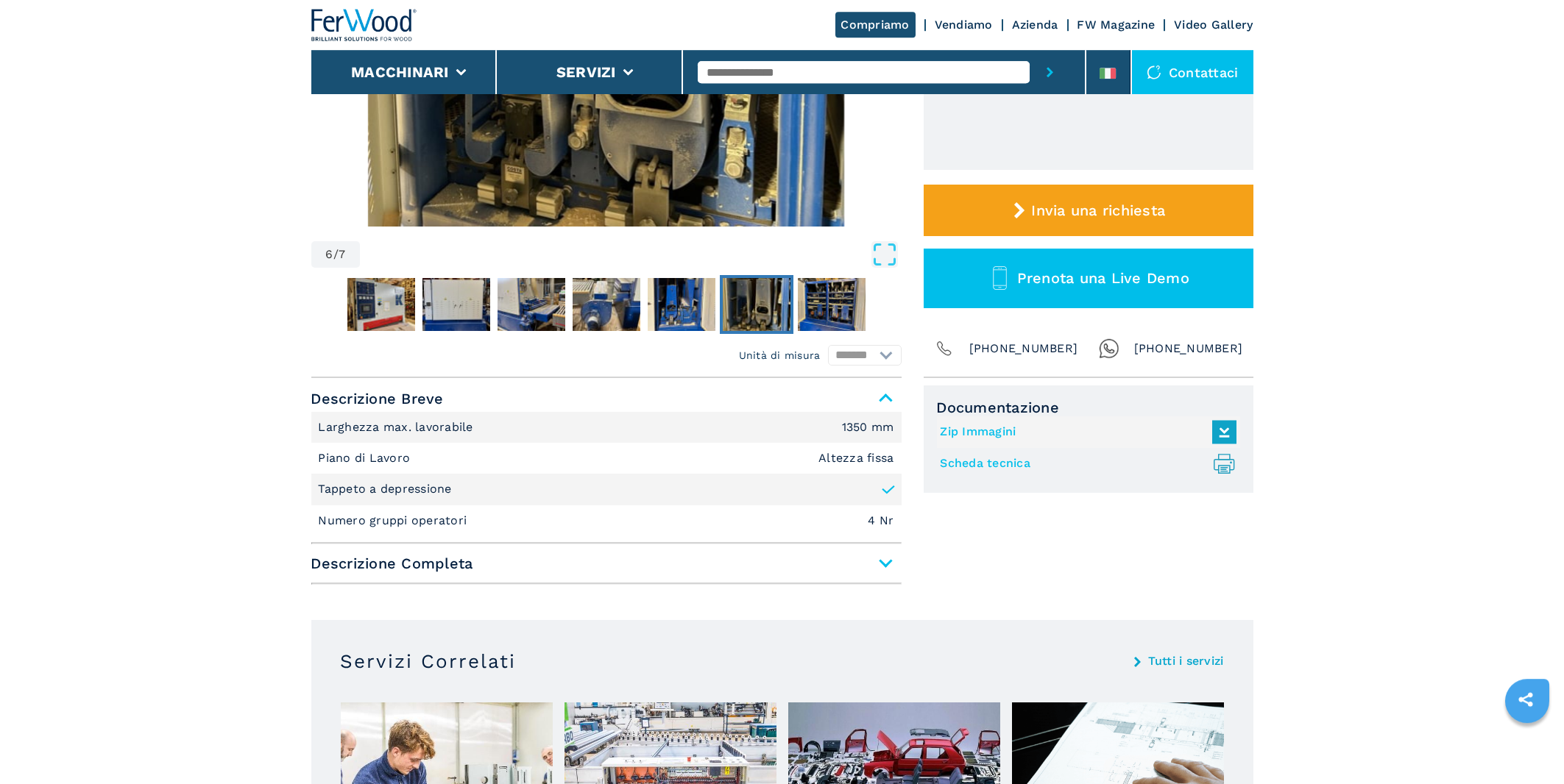
scroll to position [315, 0]
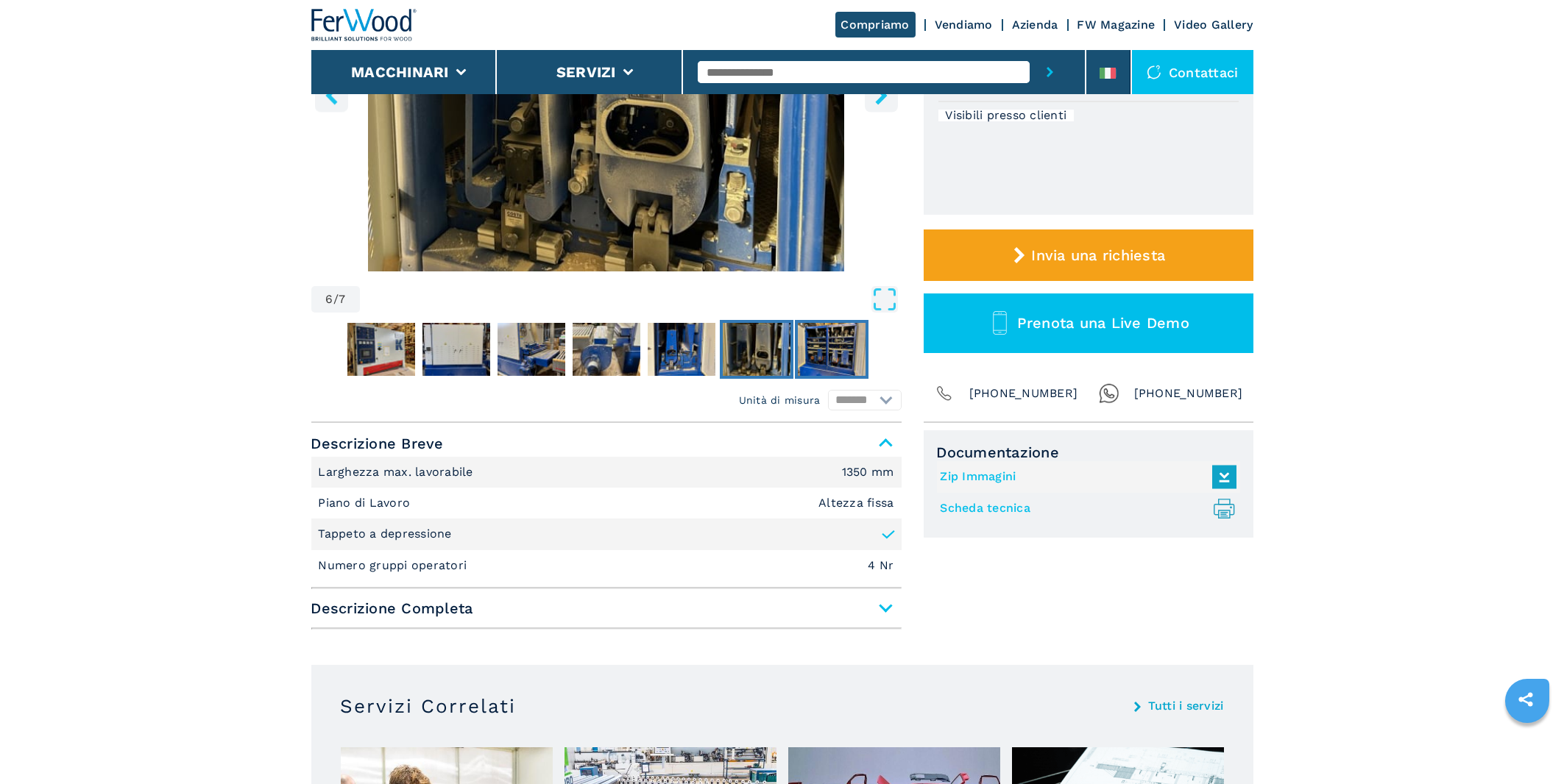
click at [817, 346] on img "Go to Slide 7" at bounding box center [832, 349] width 68 height 53
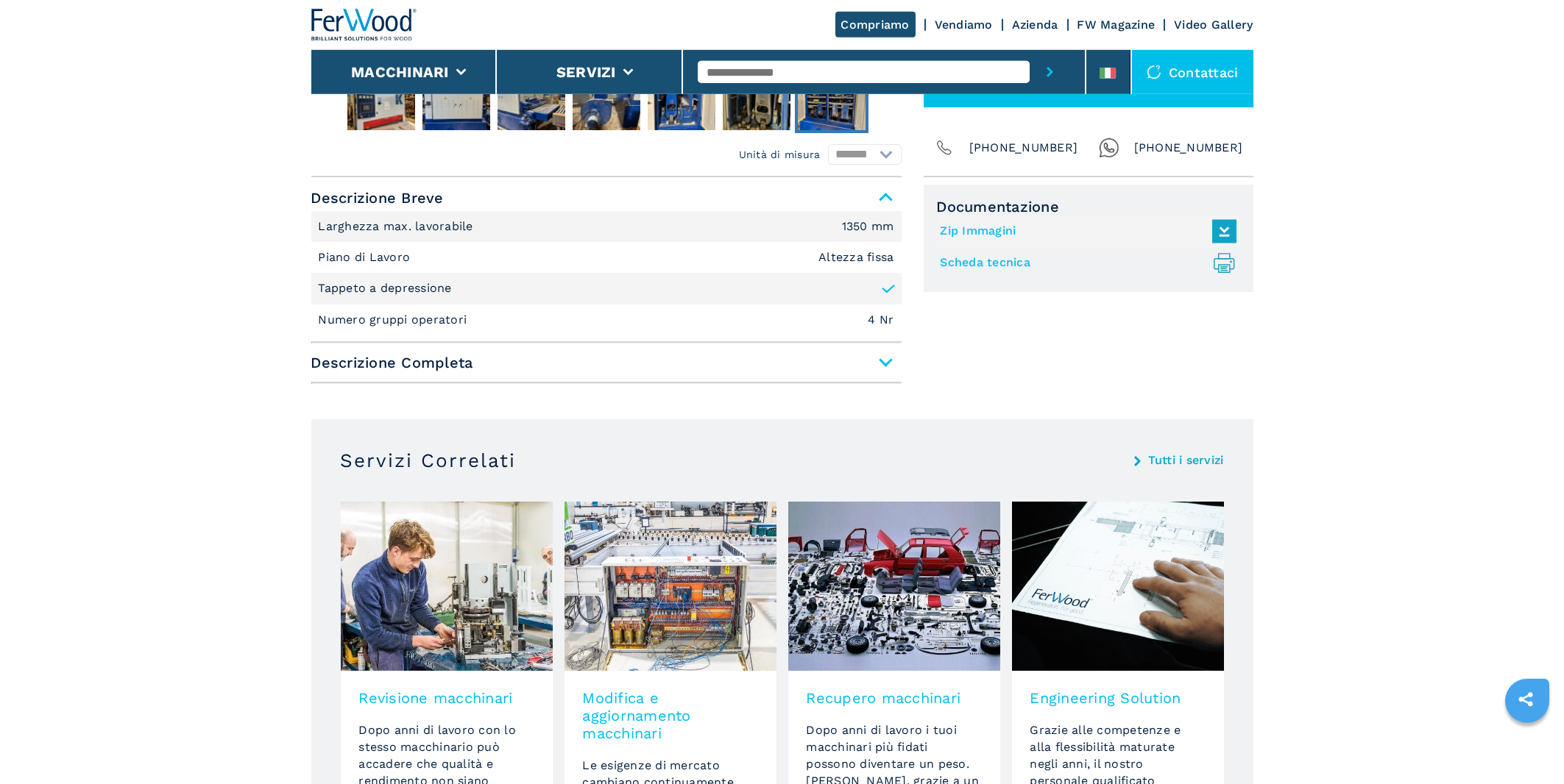
scroll to position [474, 0]
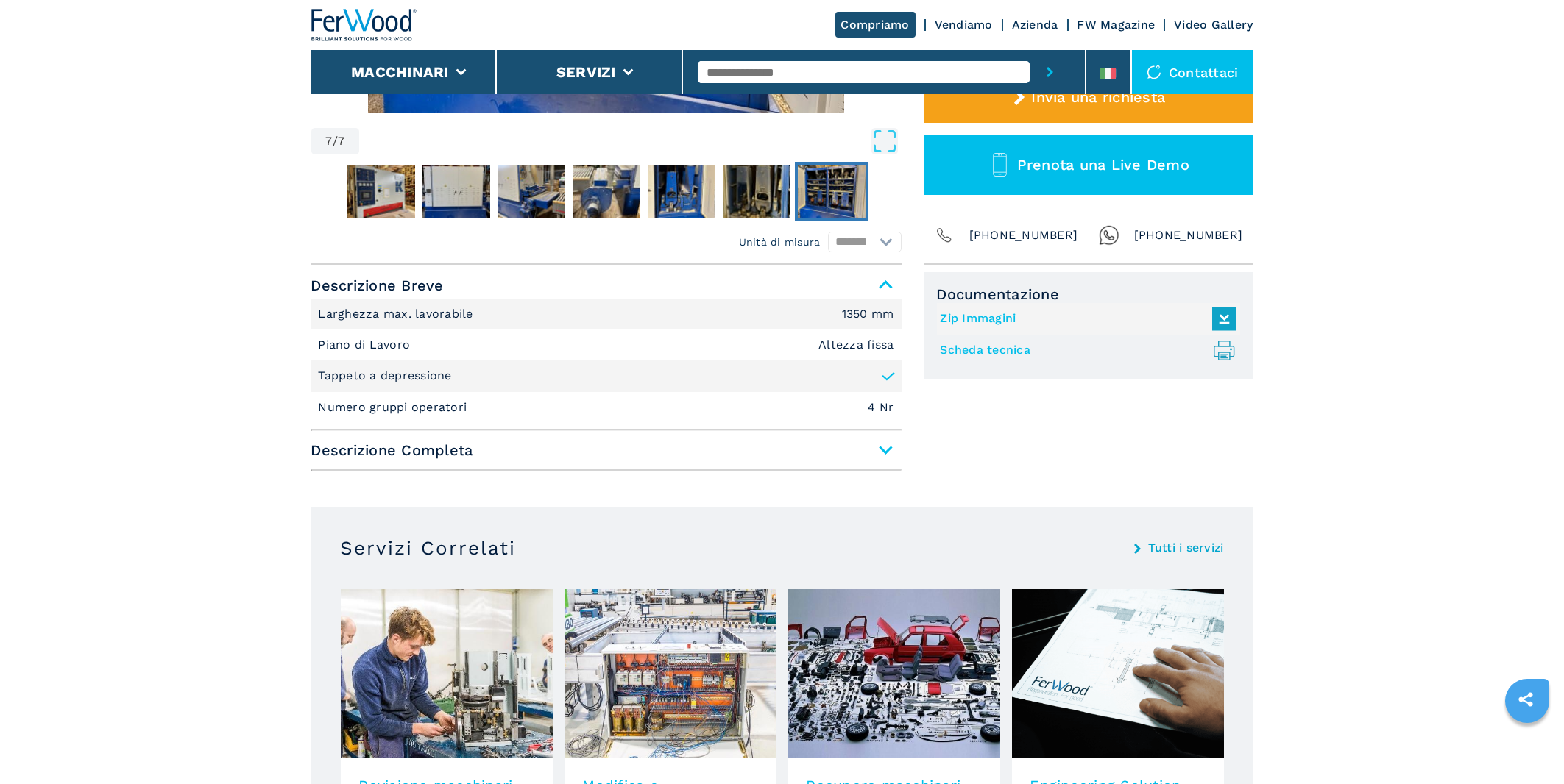
click at [986, 348] on link "Scheda tecnica .prefix__st0{stroke-linecap:round;stroke-linejoin:round}.prefix_…" at bounding box center [1084, 351] width 289 height 25
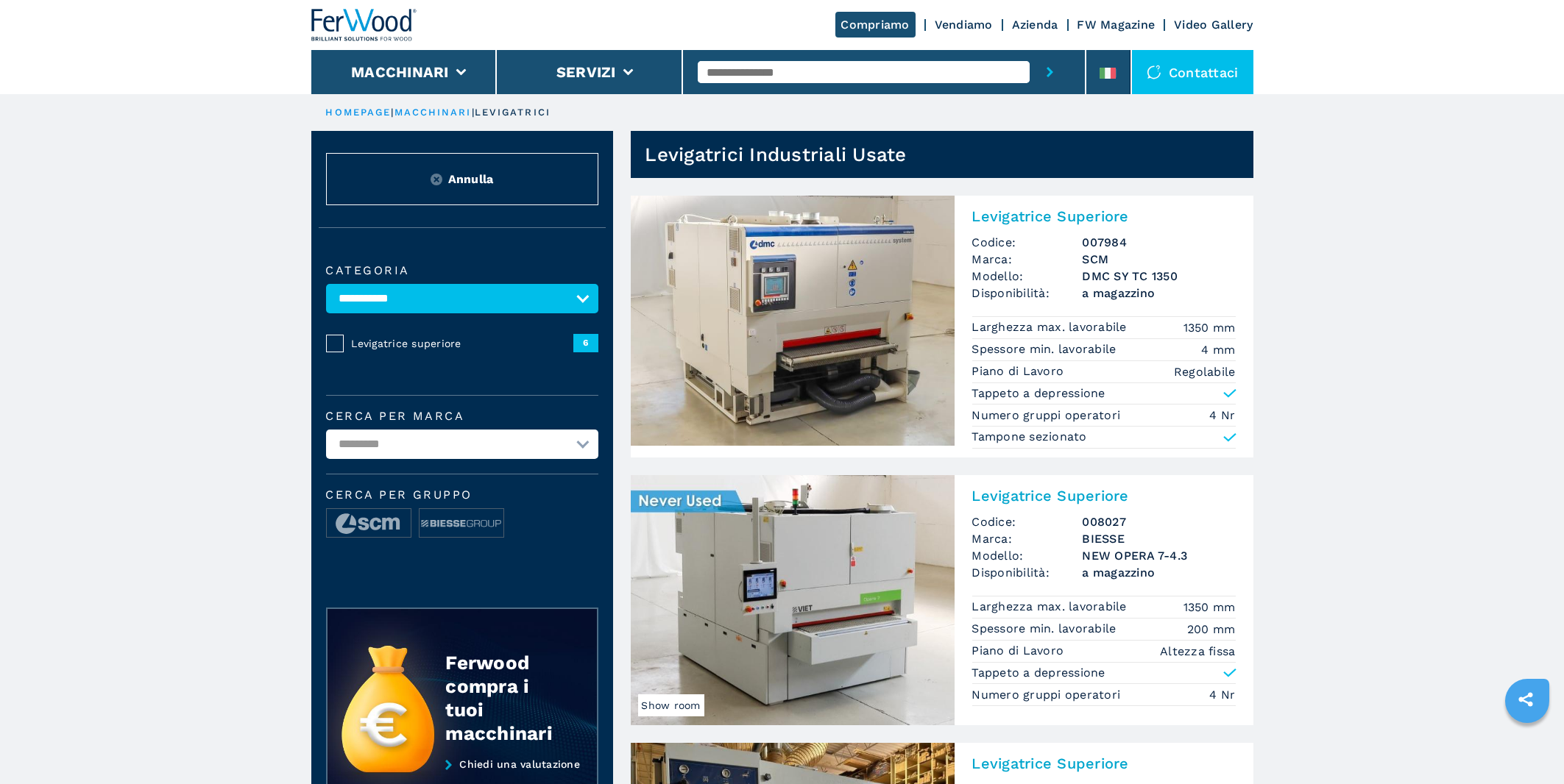
click at [871, 272] on img at bounding box center [792, 320] width 324 height 250
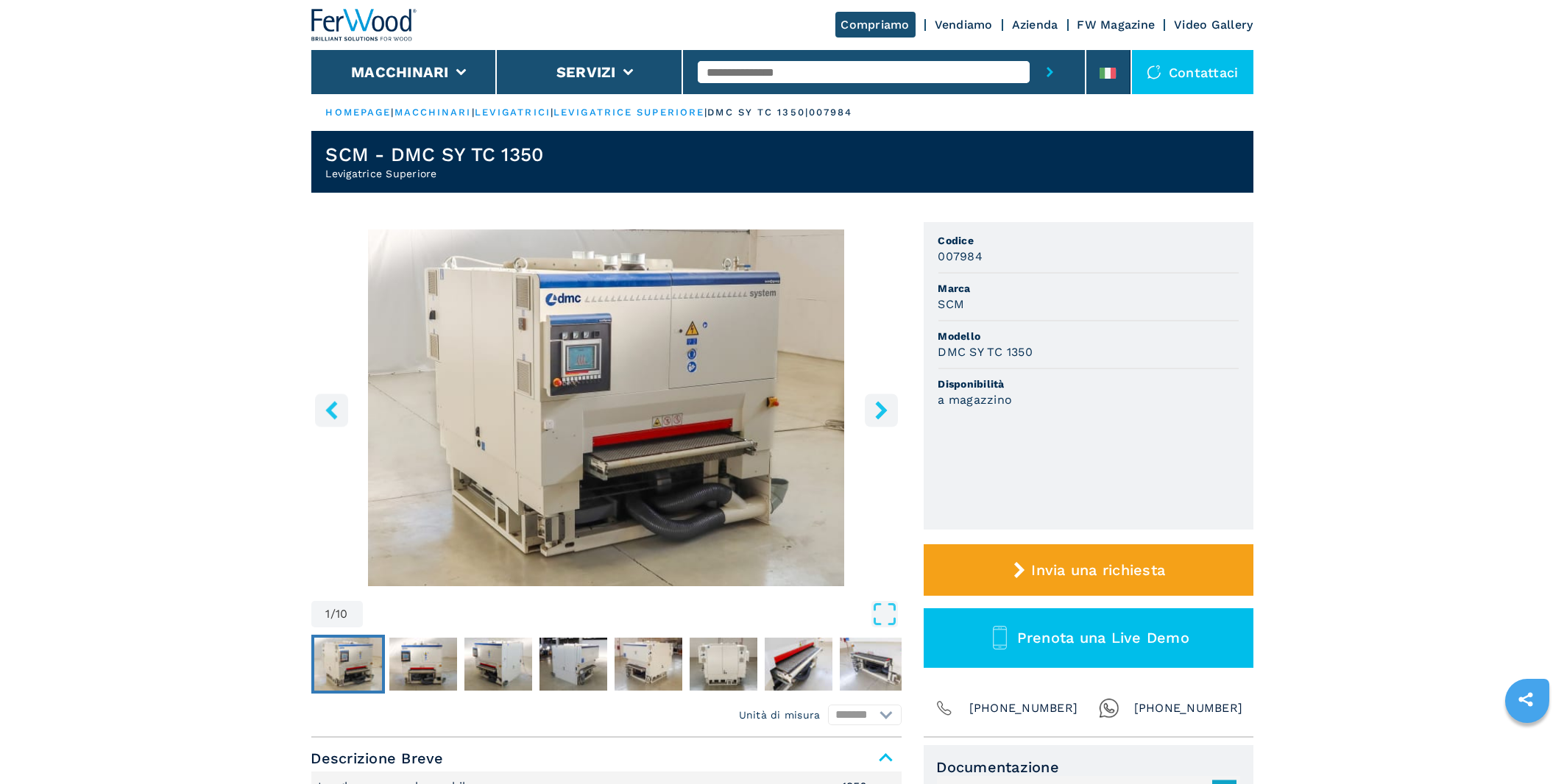
click at [885, 413] on icon "right-button" at bounding box center [881, 410] width 11 height 18
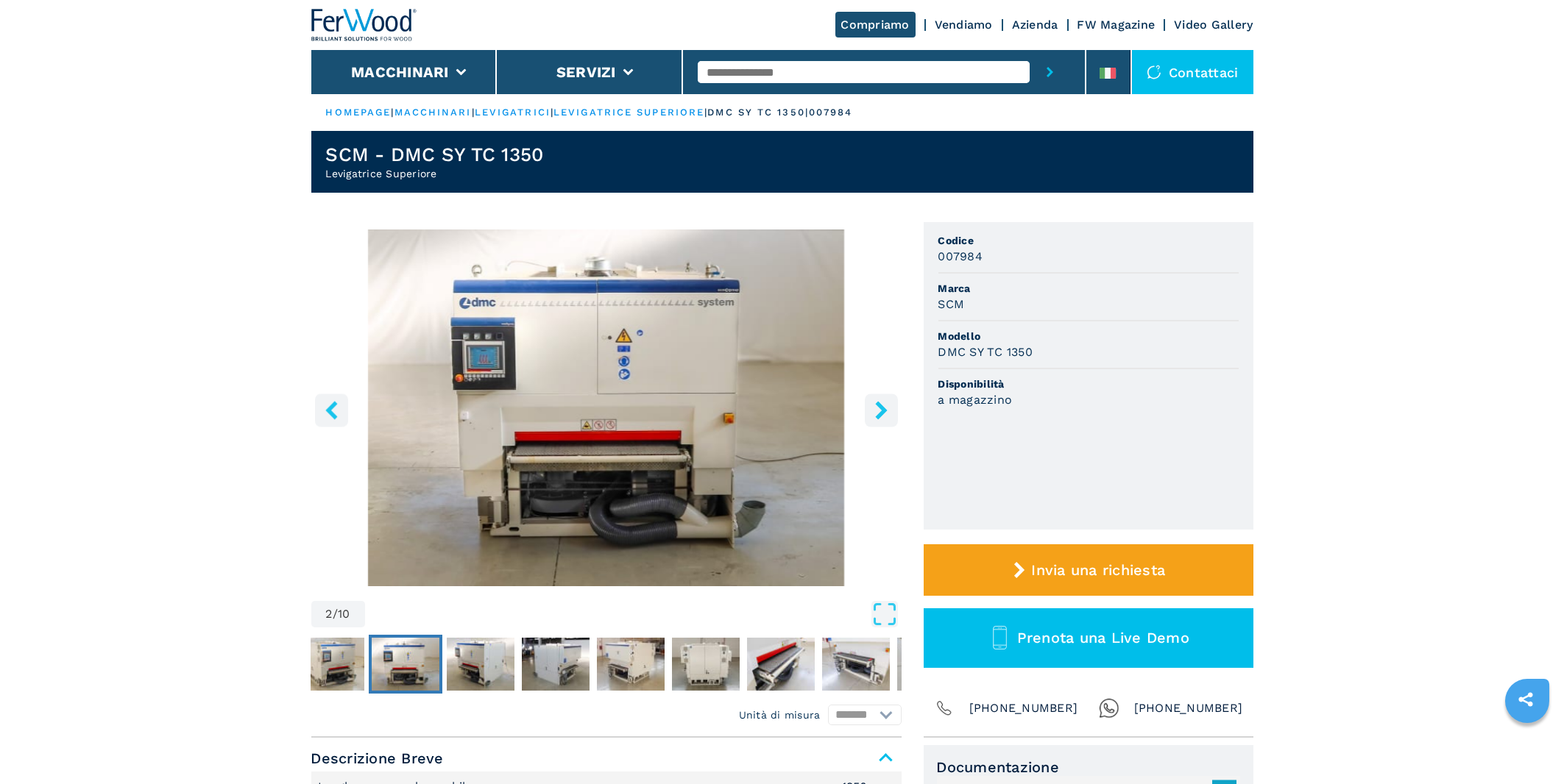
click at [885, 413] on icon "right-button" at bounding box center [881, 410] width 11 height 18
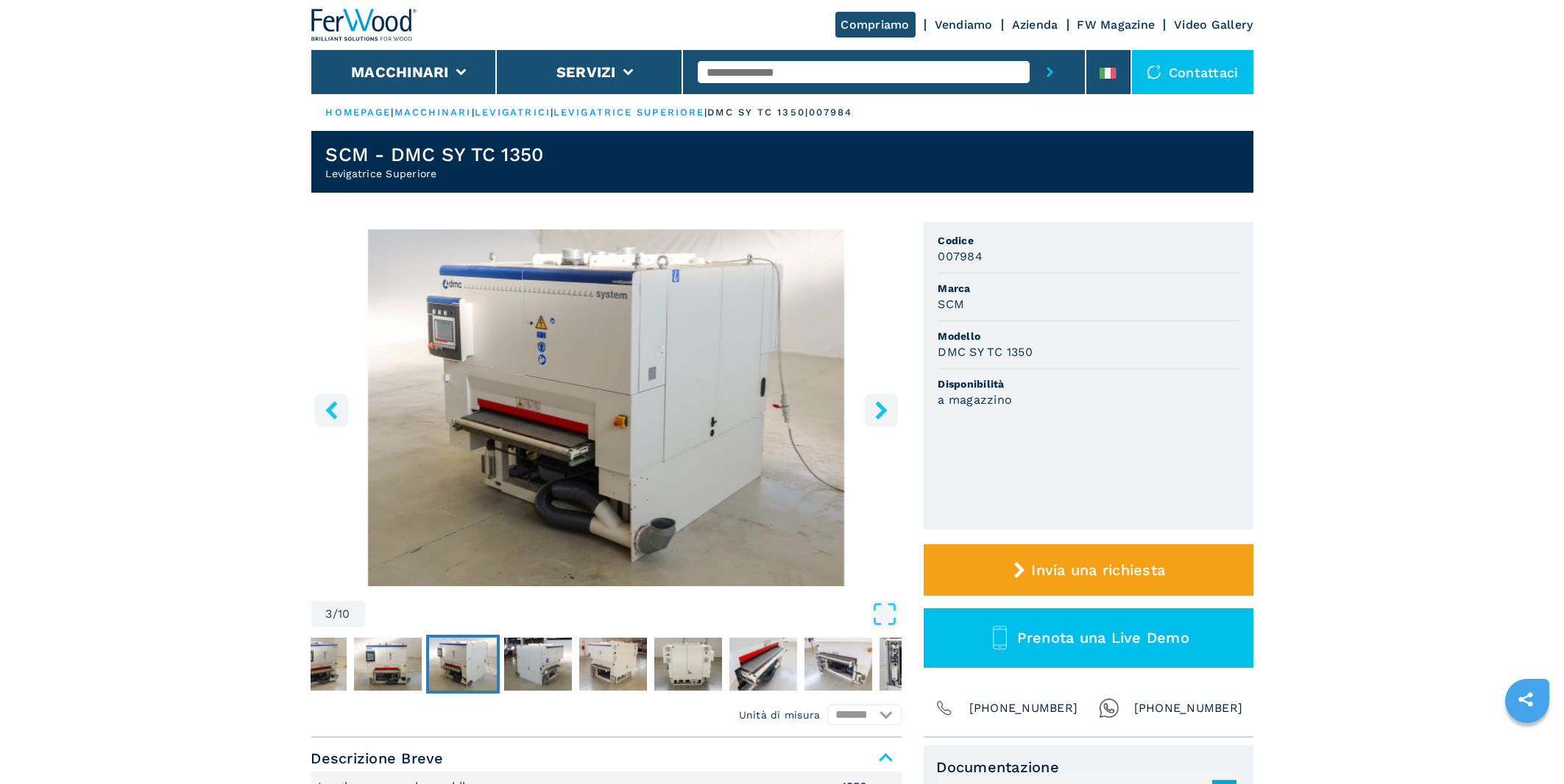
click at [885, 413] on icon "right-button" at bounding box center [881, 410] width 11 height 18
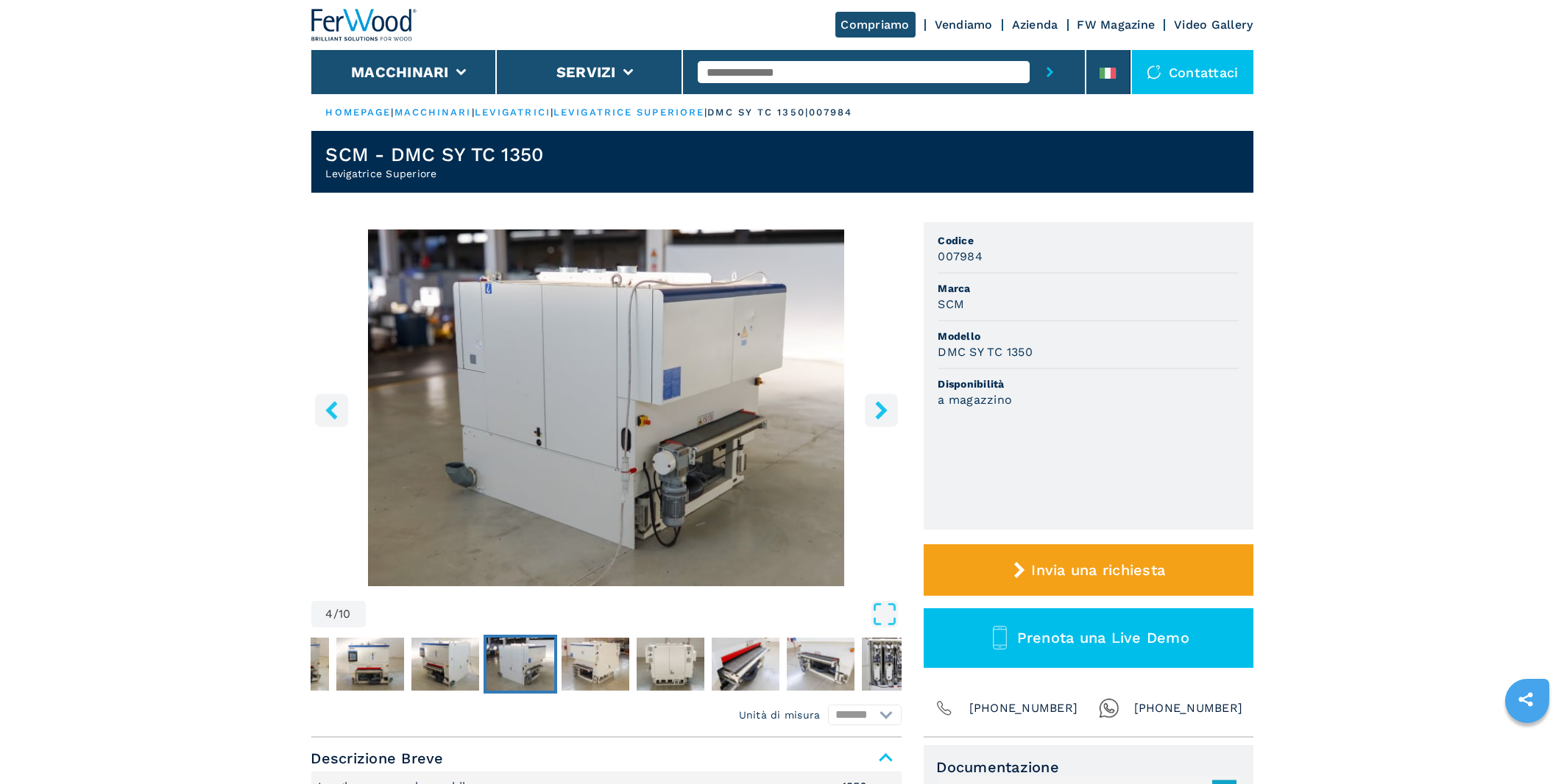
click at [885, 413] on icon "right-button" at bounding box center [881, 410] width 11 height 18
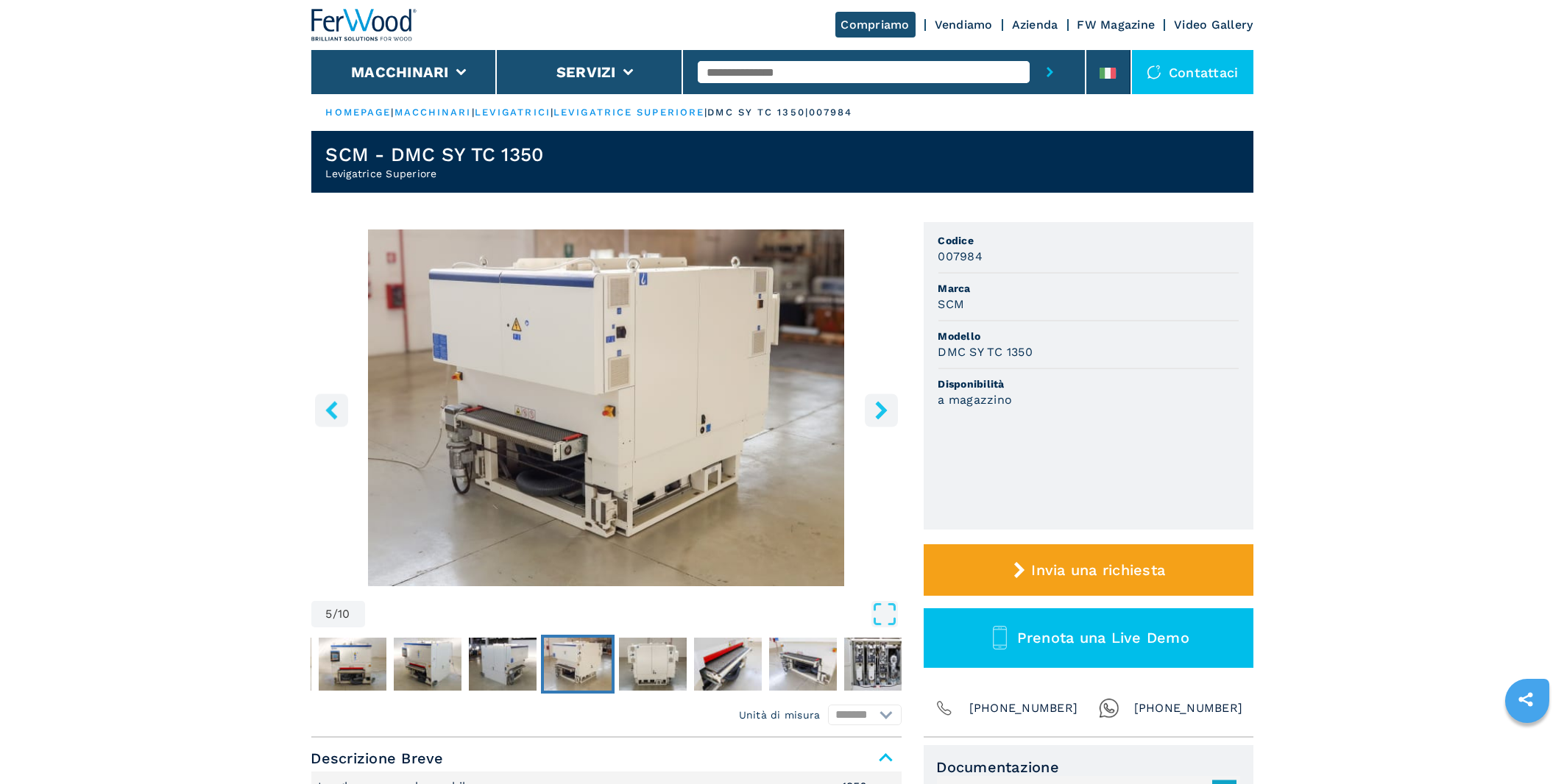
click at [885, 413] on icon "right-button" at bounding box center [881, 410] width 11 height 18
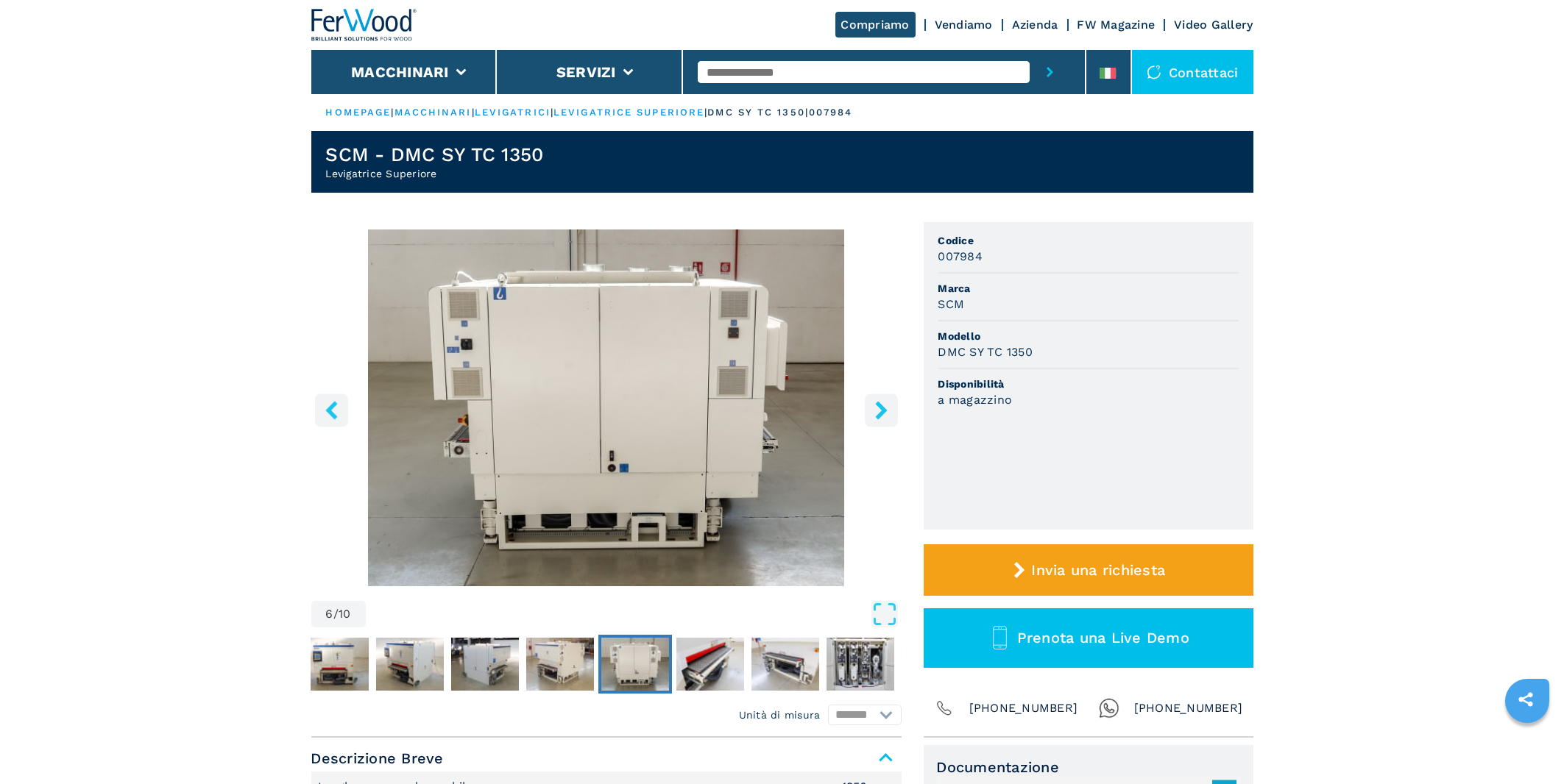
click at [885, 413] on icon "right-button" at bounding box center [881, 410] width 11 height 18
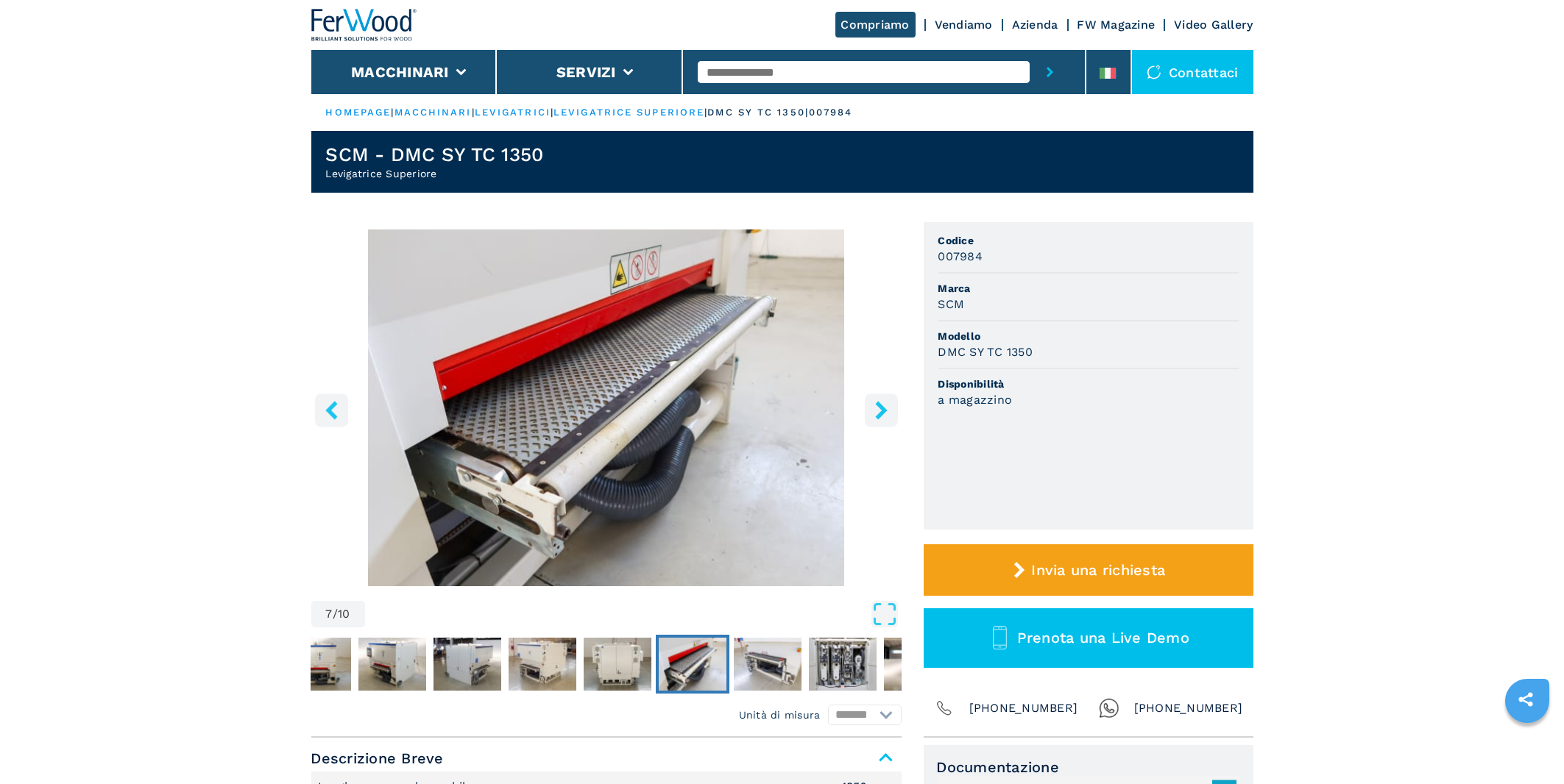
click at [885, 413] on icon "right-button" at bounding box center [881, 410] width 11 height 18
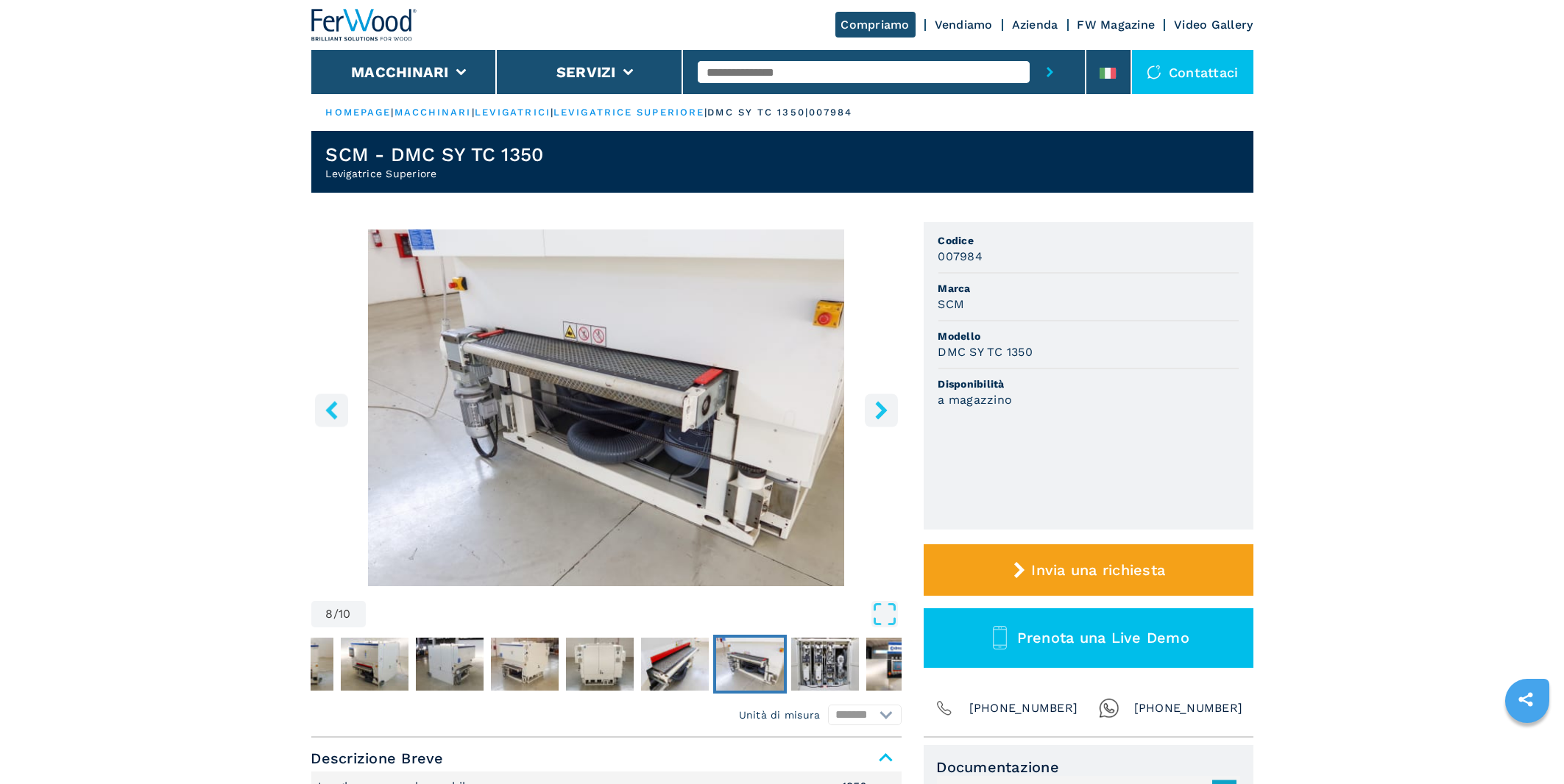
click at [885, 413] on icon "right-button" at bounding box center [881, 410] width 11 height 18
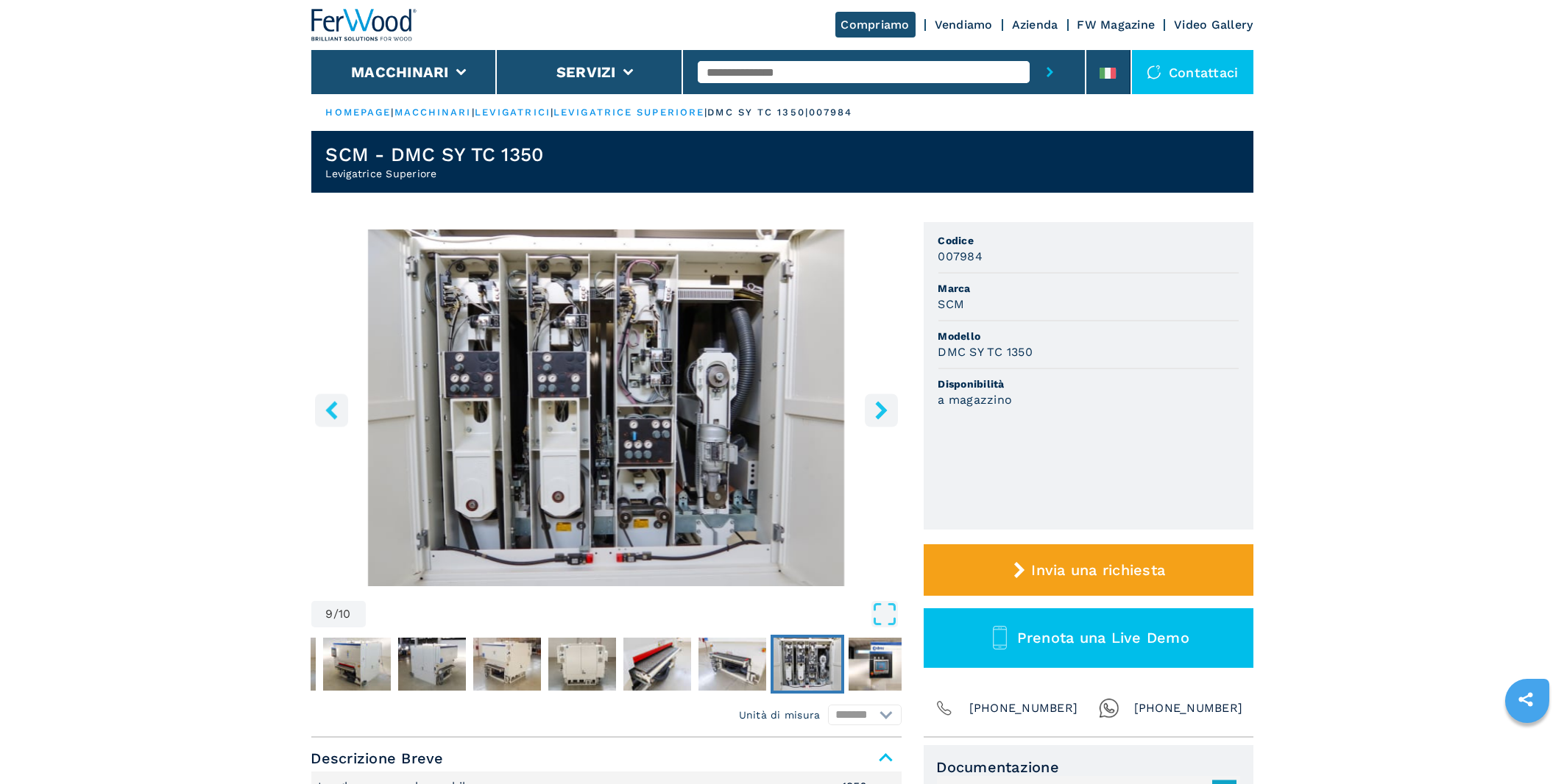
click at [565, 450] on img "Go to Slide 9" at bounding box center [606, 408] width 590 height 357
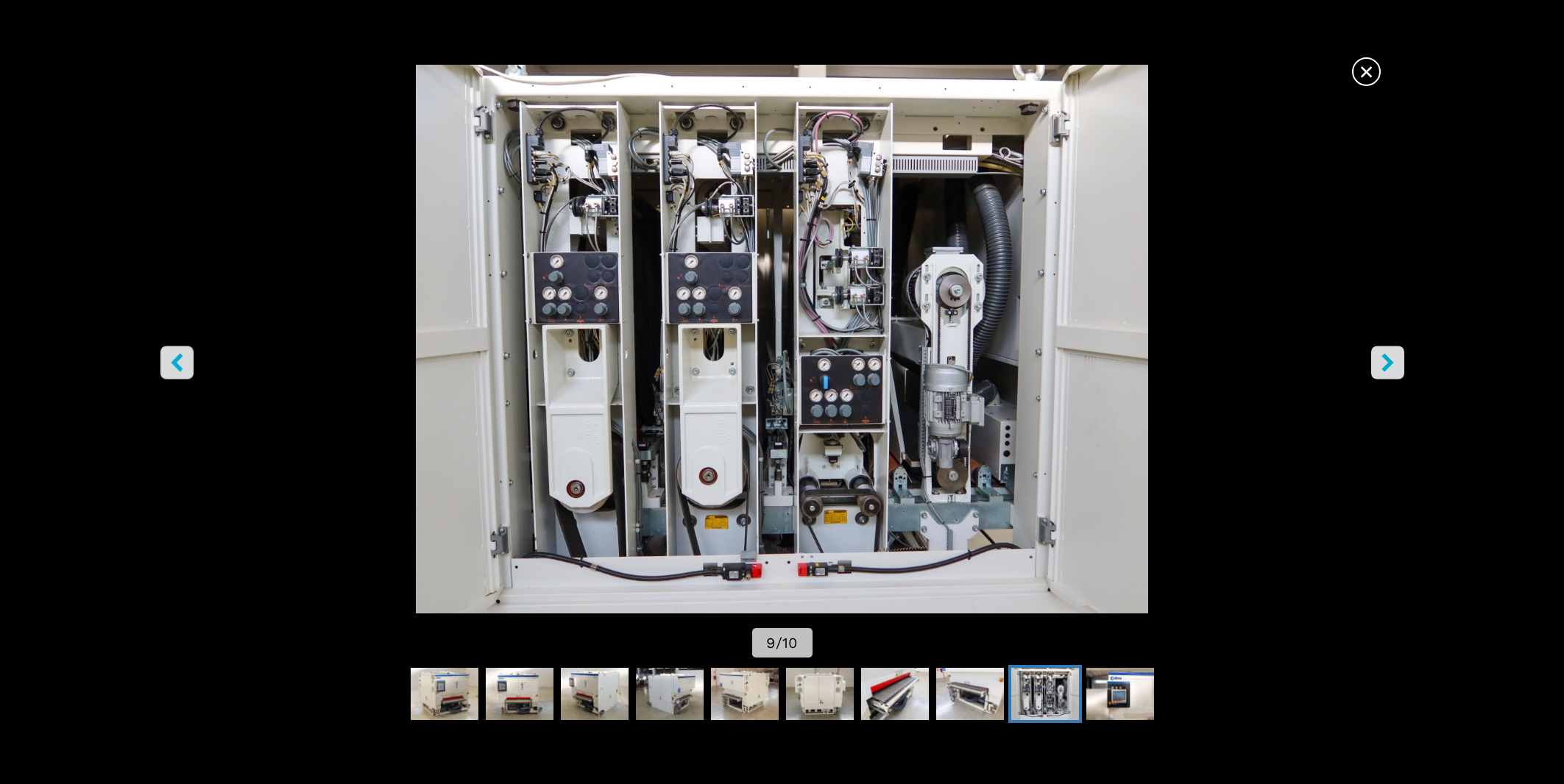
click at [935, 448] on img "Go to Slide 9" at bounding box center [782, 339] width 1408 height 549
click at [1394, 368] on icon "right-button" at bounding box center [1388, 363] width 18 height 18
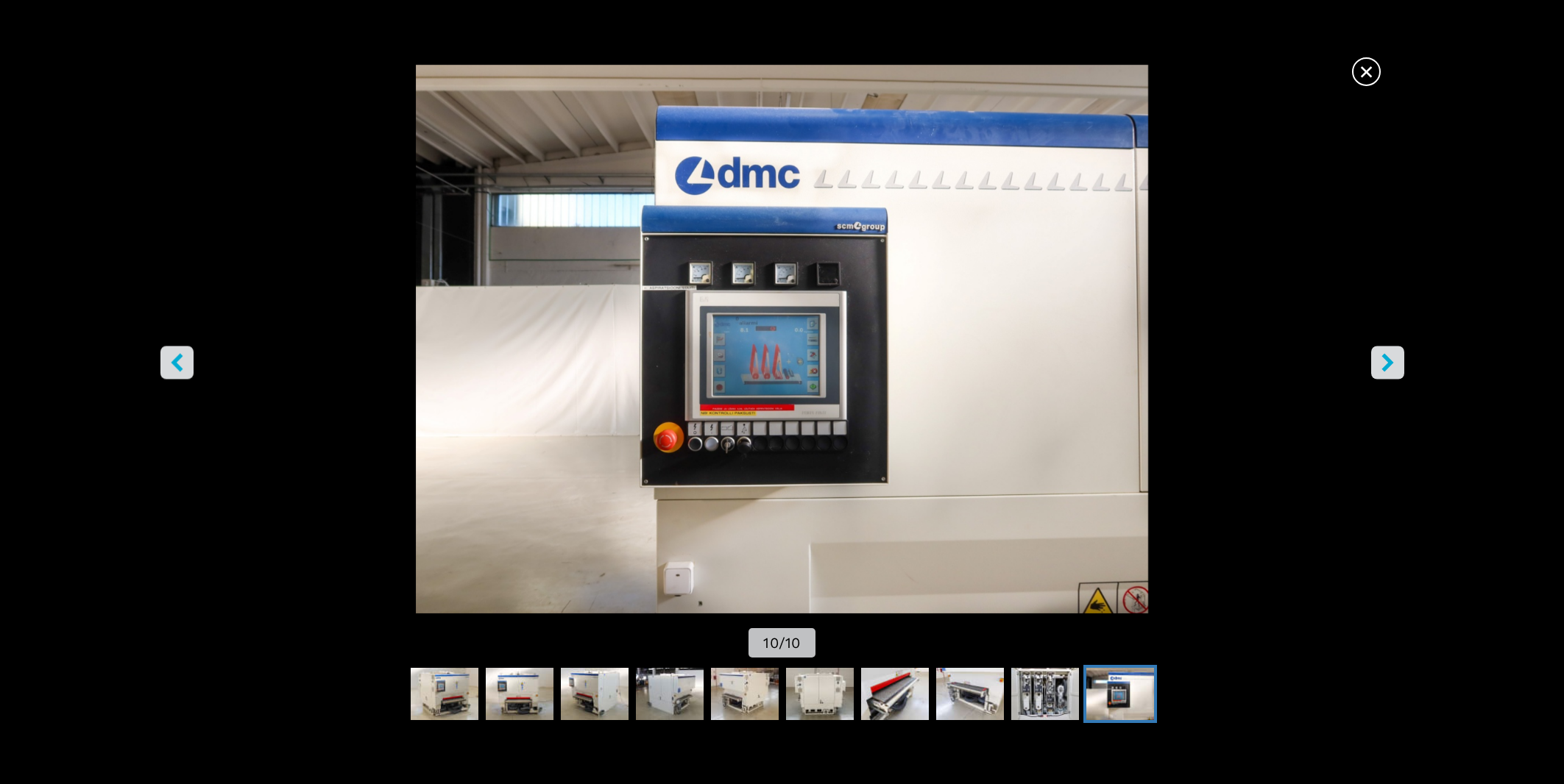
click at [795, 392] on img "Go to Slide 10" at bounding box center [782, 339] width 1408 height 549
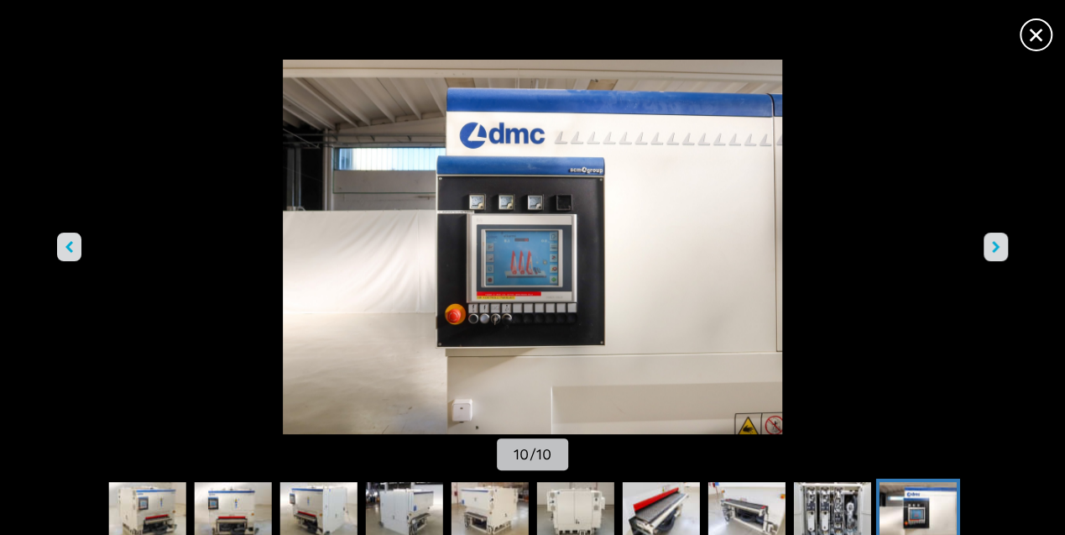
click at [992, 241] on icon "right-button" at bounding box center [996, 247] width 8 height 12
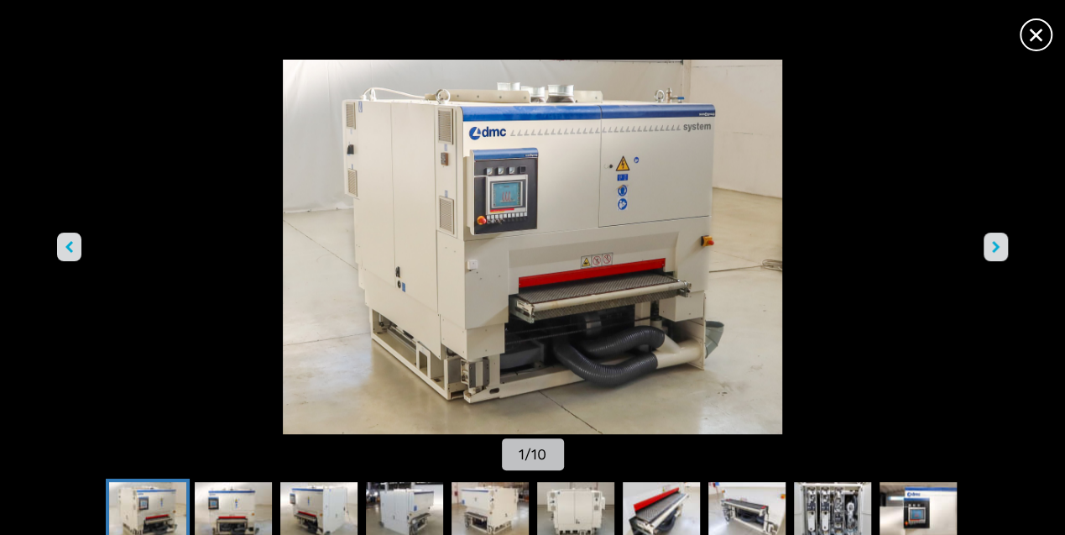
click at [992, 241] on icon "right-button" at bounding box center [996, 247] width 8 height 12
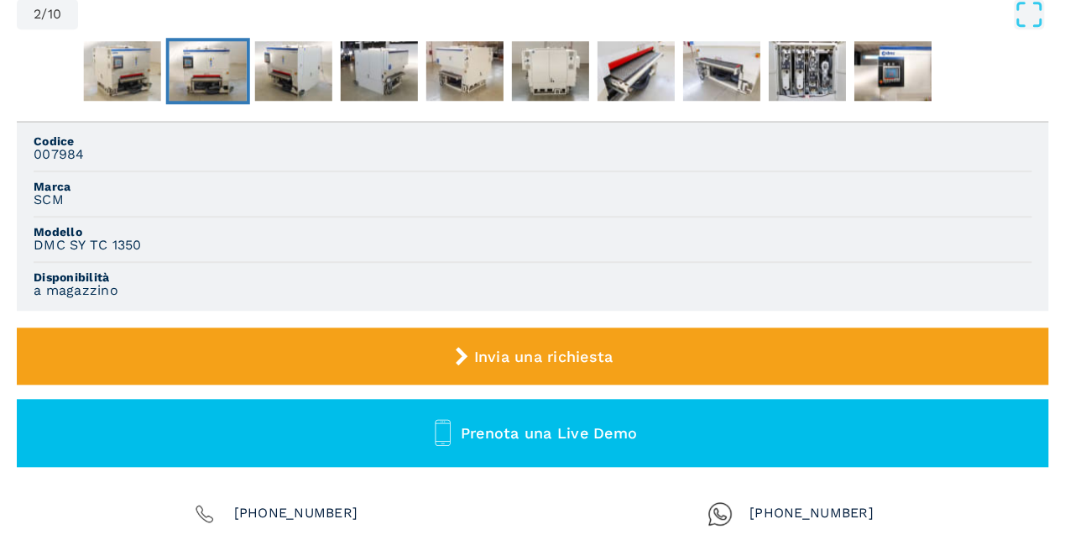
scroll to position [611, 0]
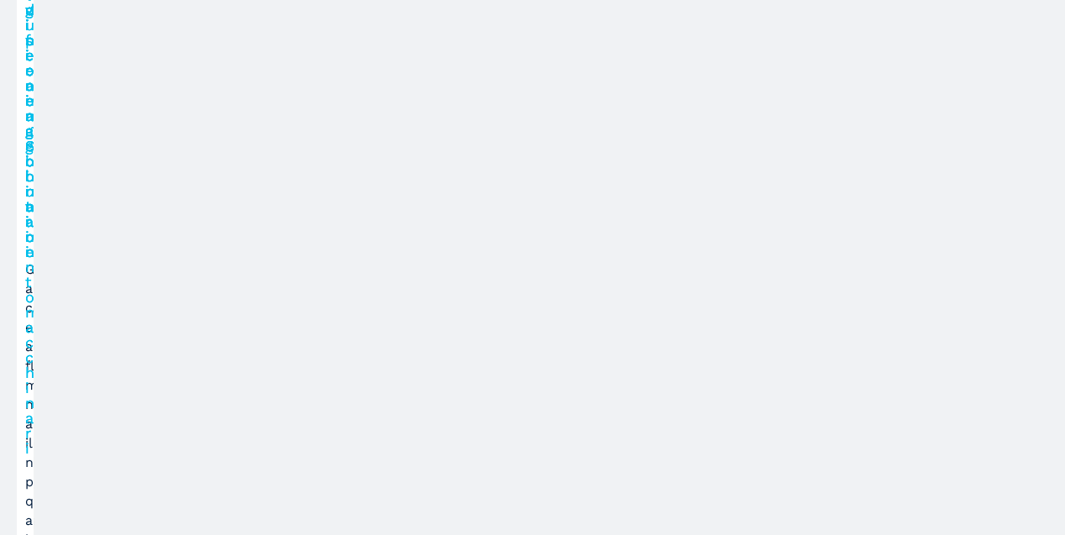
scroll to position [1920, 0]
